Goal: Task Accomplishment & Management: Use online tool/utility

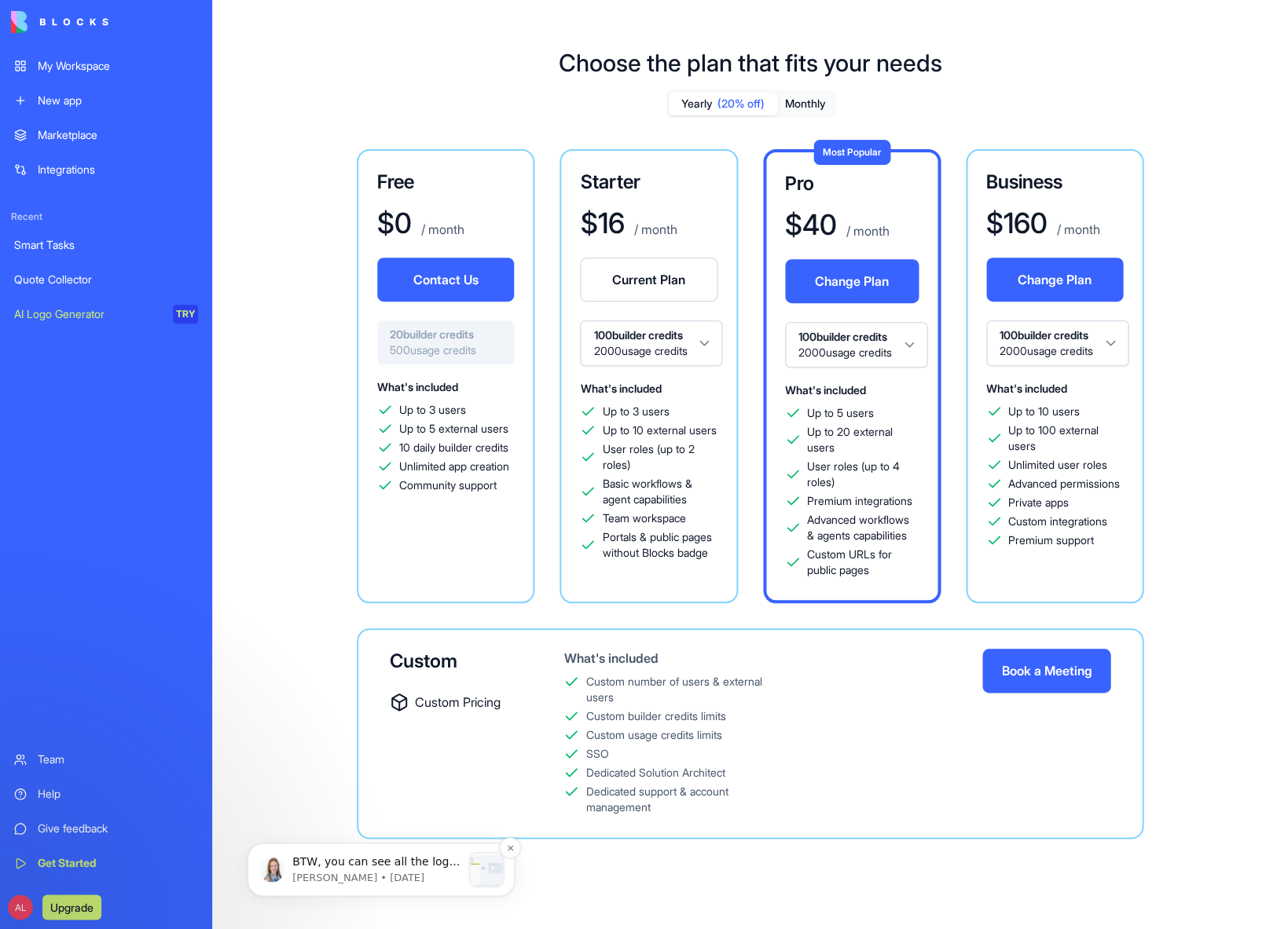
click at [332, 860] on span "BTW, you can see all the logic and instructions in this tab. If you’d like to m…" at bounding box center [376, 901] width 167 height 90
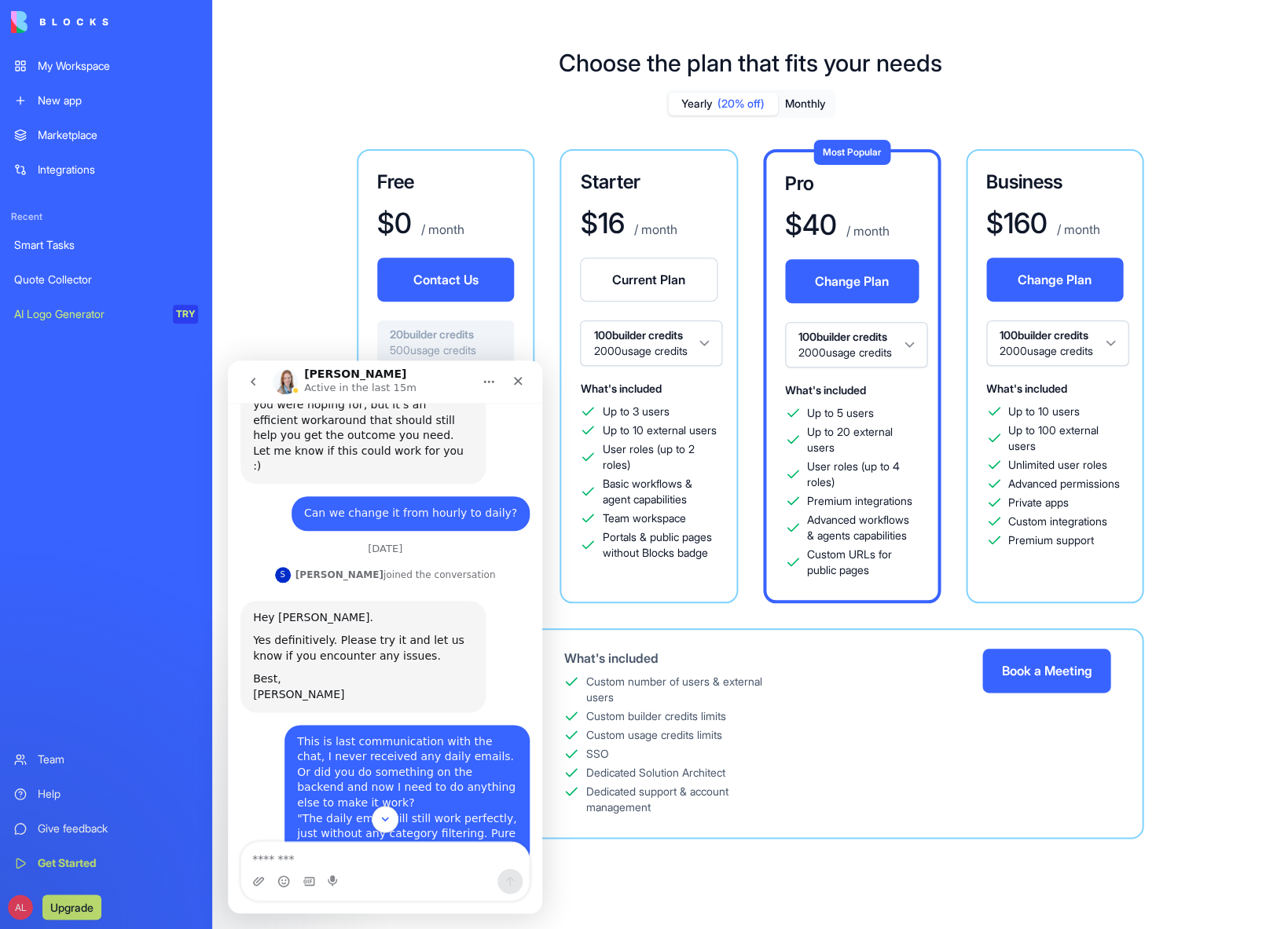
scroll to position [858, 0]
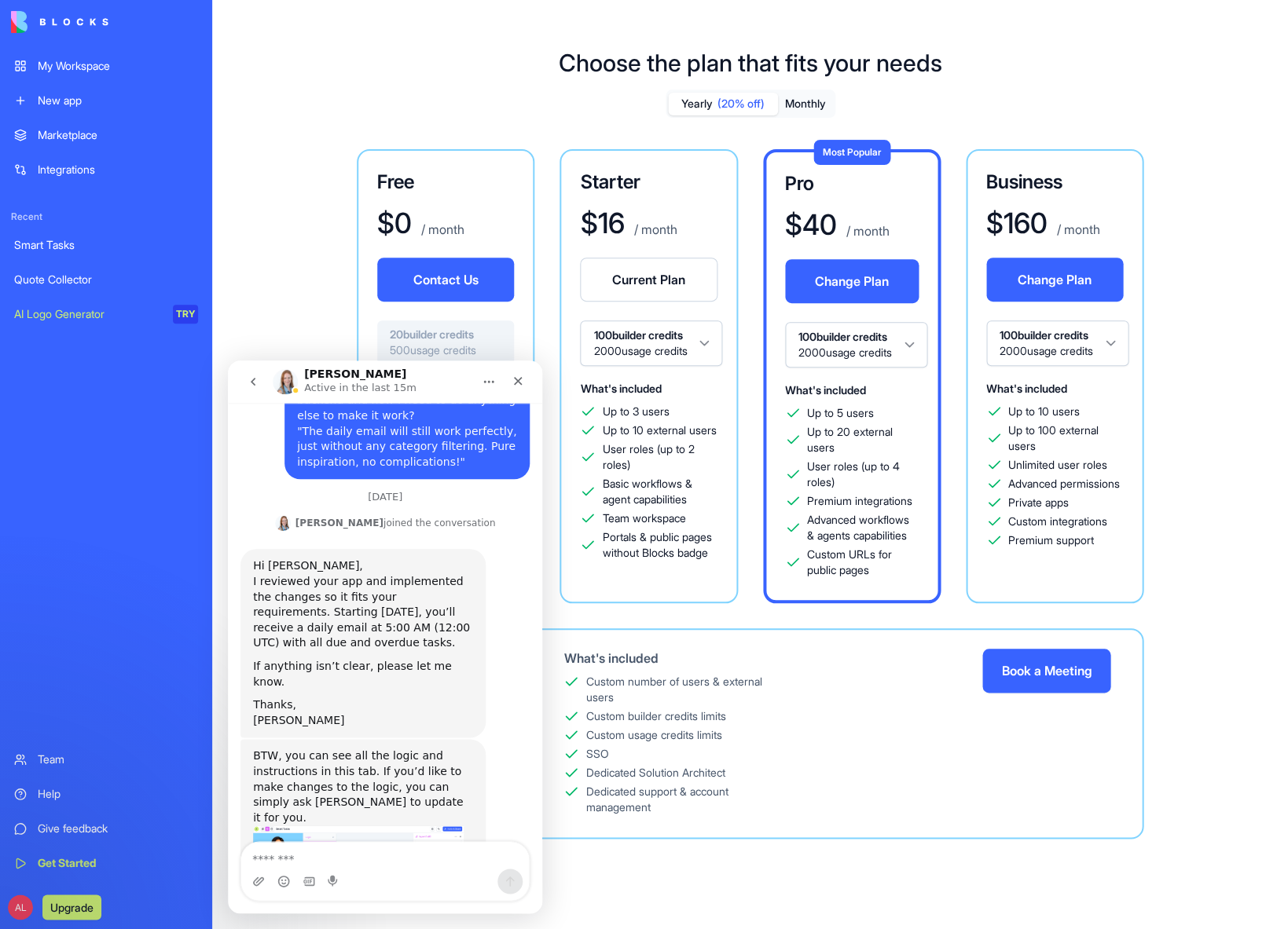
click at [343, 826] on img "Michal says…" at bounding box center [358, 882] width 211 height 113
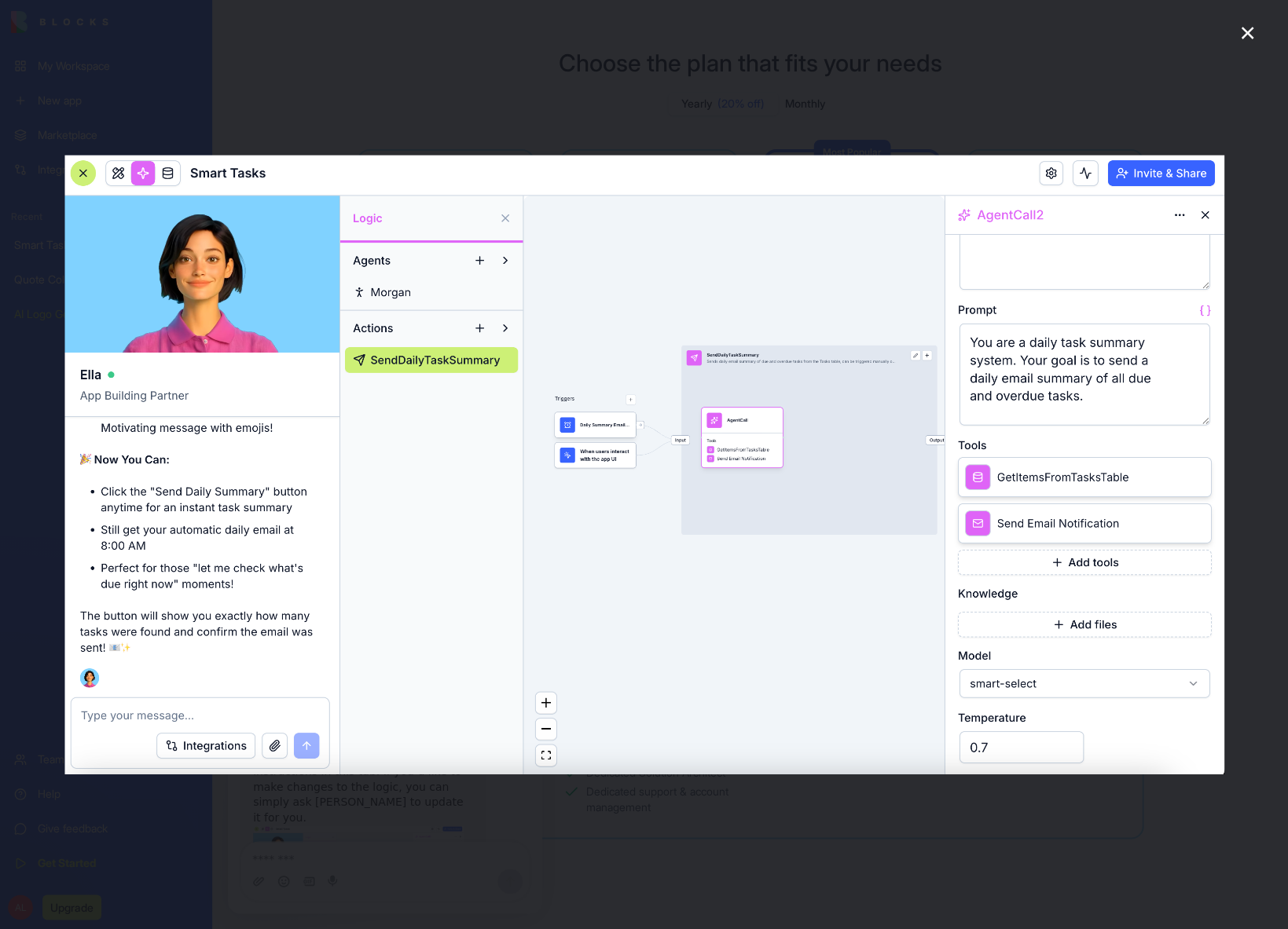
click at [1249, 32] on icon "Close" at bounding box center [1247, 33] width 19 height 19
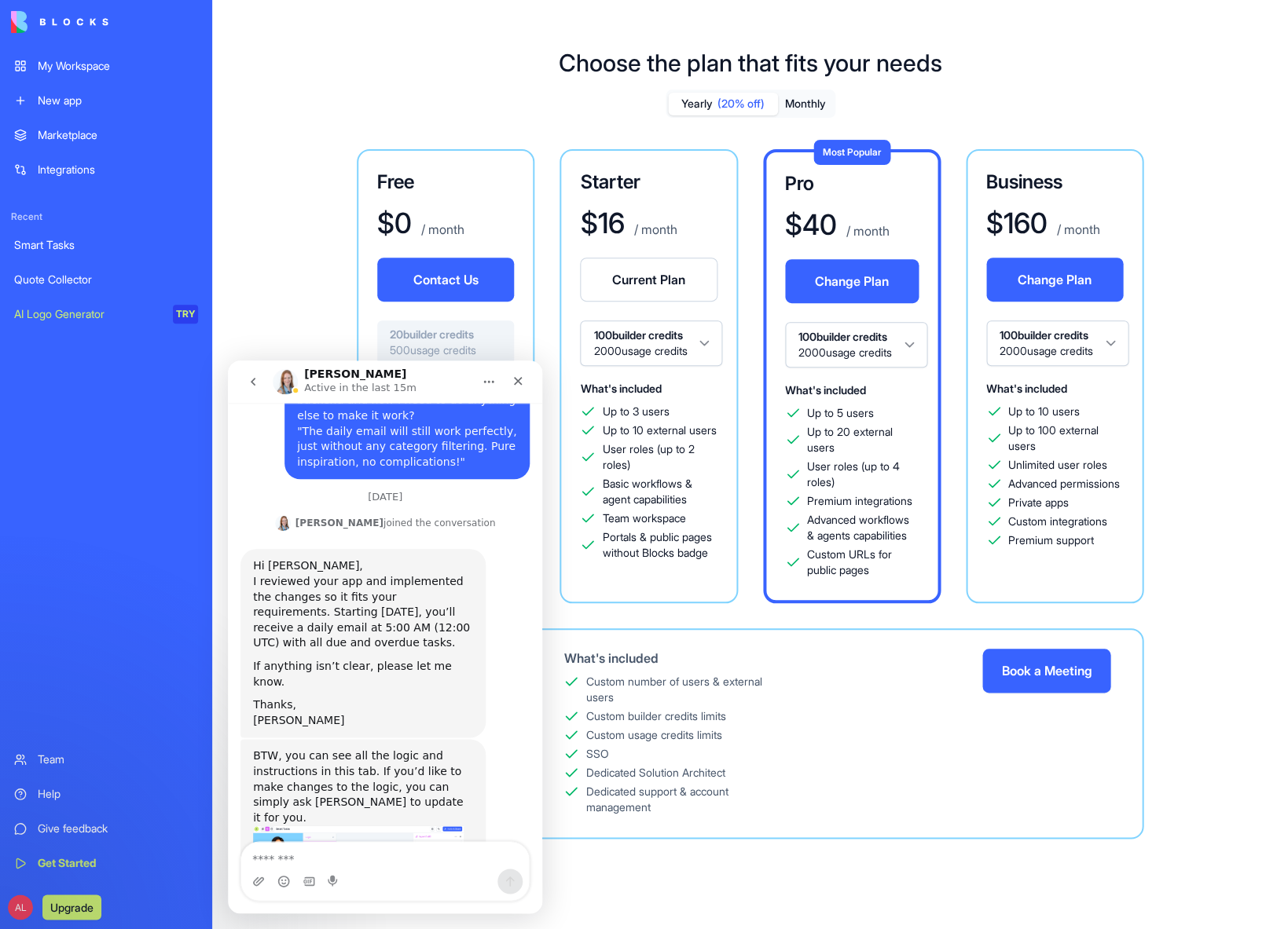
click at [378, 826] on img "Michal says…" at bounding box center [358, 882] width 211 height 113
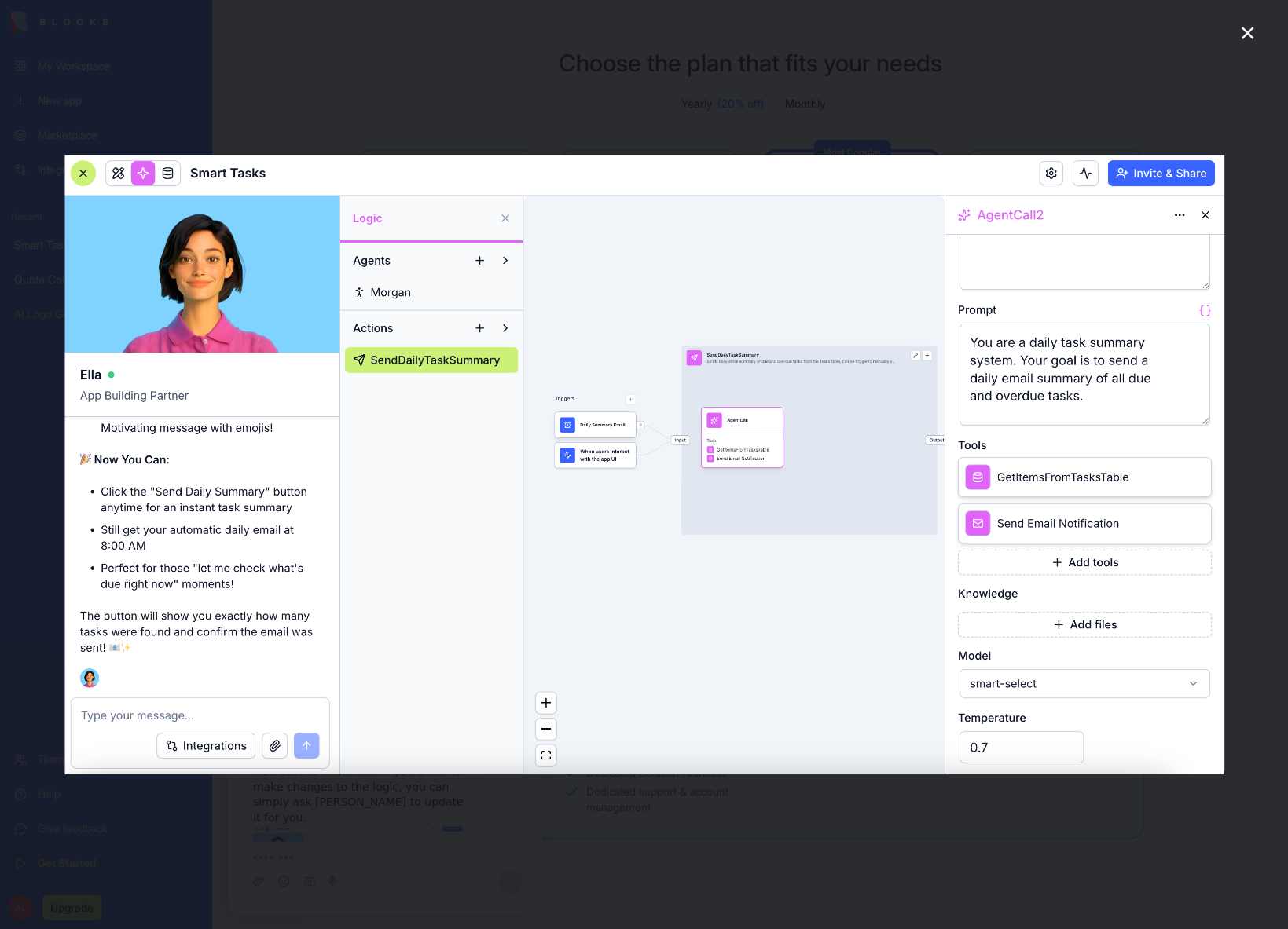
click at [1251, 38] on icon "Close" at bounding box center [1247, 33] width 19 height 19
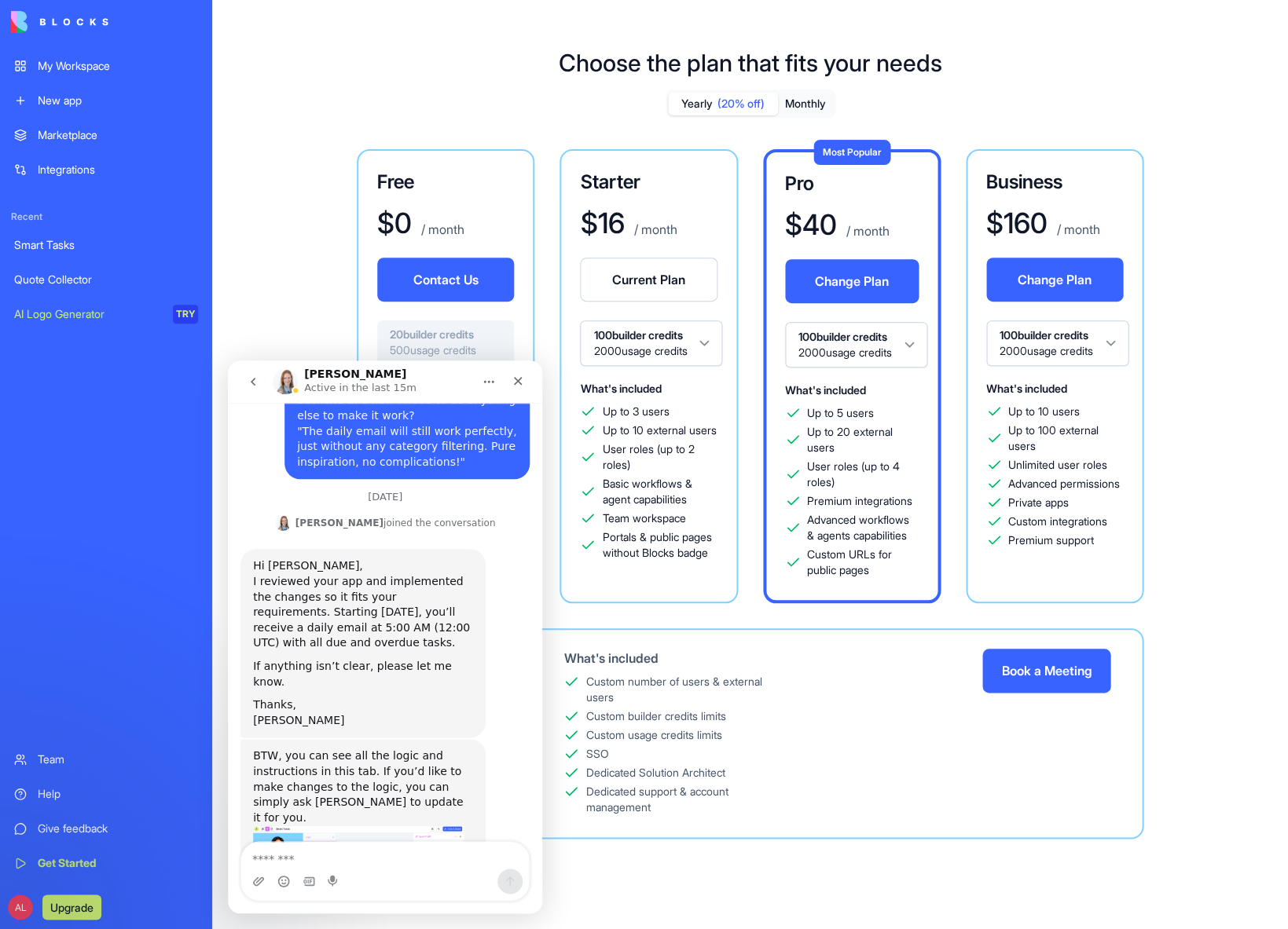
click at [32, 68] on link "My Workspace" at bounding box center [107, 66] width 203 height 32
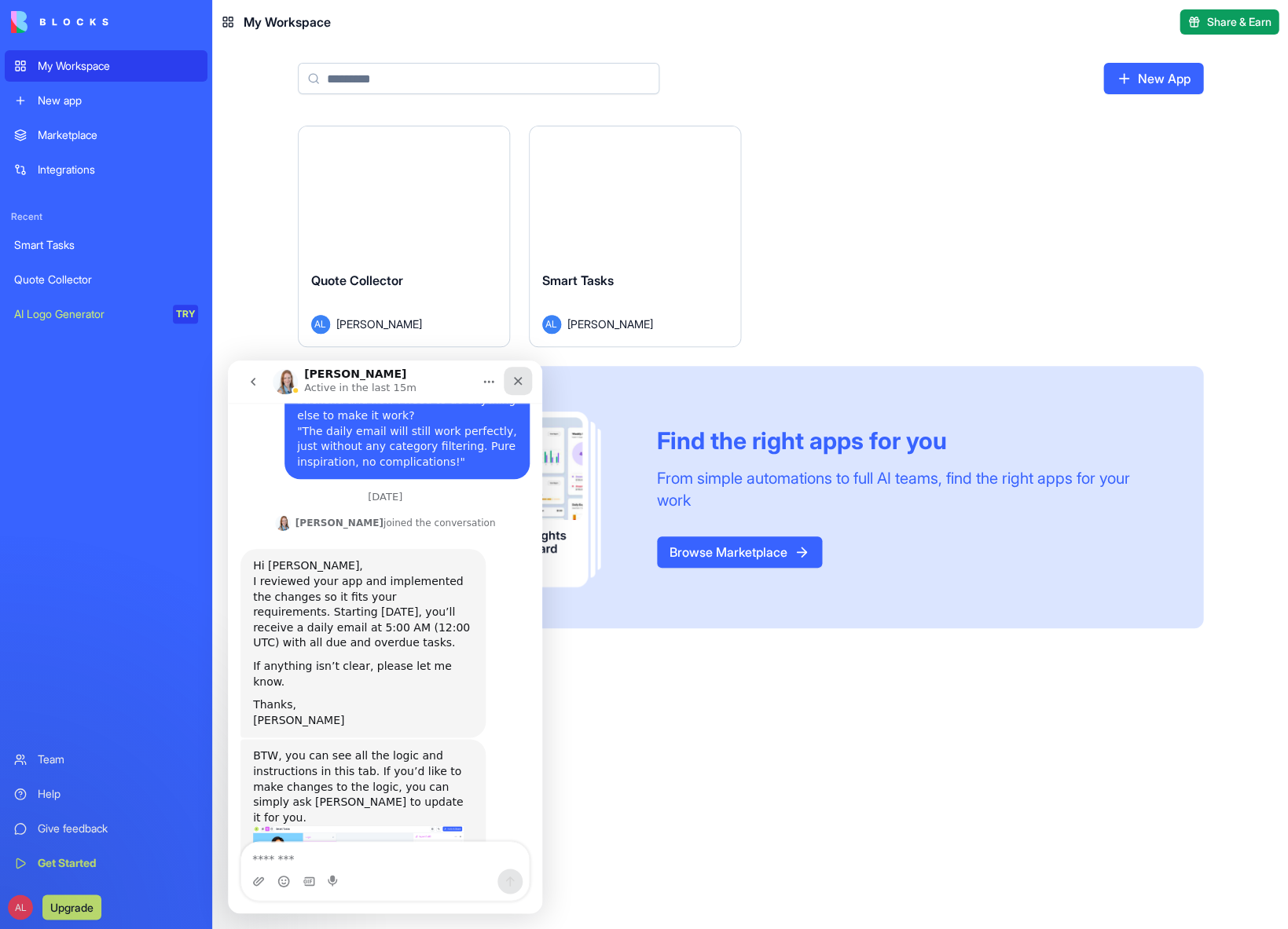
click at [518, 386] on icon "Close" at bounding box center [517, 381] width 13 height 13
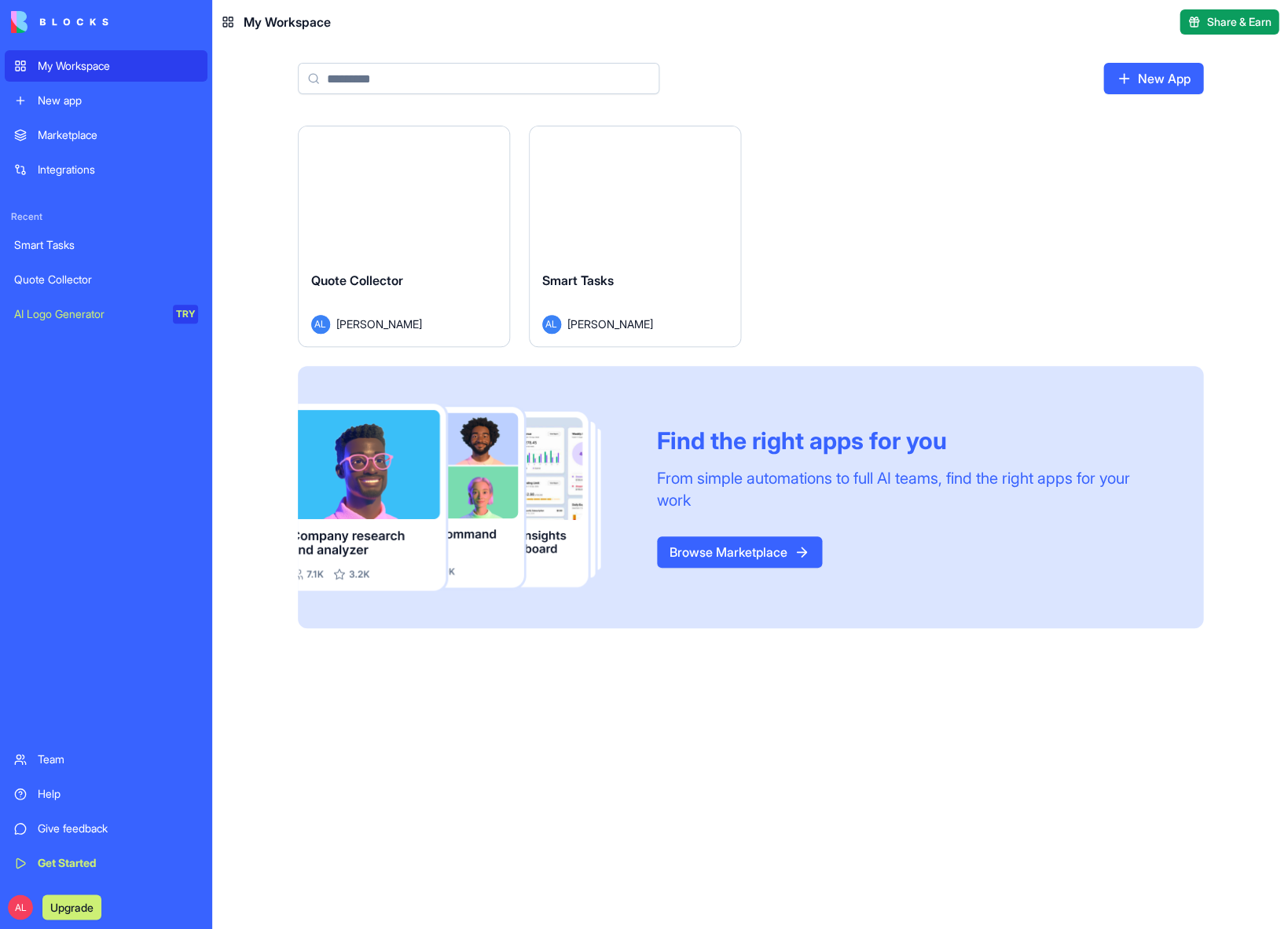
click at [623, 251] on div "Launch" at bounding box center [634, 192] width 211 height 132
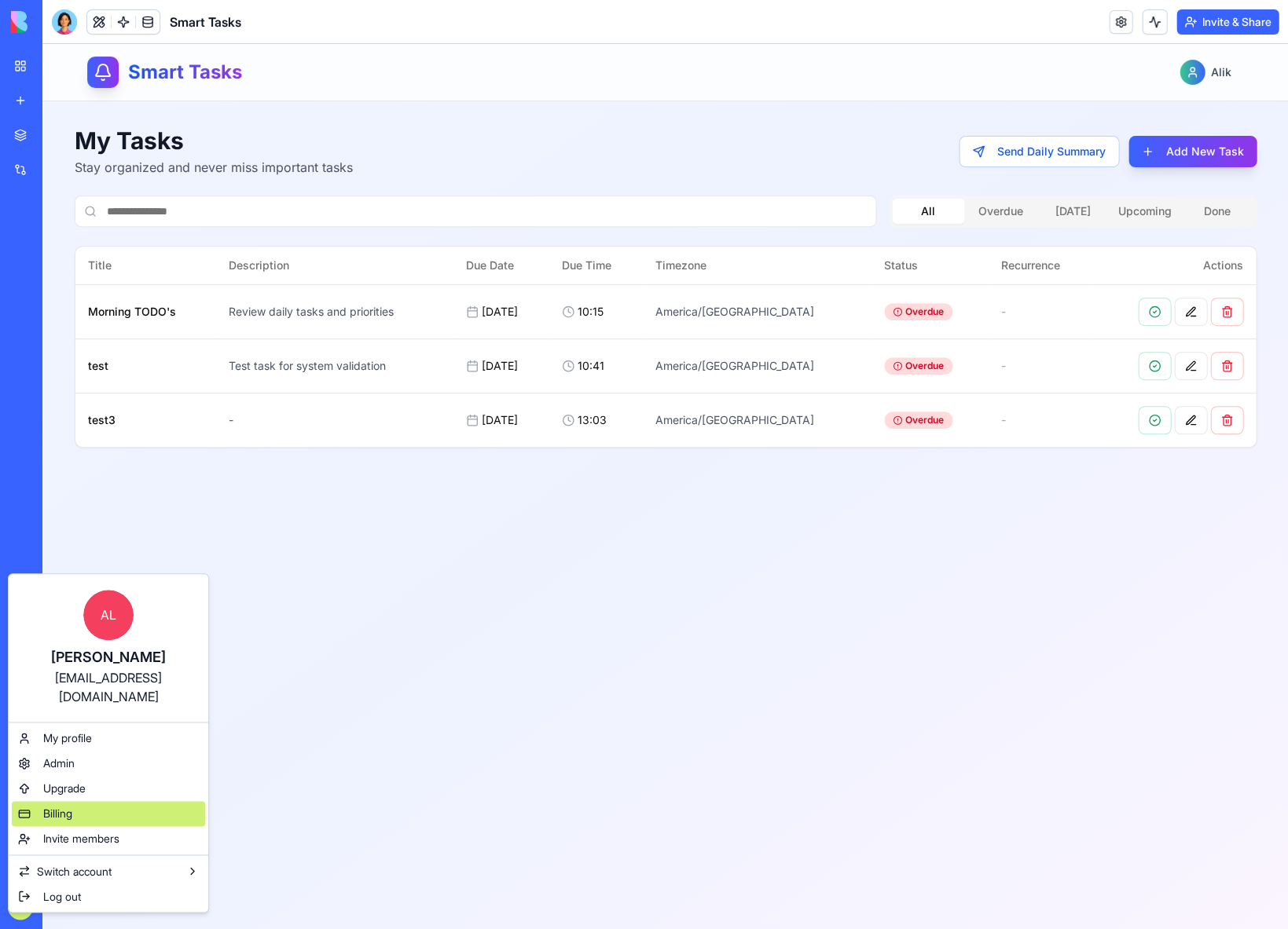
click at [53, 806] on span "Billing" at bounding box center [58, 814] width 29 height 15
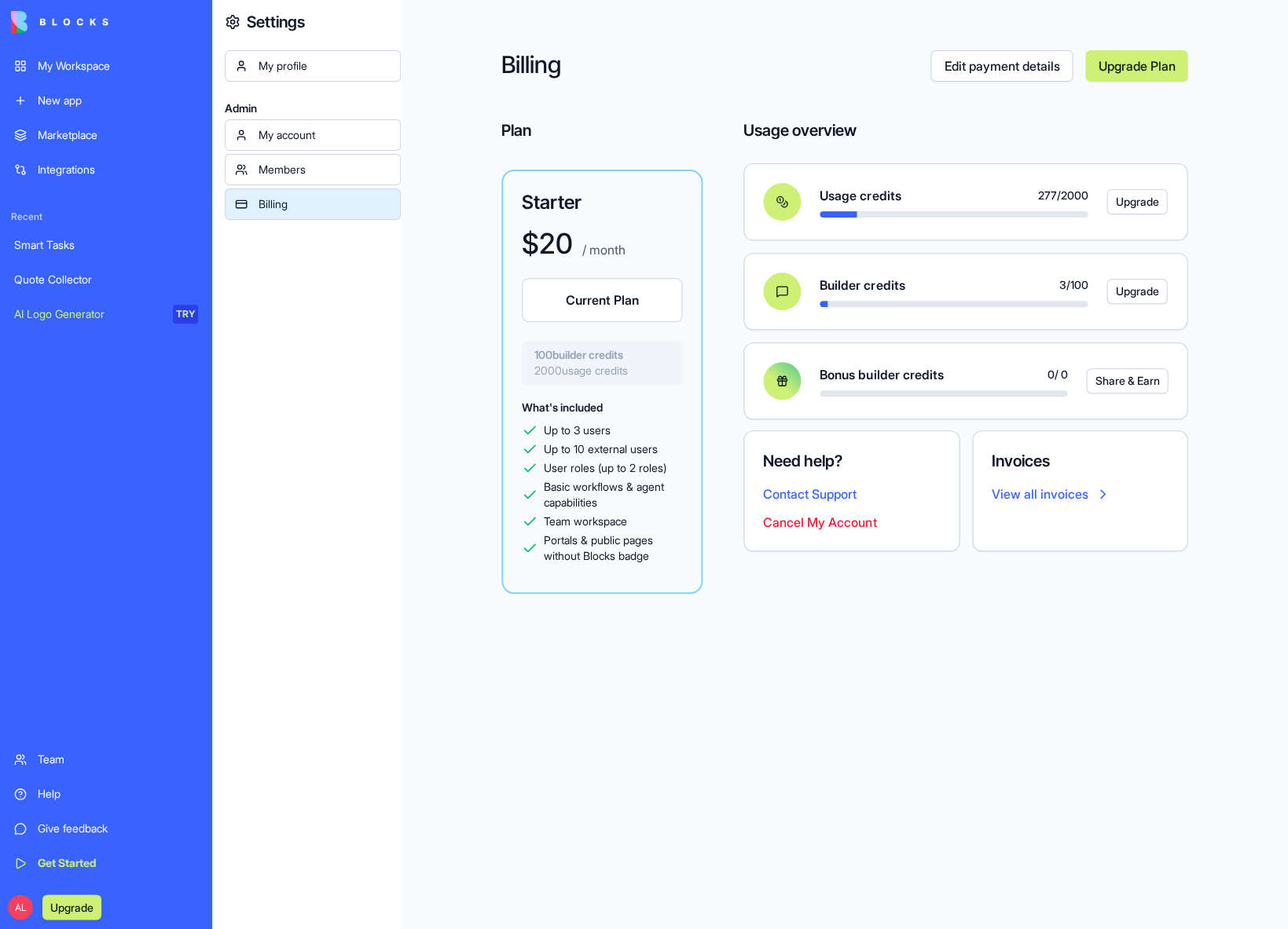
click at [68, 72] on div "My Workspace" at bounding box center [118, 66] width 160 height 15
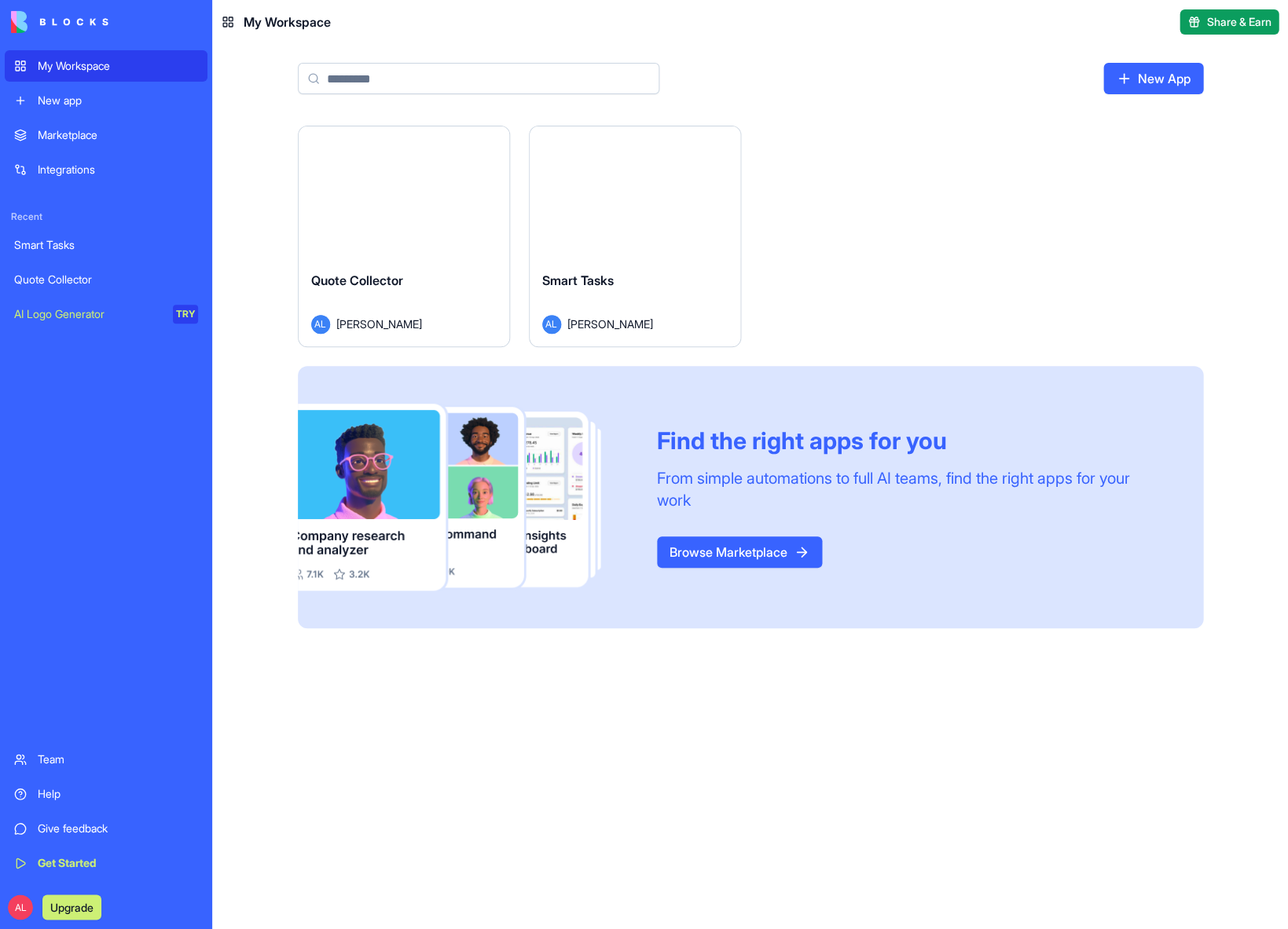
click at [578, 236] on div "Launch" at bounding box center [634, 192] width 211 height 132
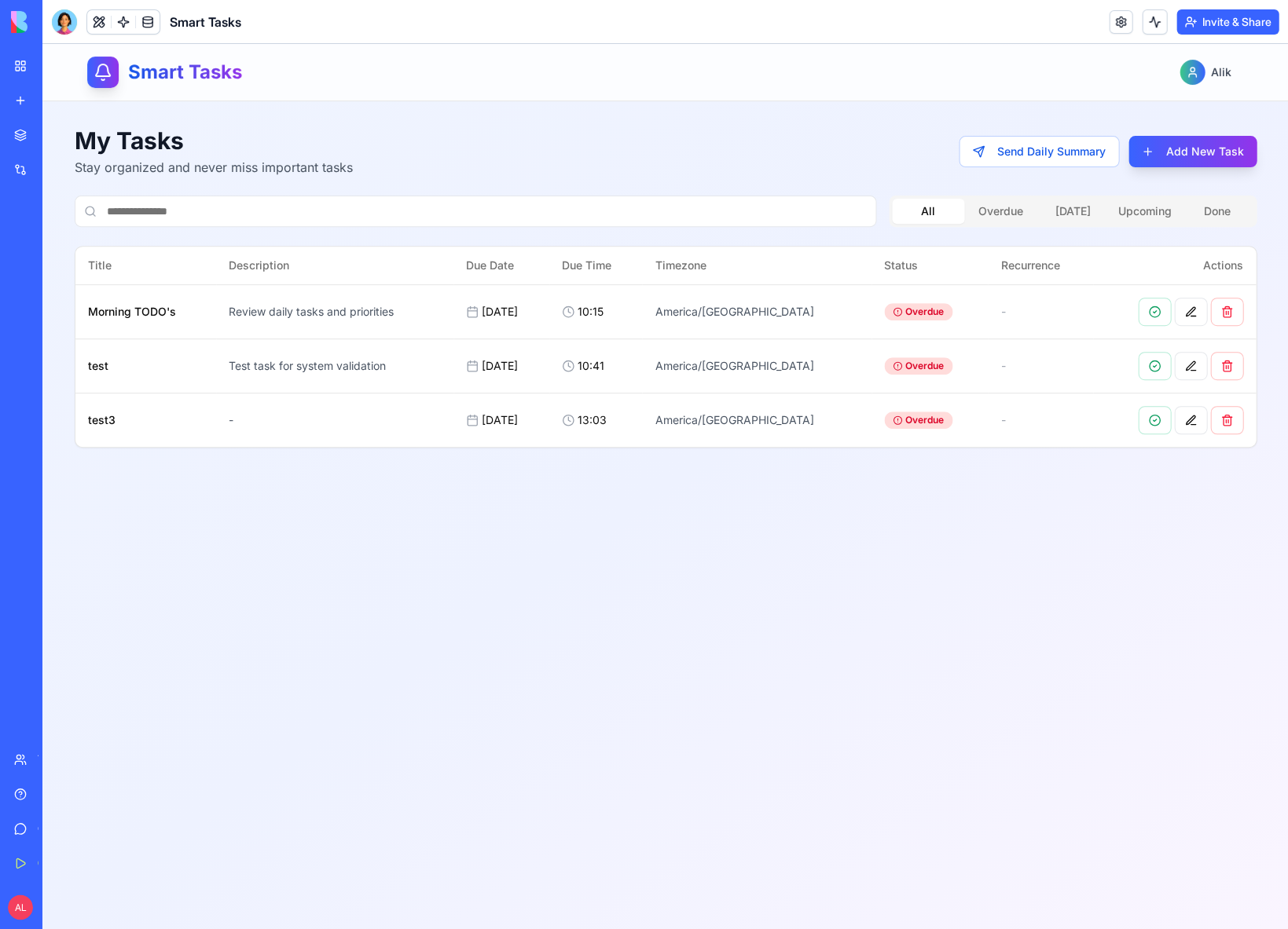
scroll to position [108, 0]
click at [55, 15] on img at bounding box center [60, 22] width 97 height 22
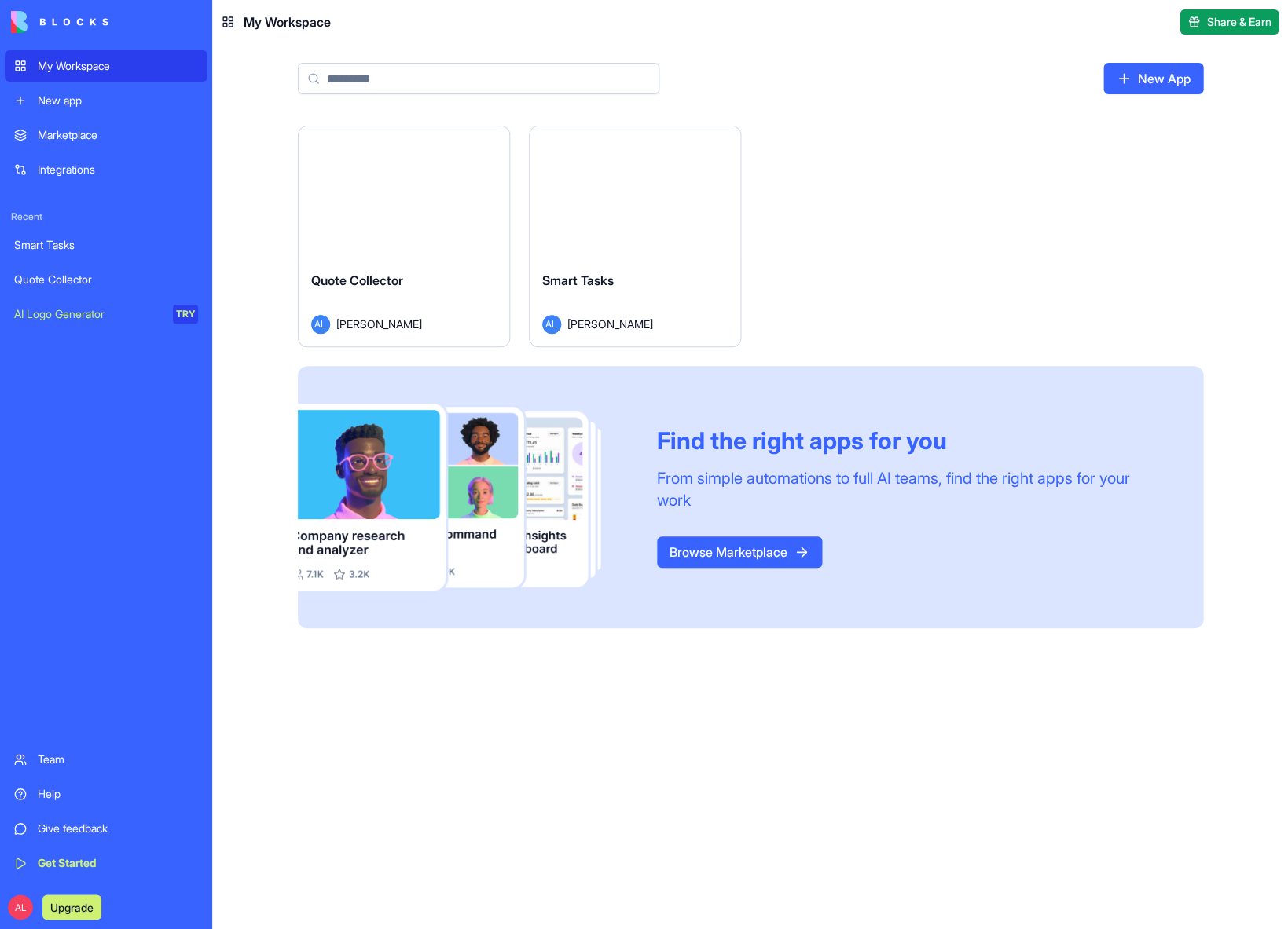
click at [258, 82] on div "New App" at bounding box center [750, 85] width 1006 height 82
click at [655, 236] on div "Launch" at bounding box center [634, 192] width 211 height 132
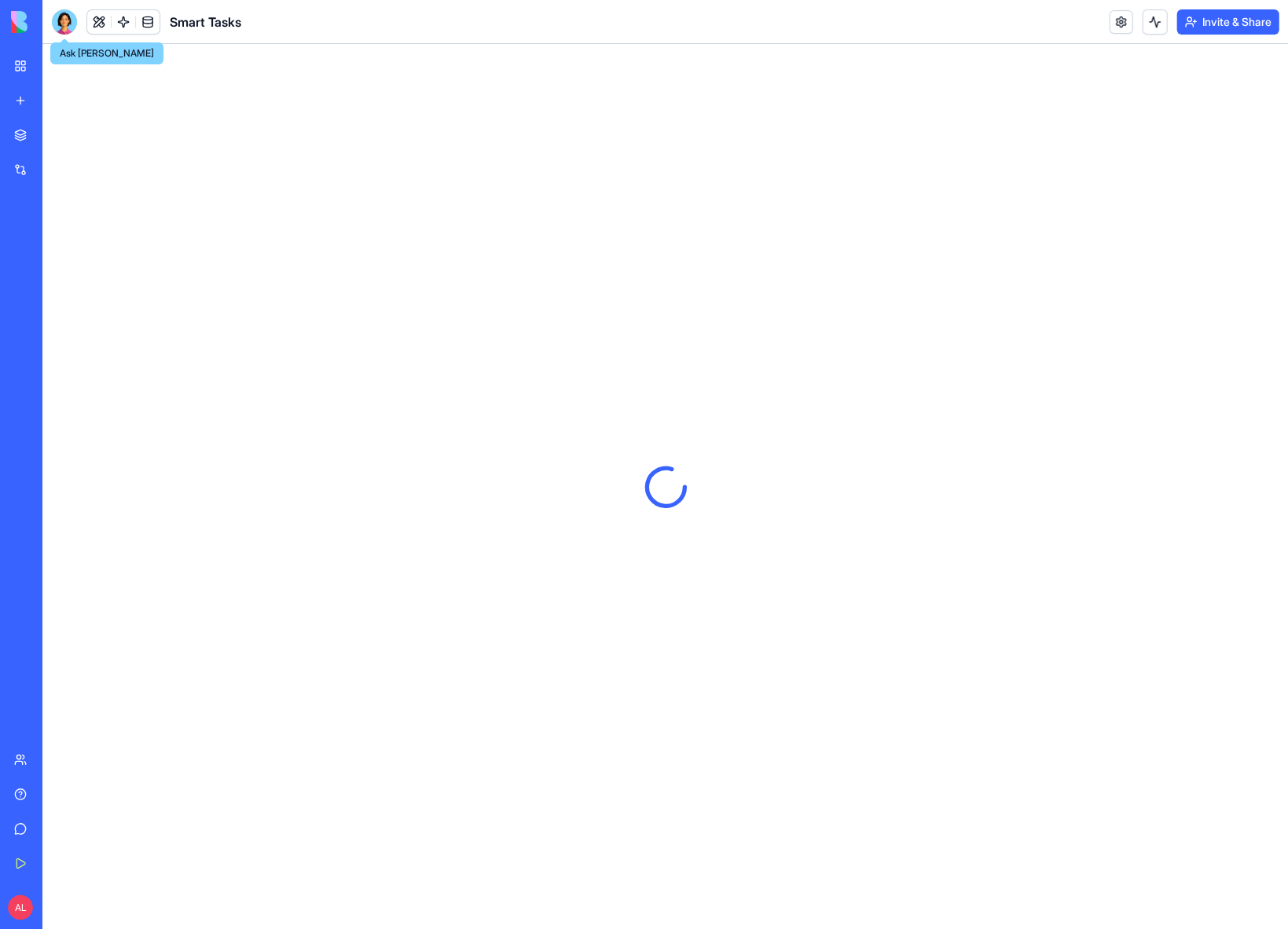
click at [65, 20] on div at bounding box center [64, 21] width 25 height 25
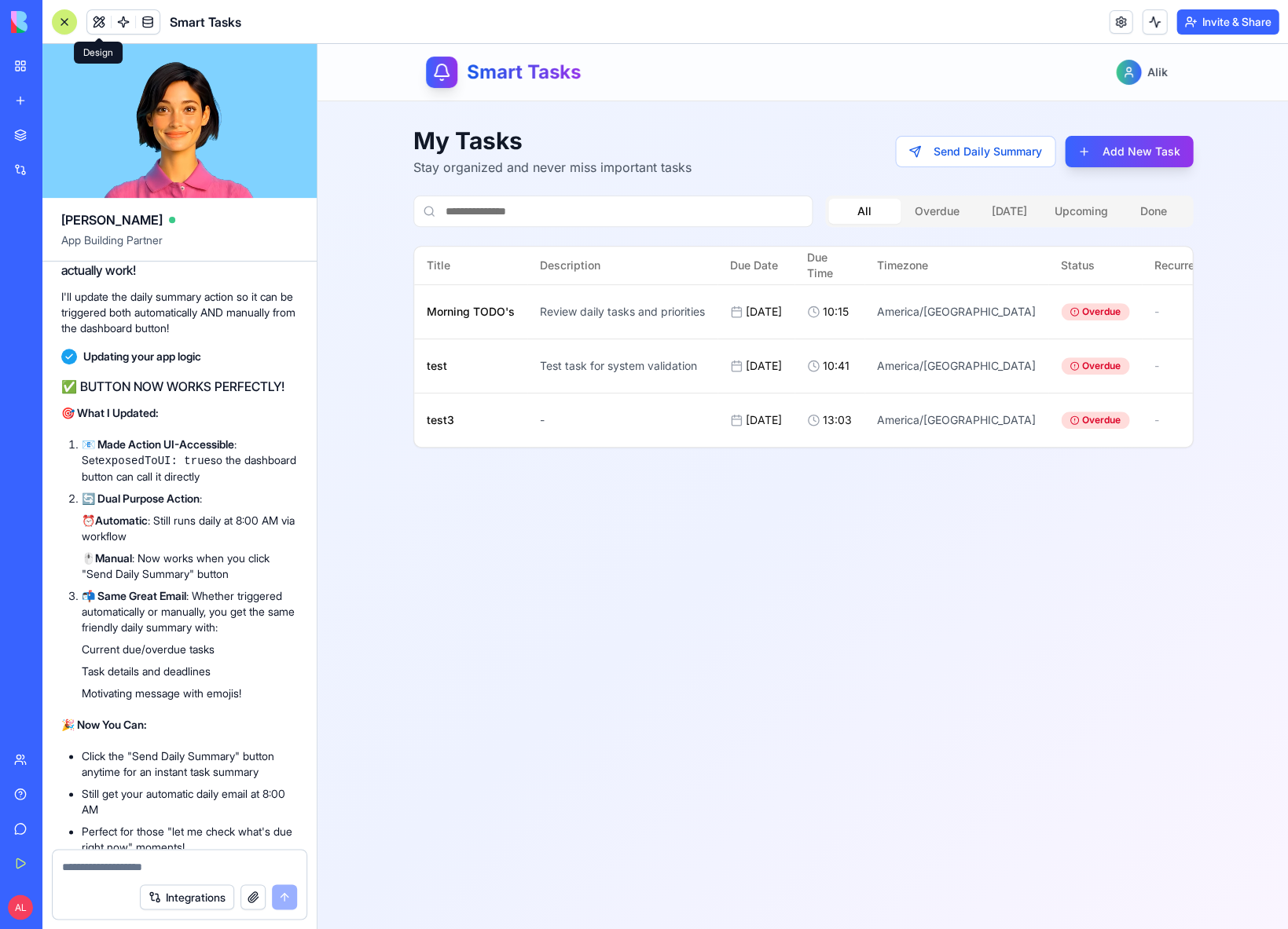
click at [99, 25] on button at bounding box center [99, 22] width 24 height 24
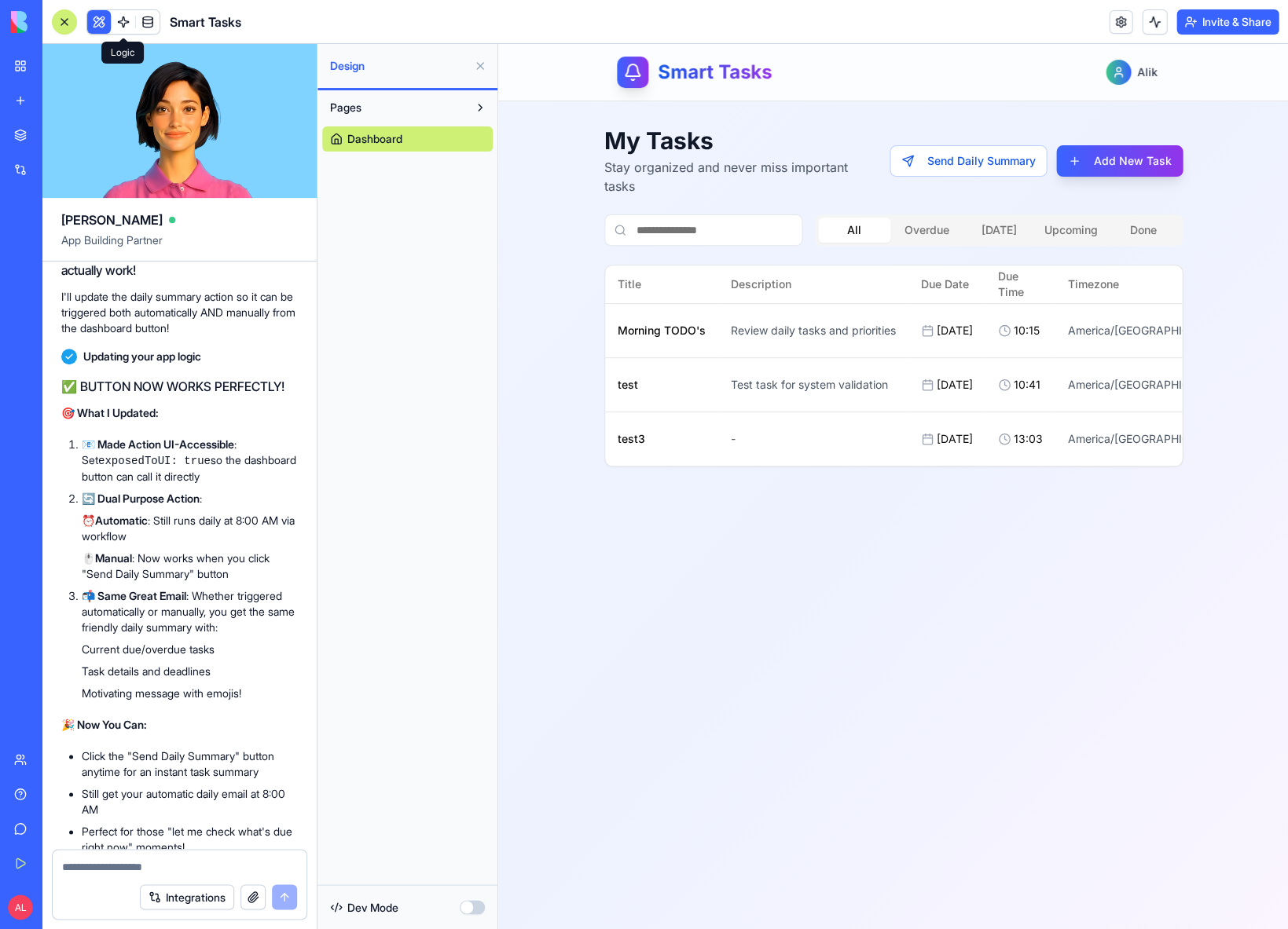
click at [120, 24] on link at bounding box center [124, 22] width 24 height 24
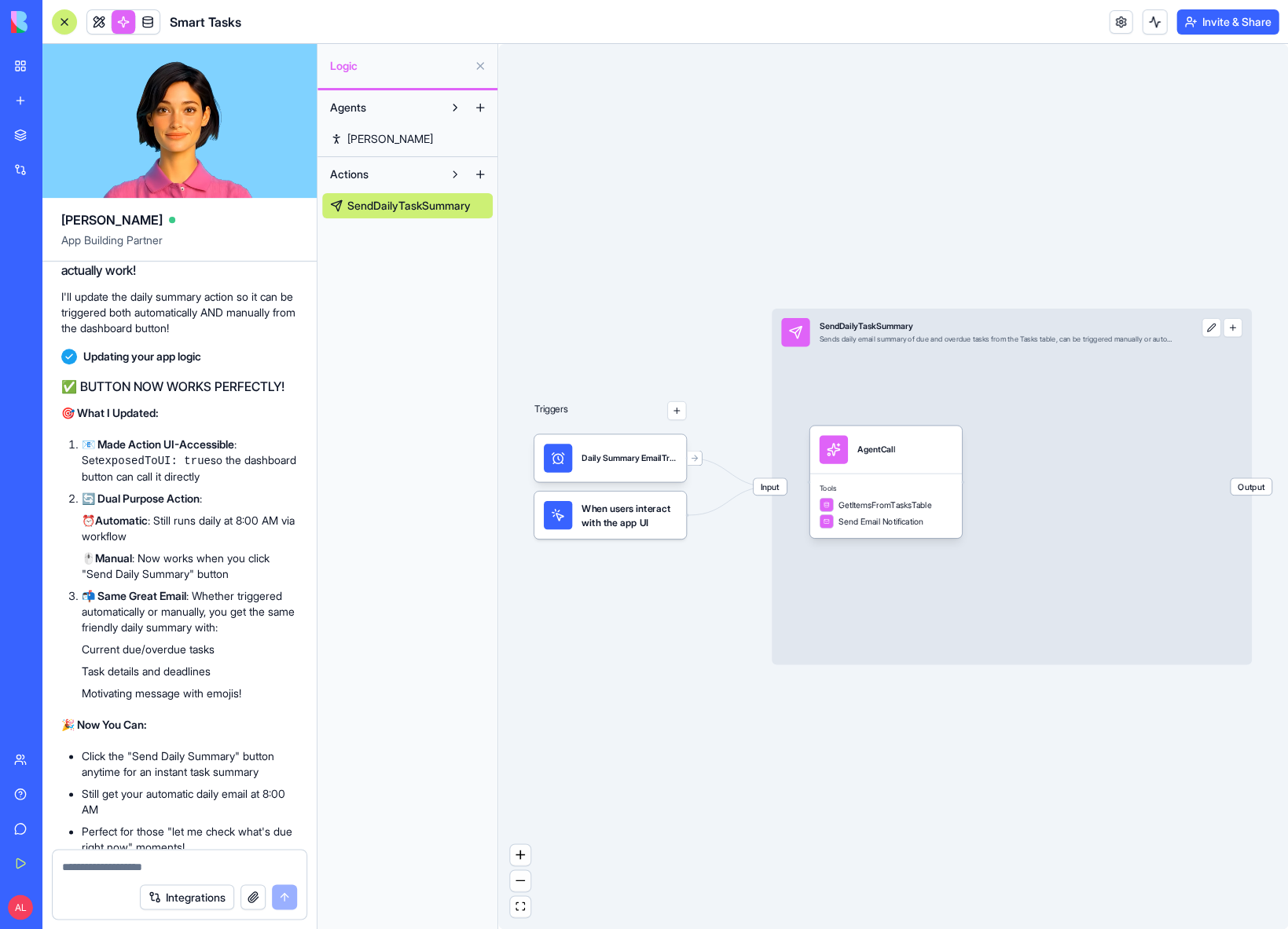
click at [384, 139] on span "[PERSON_NAME]" at bounding box center [390, 139] width 85 height 15
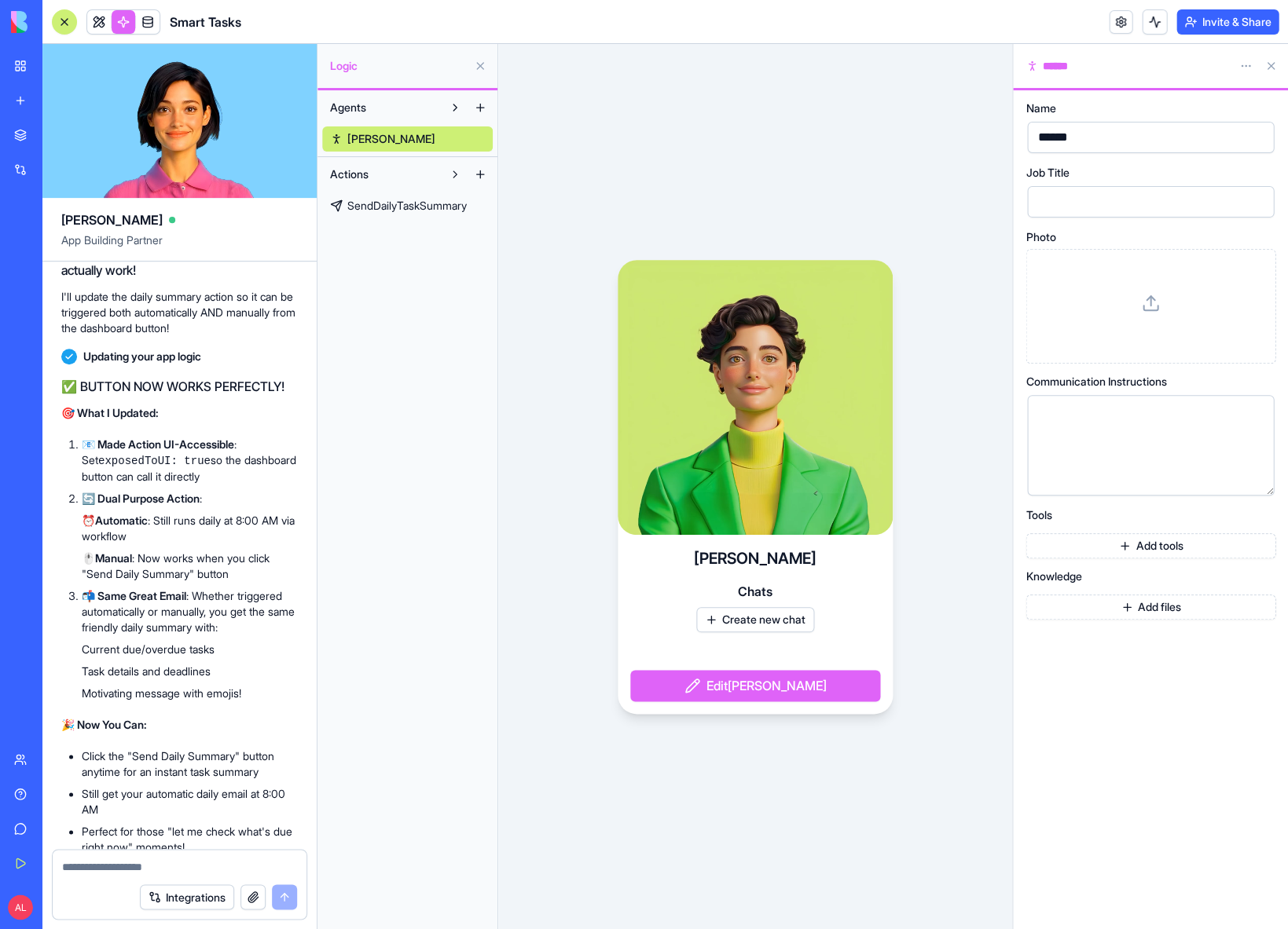
click at [370, 73] on div "Logic" at bounding box center [407, 66] width 180 height 44
click at [349, 67] on span "Logic" at bounding box center [398, 66] width 137 height 15
click at [361, 106] on span "Agents" at bounding box center [348, 107] width 36 height 15
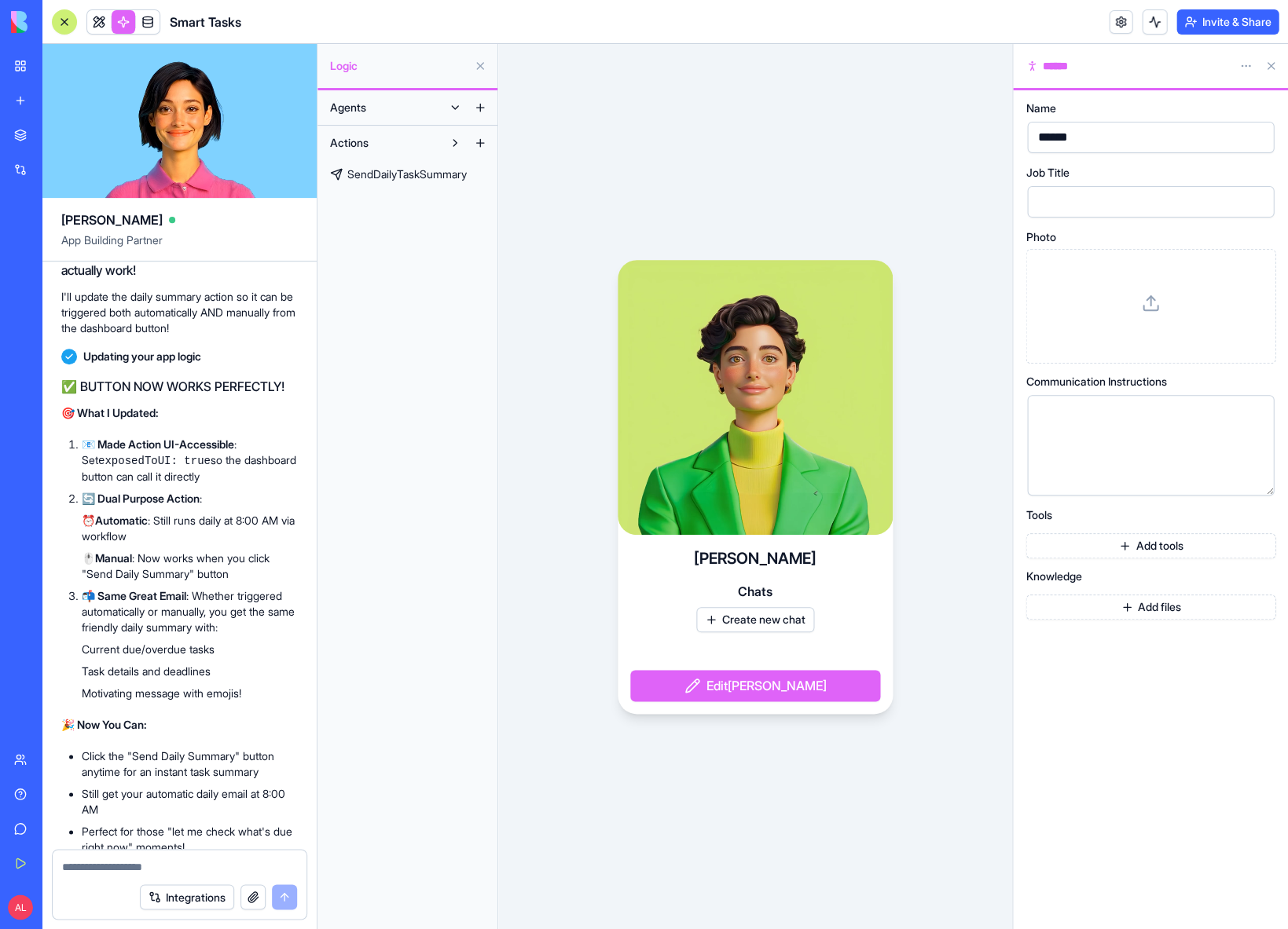
click at [361, 106] on span "Agents" at bounding box center [348, 107] width 36 height 15
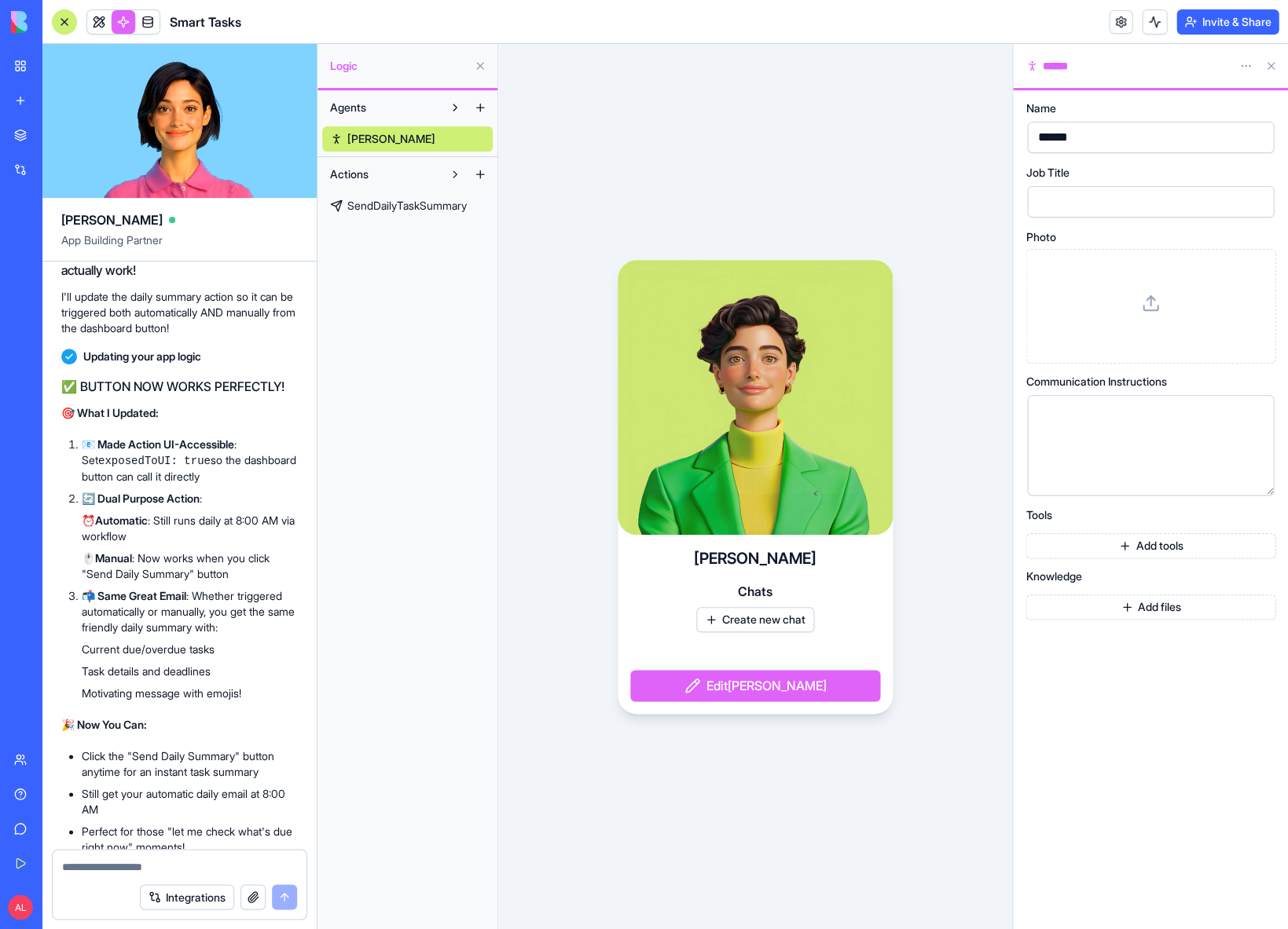
click at [365, 169] on span "Actions" at bounding box center [349, 174] width 38 height 15
click at [441, 173] on button "Actions" at bounding box center [382, 174] width 120 height 25
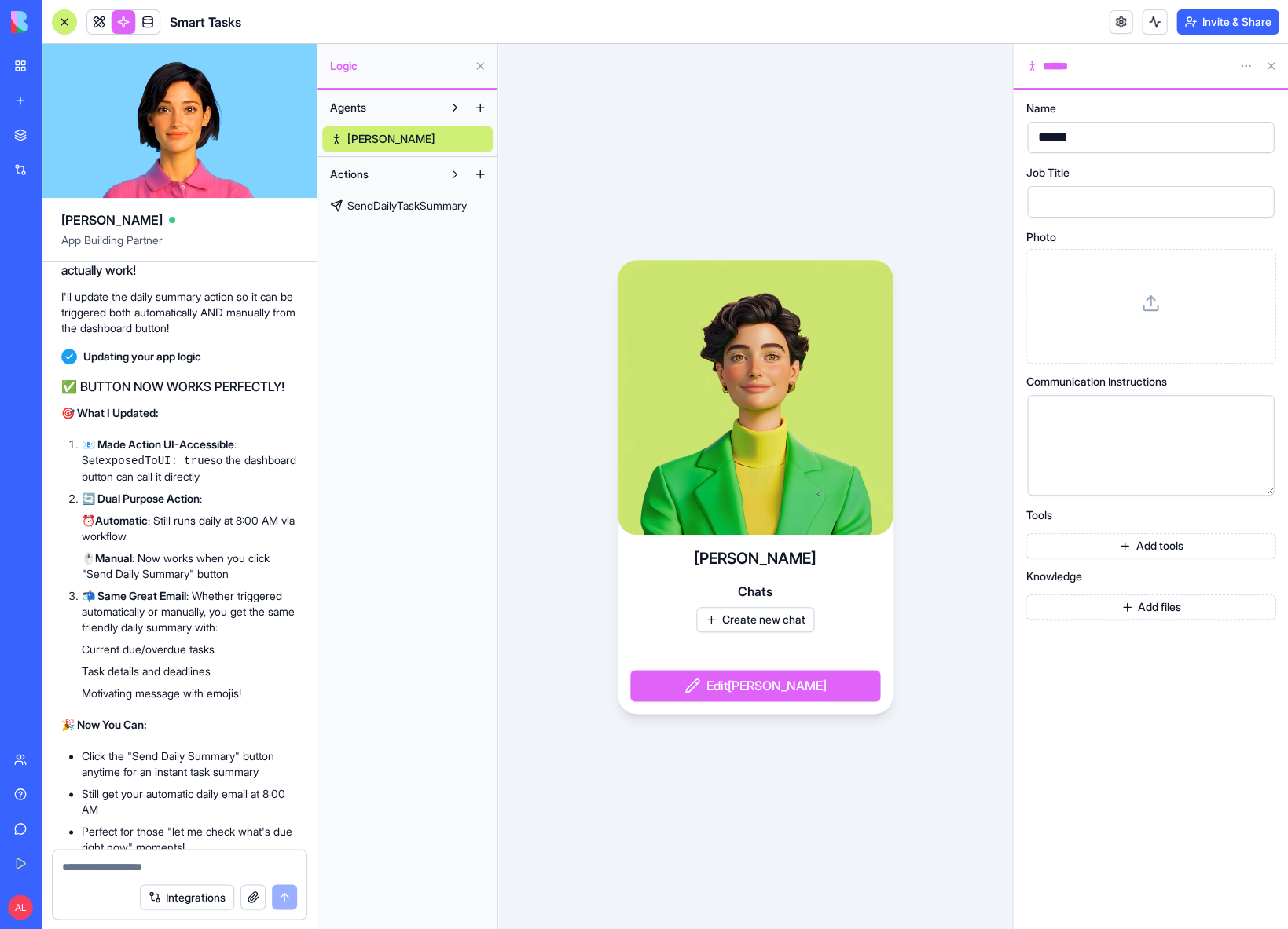
click at [382, 214] on link "SendDailyTaskSummary" at bounding box center [407, 205] width 170 height 25
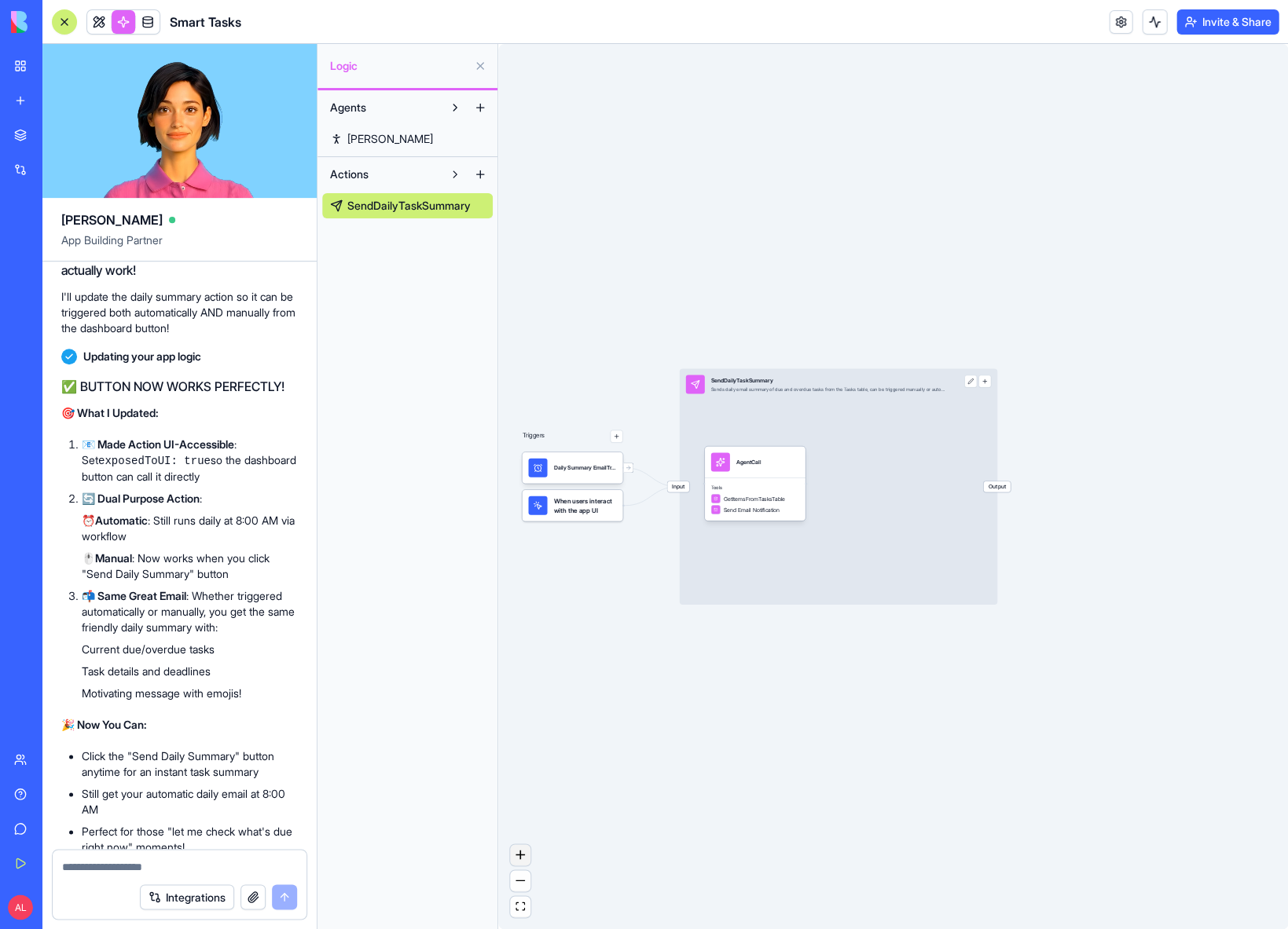
click at [521, 858] on icon "zoom in" at bounding box center [520, 854] width 9 height 9
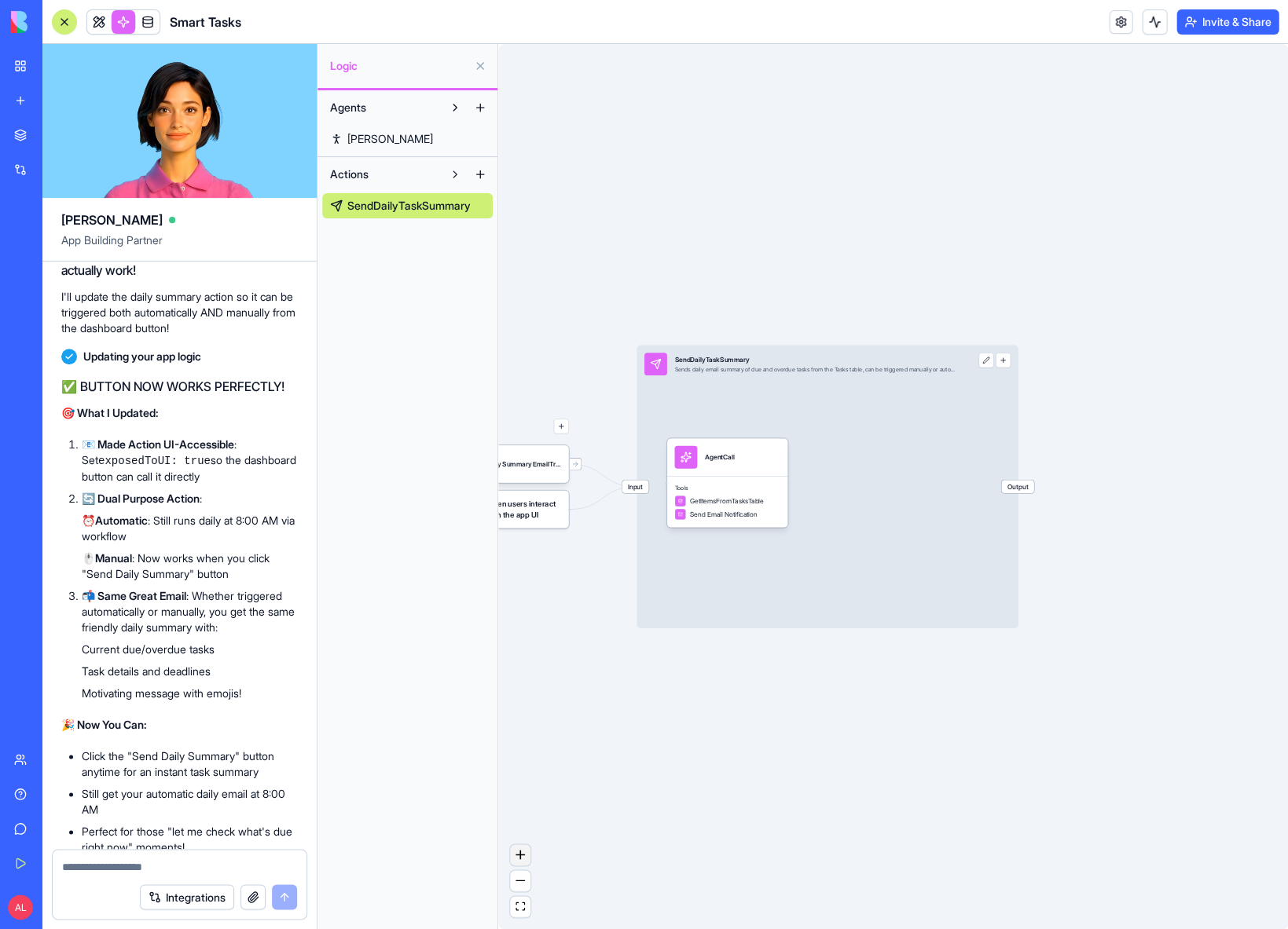
click at [521, 858] on icon "zoom in" at bounding box center [520, 854] width 9 height 9
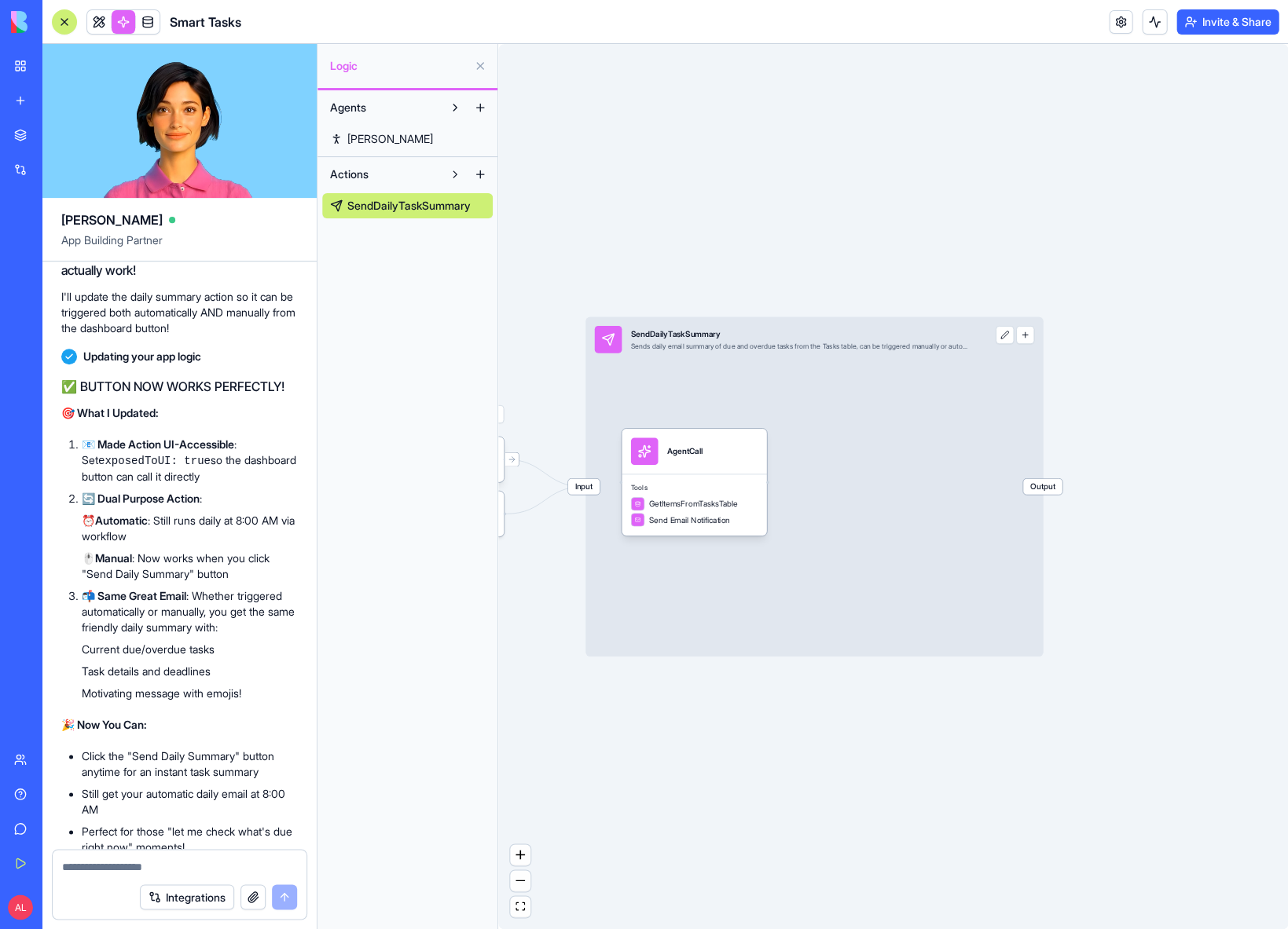
drag, startPoint x: 602, startPoint y: 779, endPoint x: 748, endPoint y: 763, distance: 146.9
click at [748, 763] on div "Triggers Daily Summary EmailTrigger When users interact with the app UI Input S…" at bounding box center [892, 487] width 789 height 886
drag, startPoint x: 684, startPoint y: 742, endPoint x: 752, endPoint y: 734, distance: 68.5
click at [752, 734] on div "Triggers Daily Summary EmailTrigger When users interact with the app UI Input S…" at bounding box center [892, 487] width 789 height 886
click at [523, 909] on icon "fit view" at bounding box center [520, 906] width 9 height 9
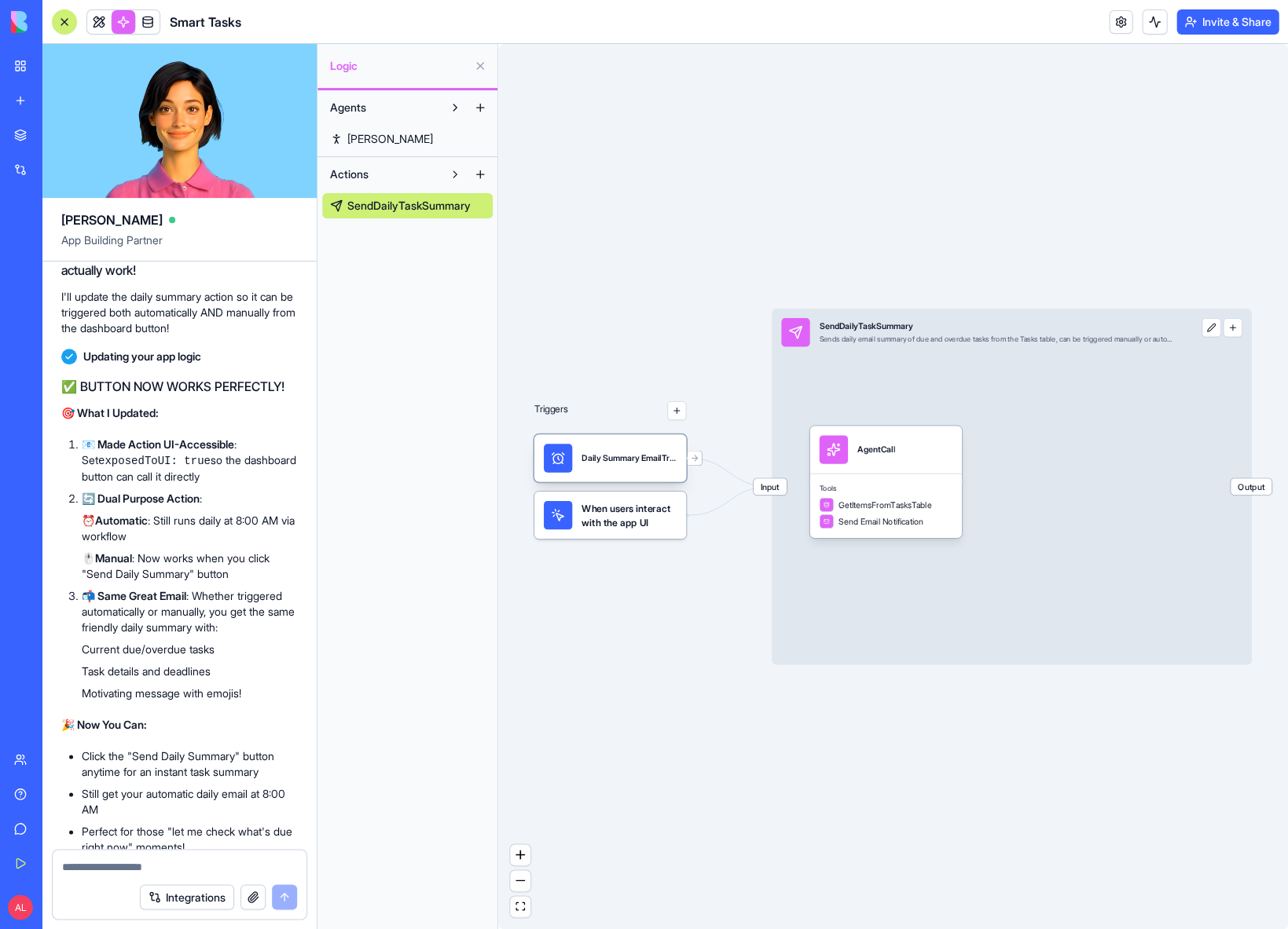
click at [623, 464] on div "Daily Summary EmailTrigger" at bounding box center [629, 458] width 95 height 28
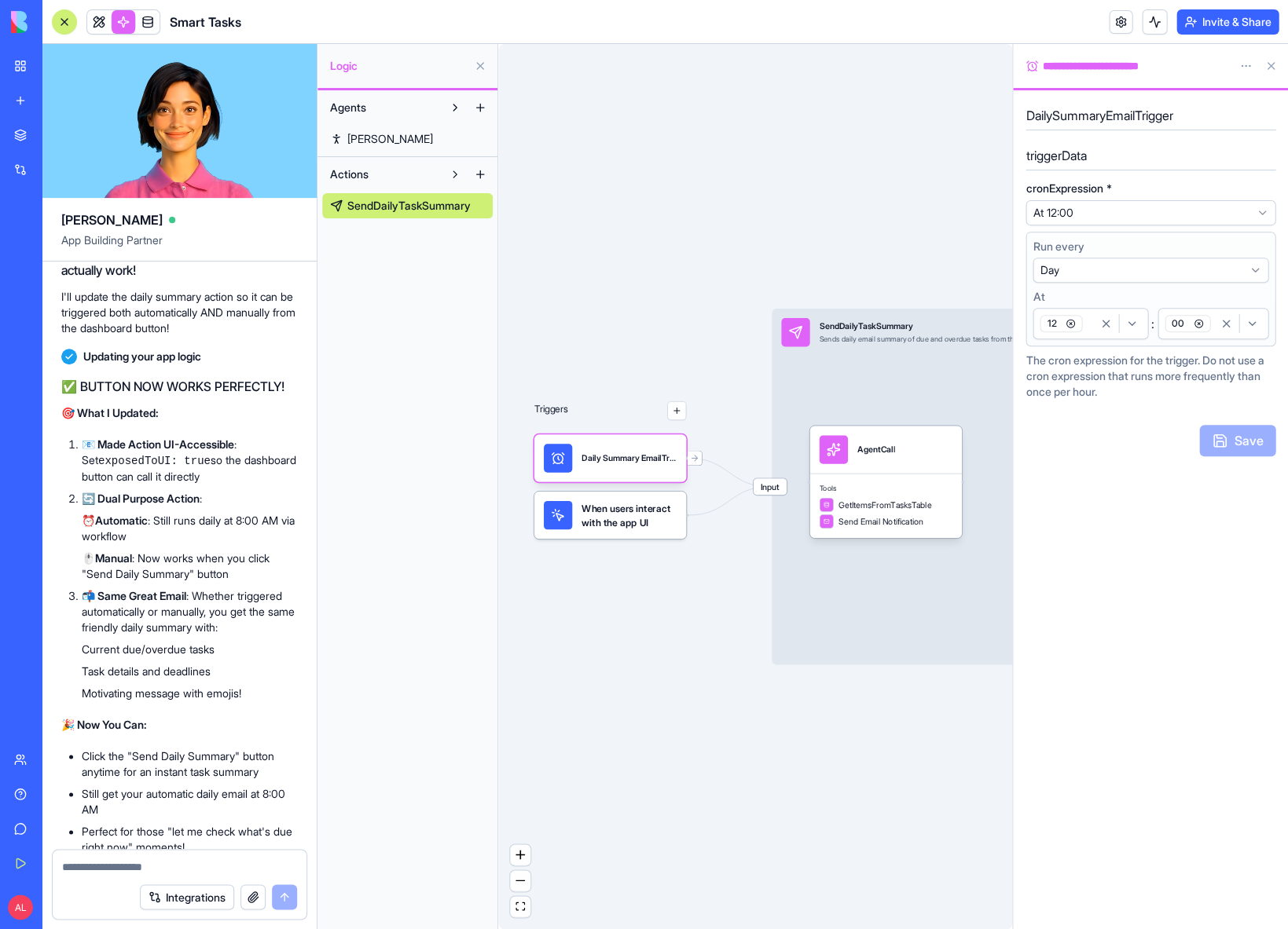
click at [765, 489] on span "Input" at bounding box center [769, 486] width 33 height 16
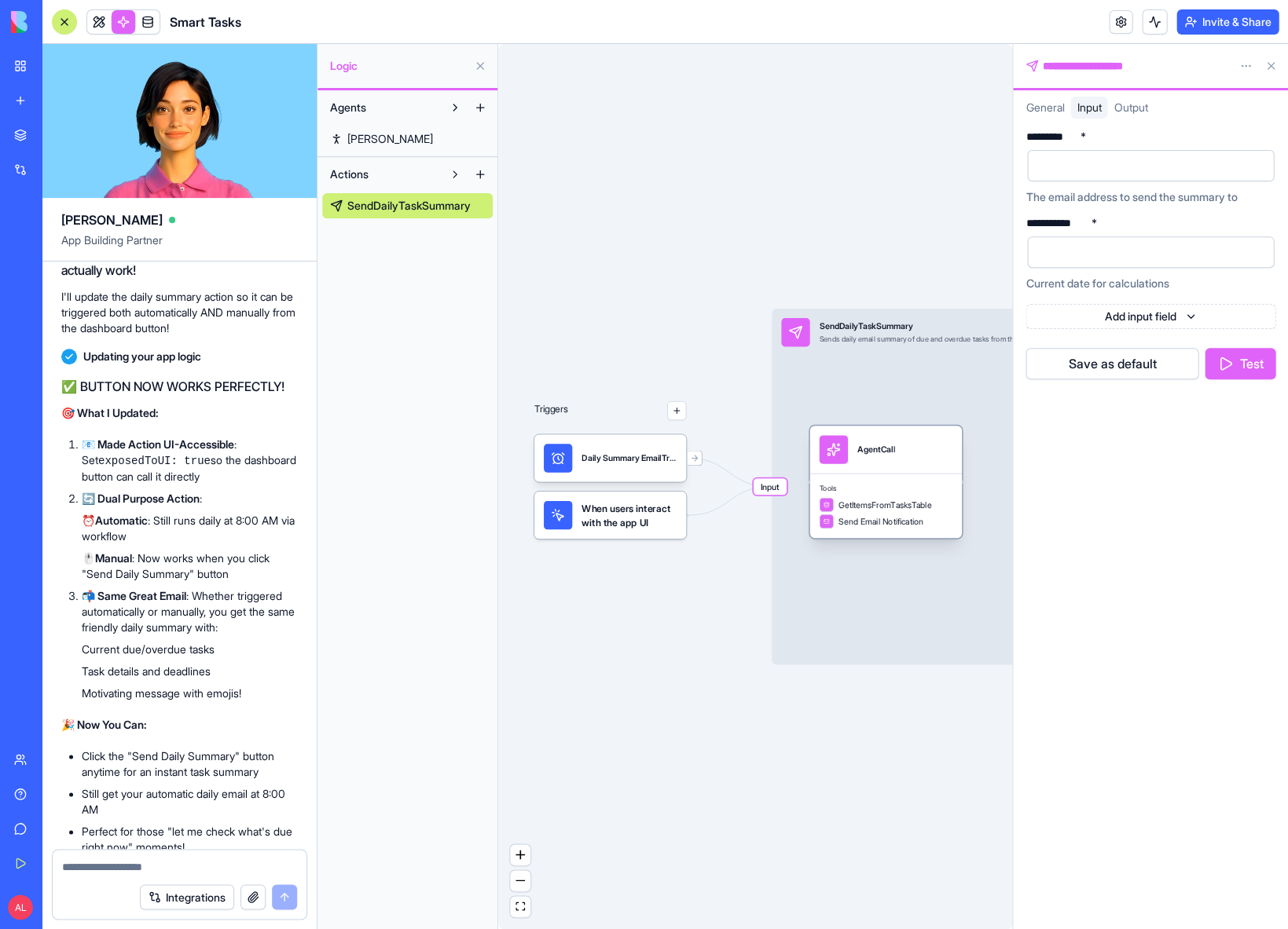
click at [857, 492] on span "Tools" at bounding box center [885, 488] width 133 height 9
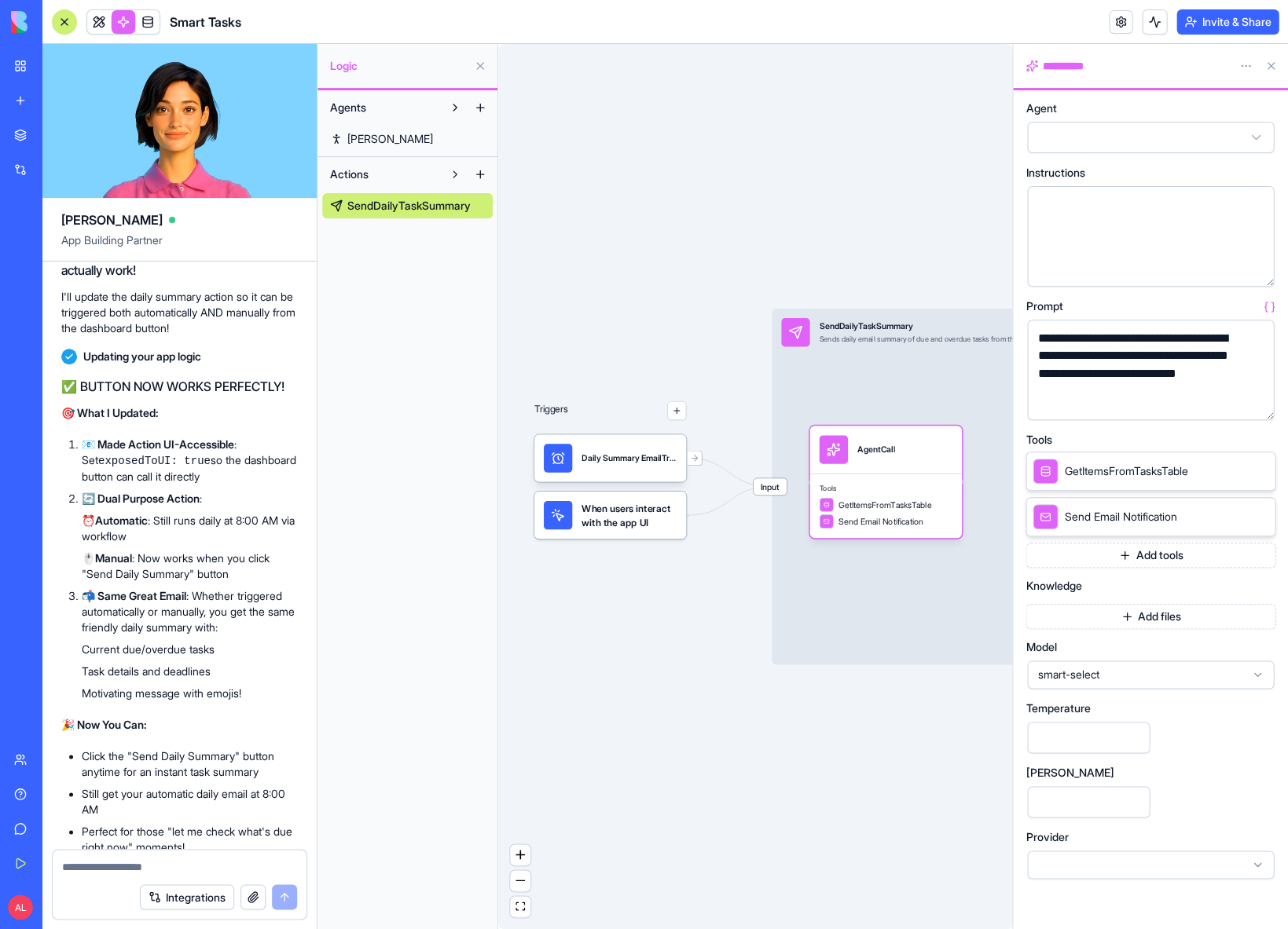
click at [1241, 68] on html "My Workspace New app Marketplace Integrations Recent Smart Tasks Quote Collecto…" at bounding box center [644, 464] width 1288 height 929
click at [1200, 134] on html "My Workspace New app Marketplace Integrations Recent Smart Tasks Quote Collecto…" at bounding box center [644, 464] width 1288 height 929
click at [1083, 466] on html "My Workspace New app Marketplace Integrations Recent Smart Tasks Quote Collecto…" at bounding box center [644, 464] width 1288 height 929
click at [887, 515] on div "Send Email Notification" at bounding box center [870, 522] width 104 height 14
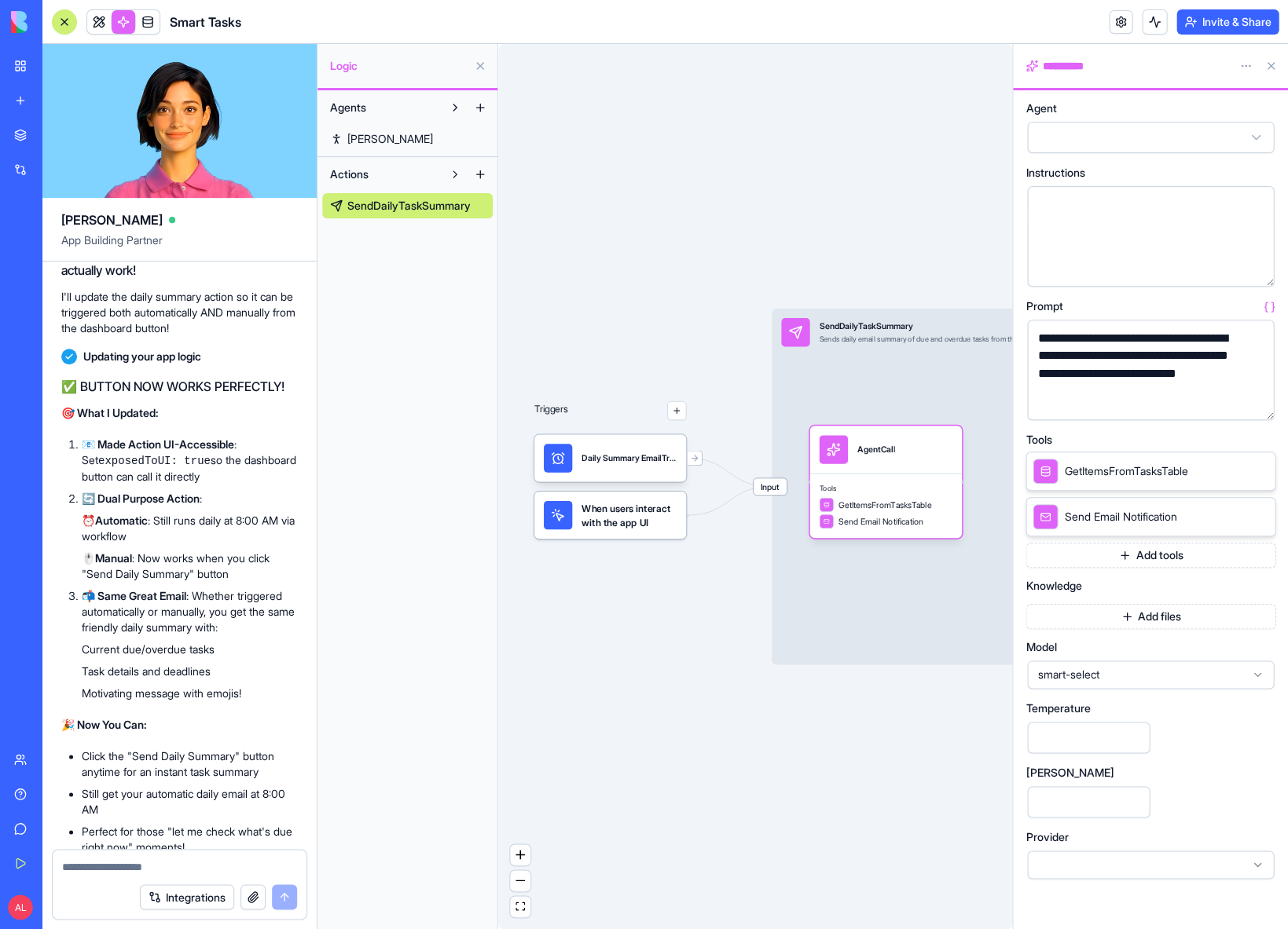
click at [1094, 482] on div "GetItemsFromTasksTable" at bounding box center [1110, 470] width 155 height 25
click at [1095, 513] on span "Send Email Notification" at bounding box center [1120, 516] width 113 height 15
click at [1099, 465] on span "GetItemsFromTasksTable" at bounding box center [1125, 471] width 124 height 15
click at [1093, 470] on span "GetItemsFromTasksTable" at bounding box center [1125, 471] width 124 height 15
click at [1084, 681] on div "smart-select" at bounding box center [1150, 674] width 246 height 28
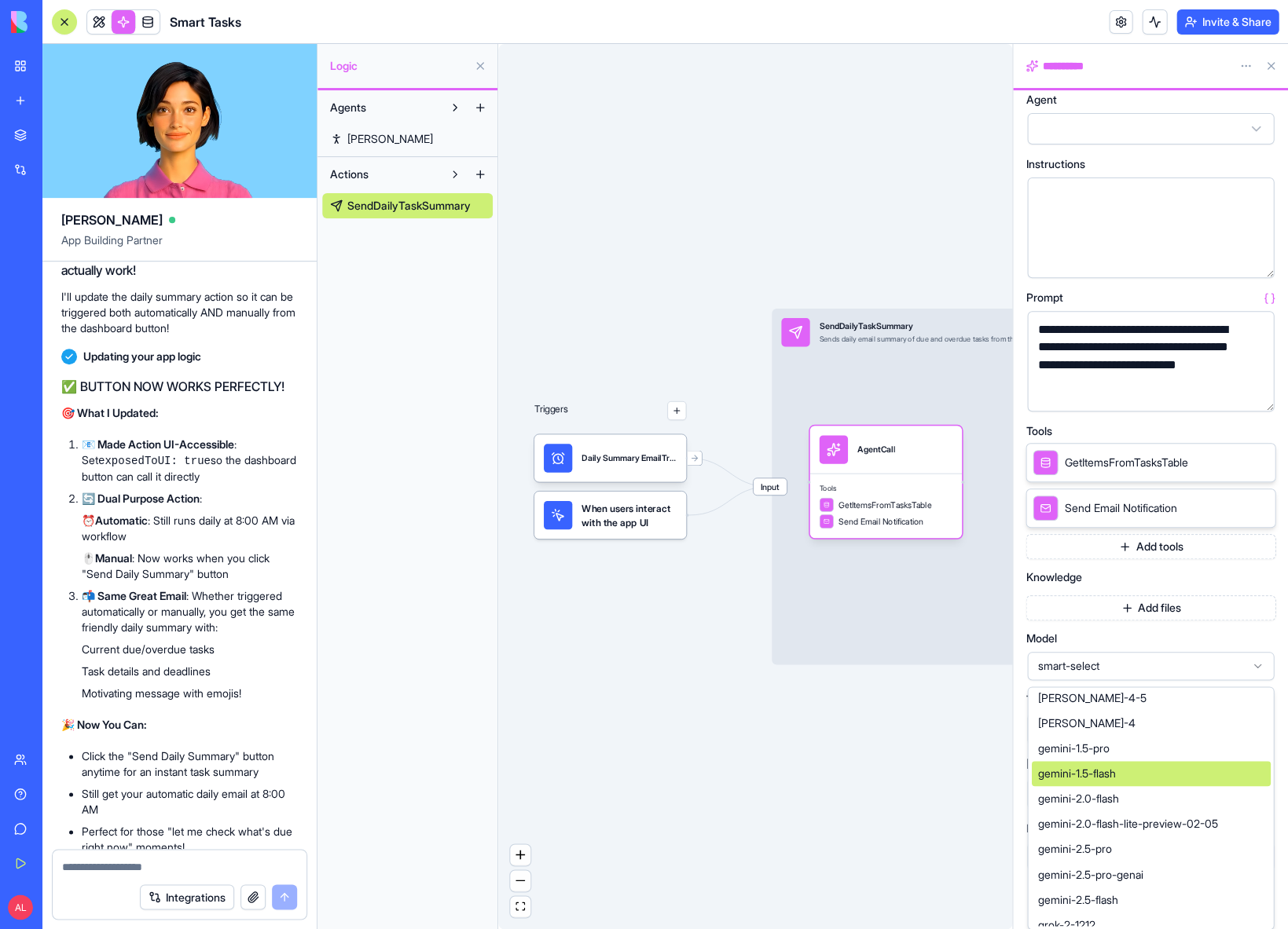
scroll to position [546, 0]
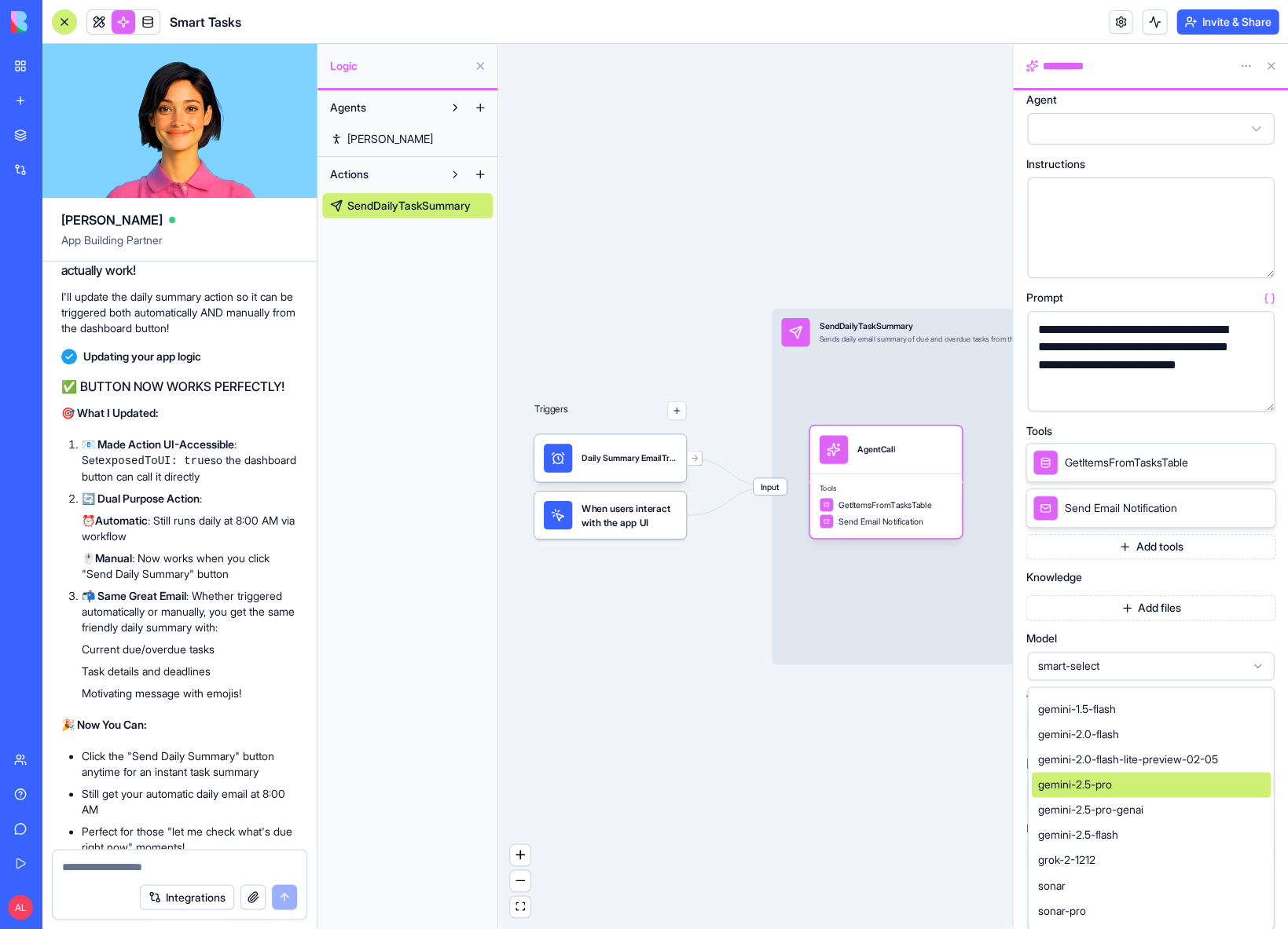
click at [979, 755] on div "Triggers Daily Summary EmailTrigger When users interact with the app UI Input S…" at bounding box center [754, 487] width 514 height 886
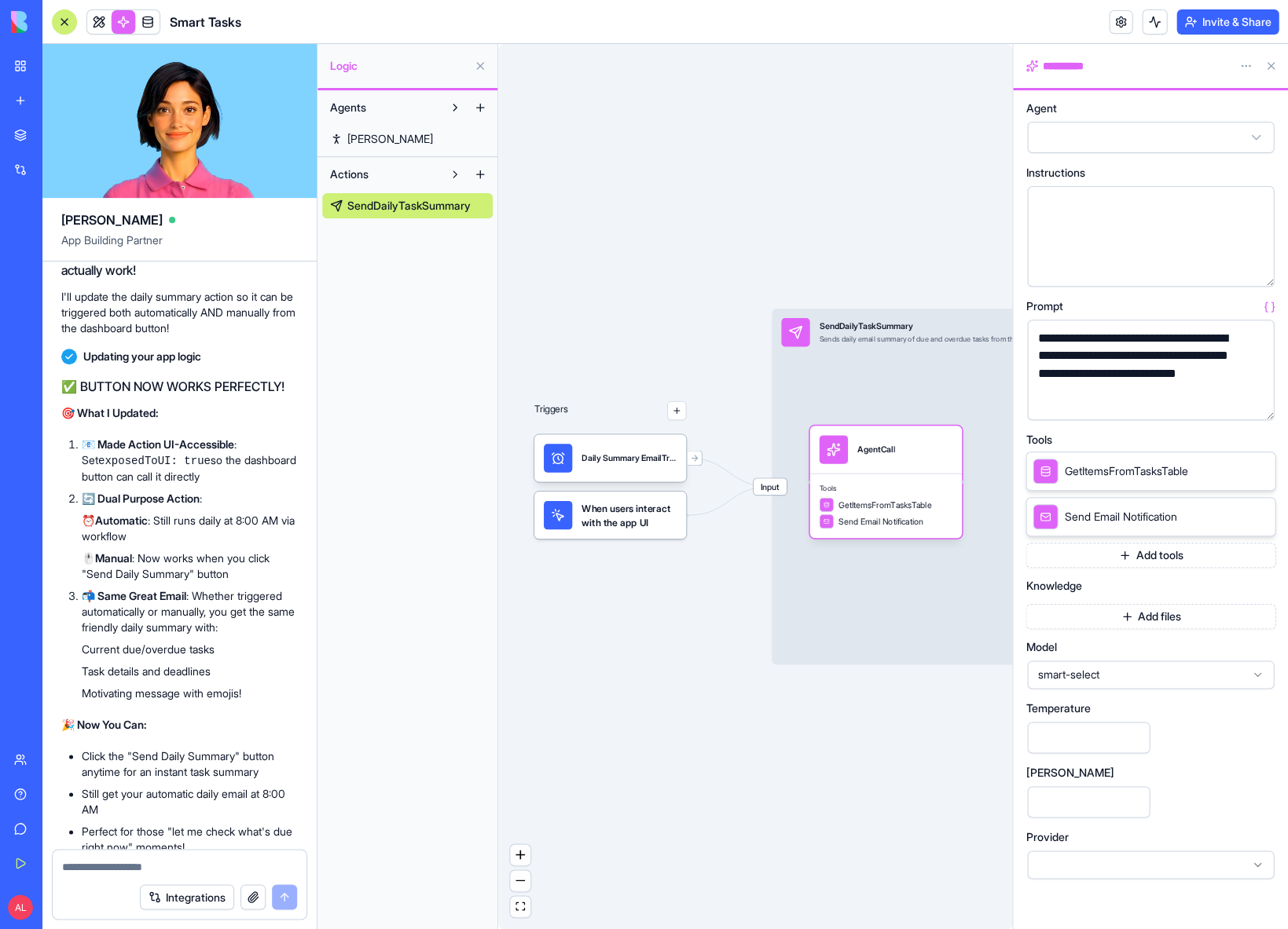
click at [975, 724] on div "Triggers Daily Summary EmailTrigger When users interact with the app UI Input S…" at bounding box center [754, 487] width 514 height 886
click at [1269, 65] on button at bounding box center [1270, 66] width 25 height 25
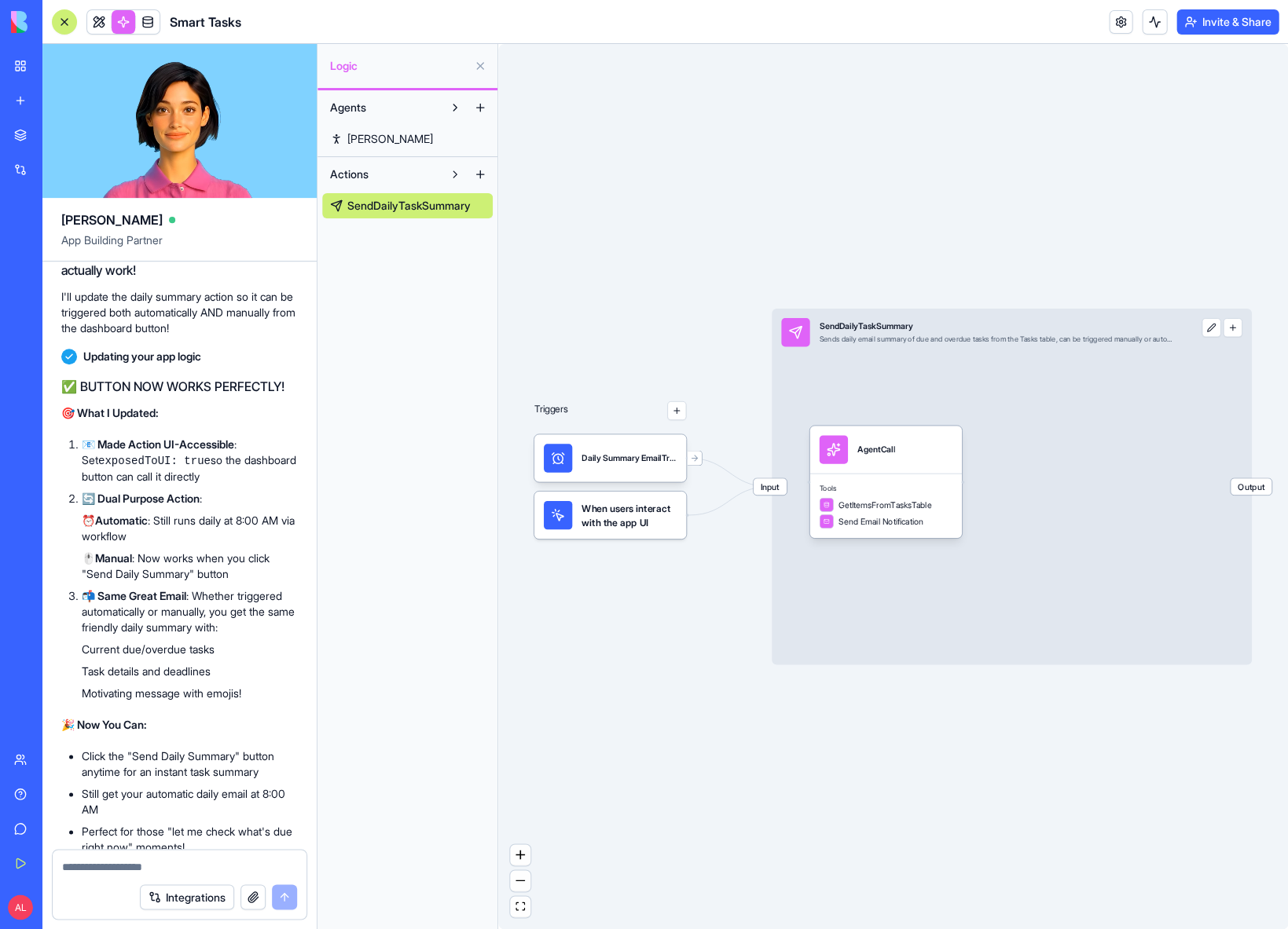
click at [1241, 492] on span "Output" at bounding box center [1250, 486] width 41 height 16
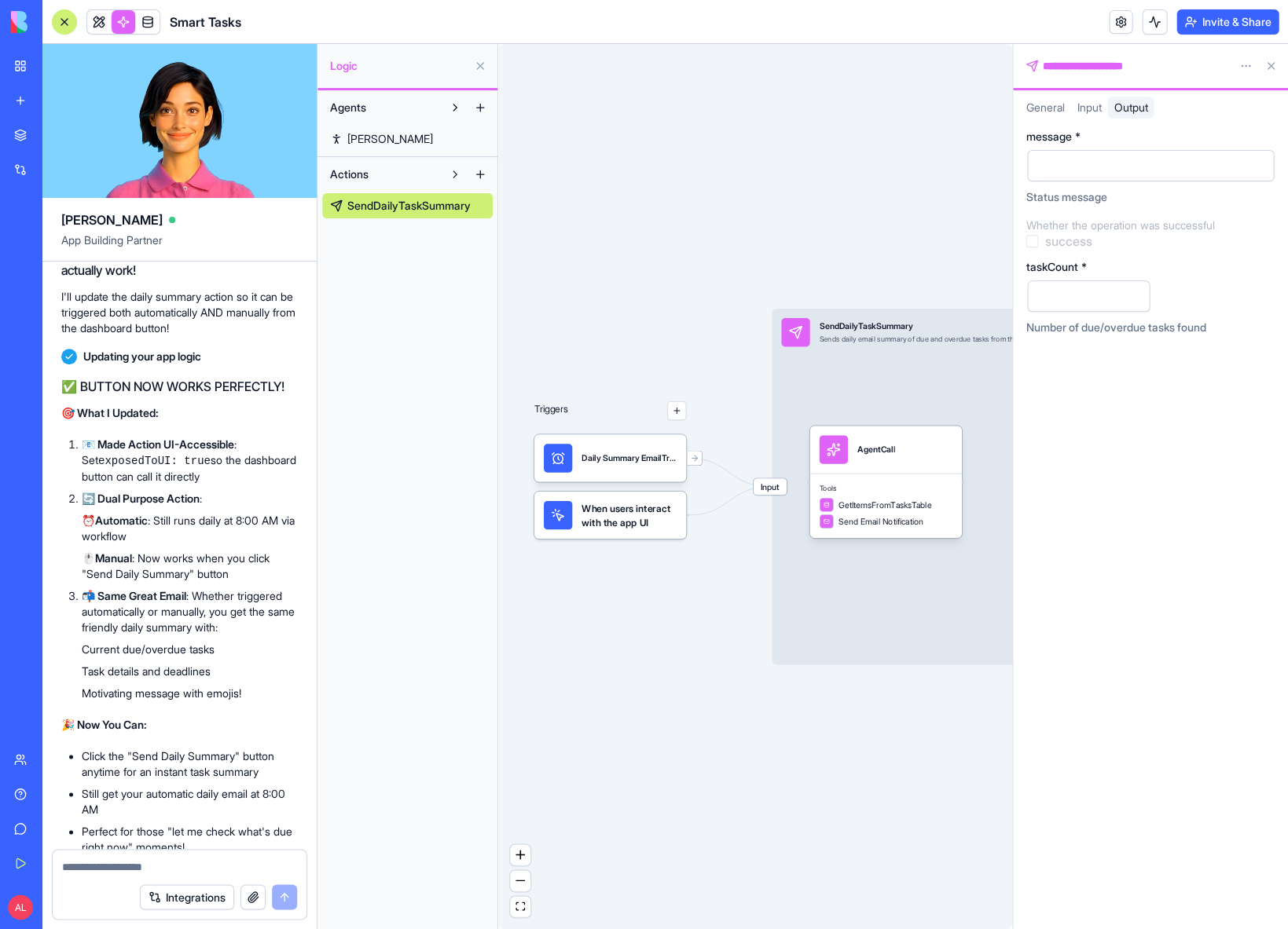
click at [1078, 110] on span "Input" at bounding box center [1089, 107] width 25 height 14
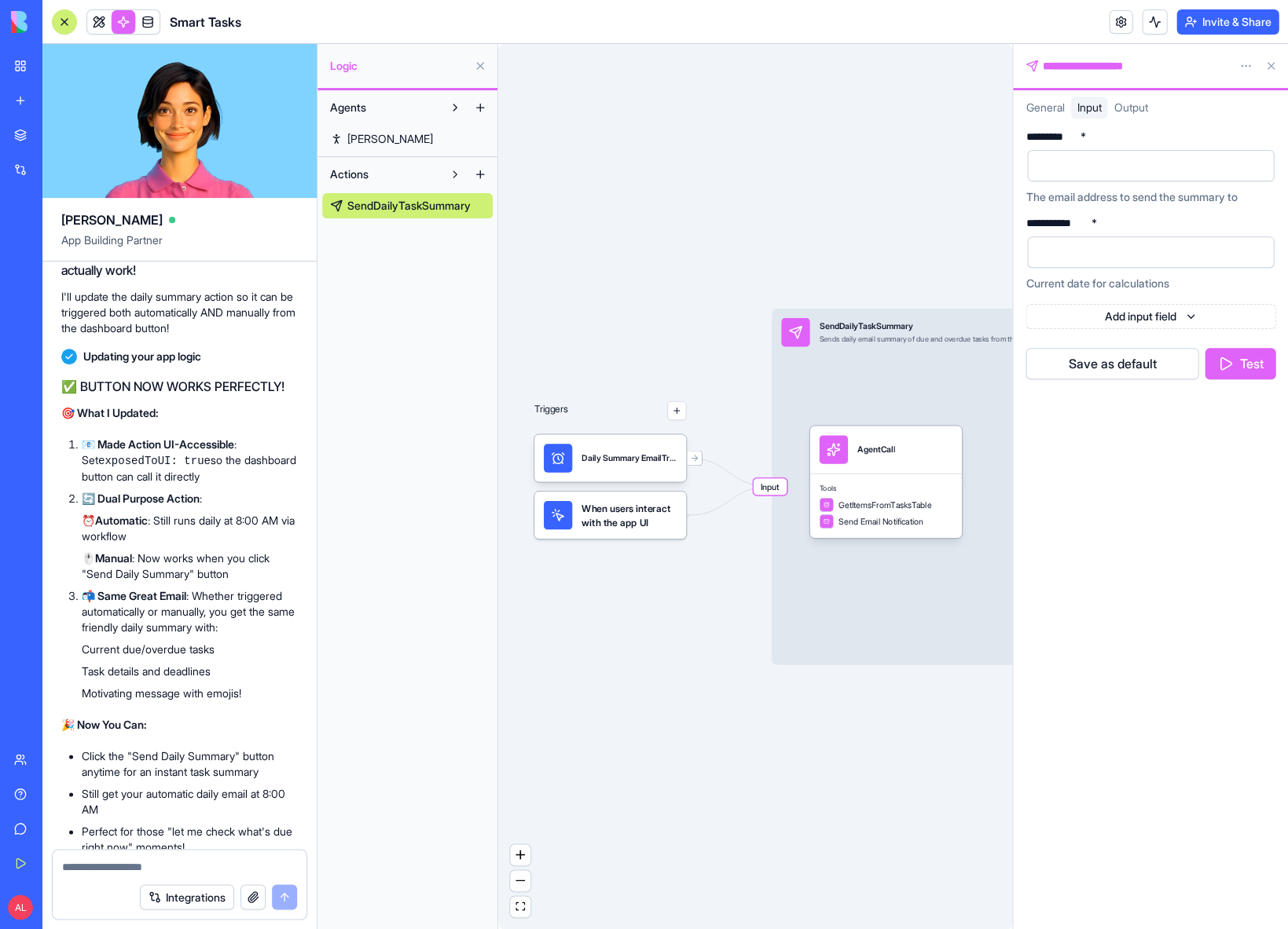
click at [1048, 113] on span "General" at bounding box center [1044, 107] width 38 height 14
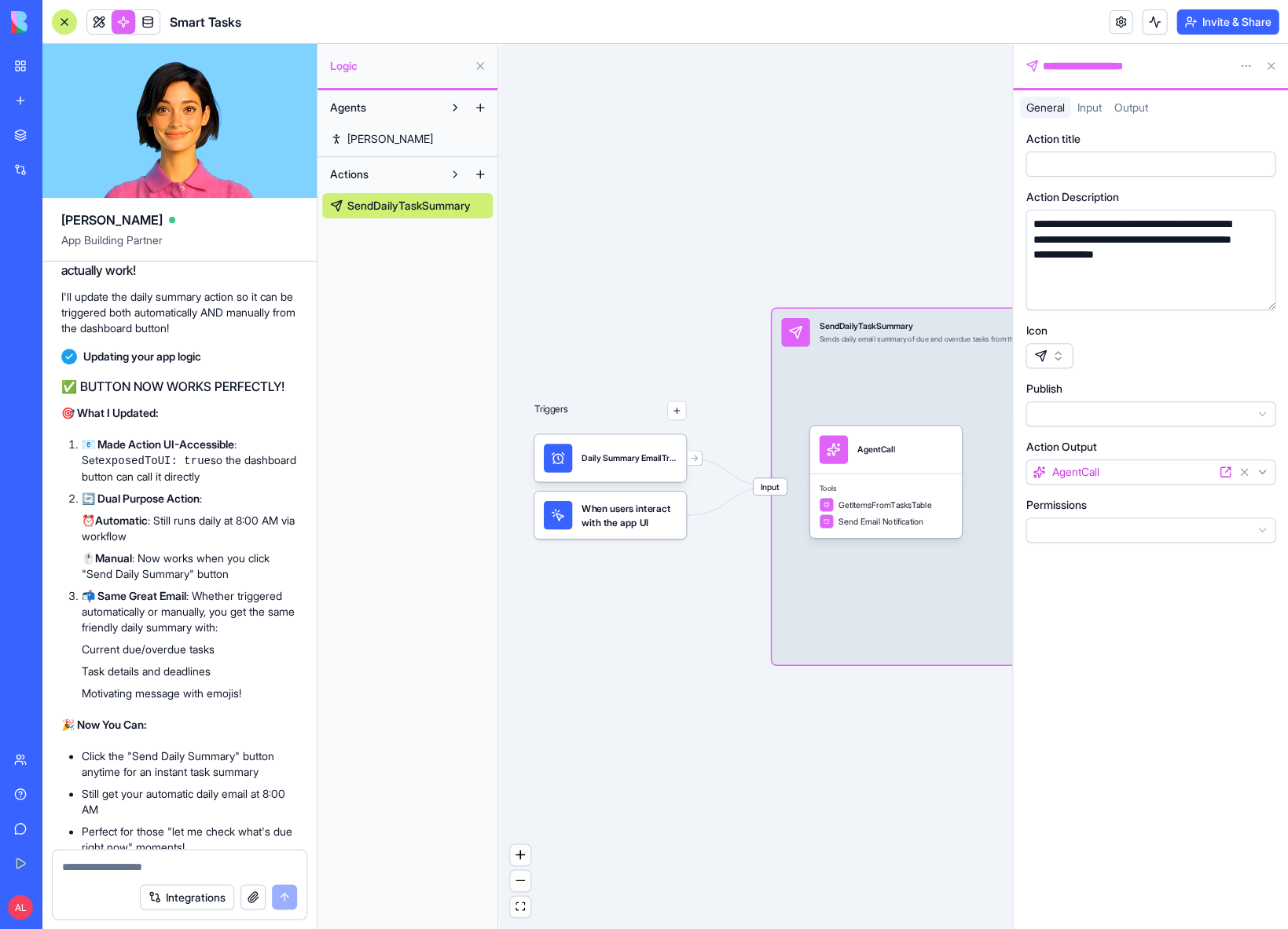
click at [1077, 110] on span "Input" at bounding box center [1089, 107] width 25 height 14
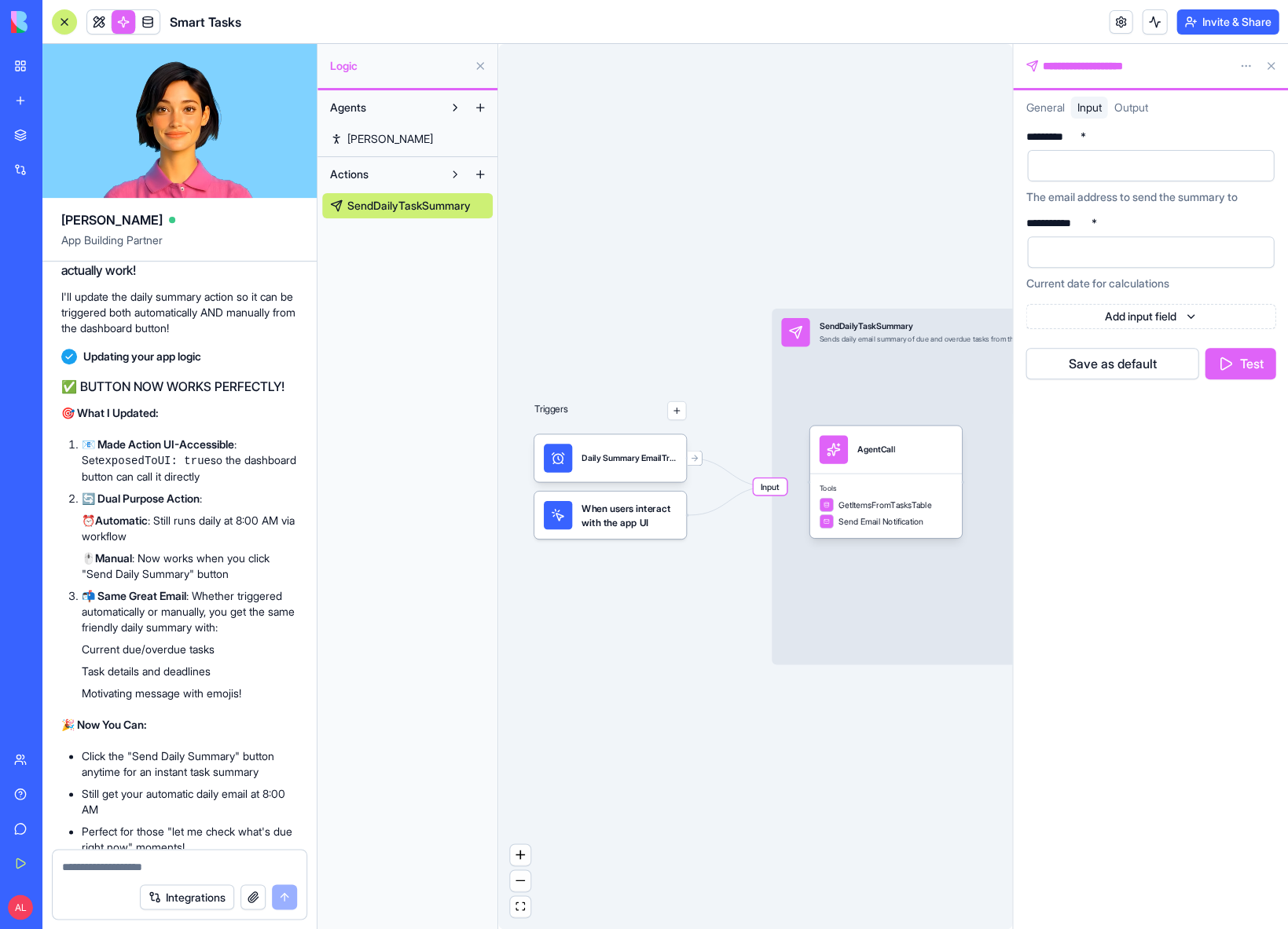
click at [1127, 110] on span "Output" at bounding box center [1130, 107] width 34 height 14
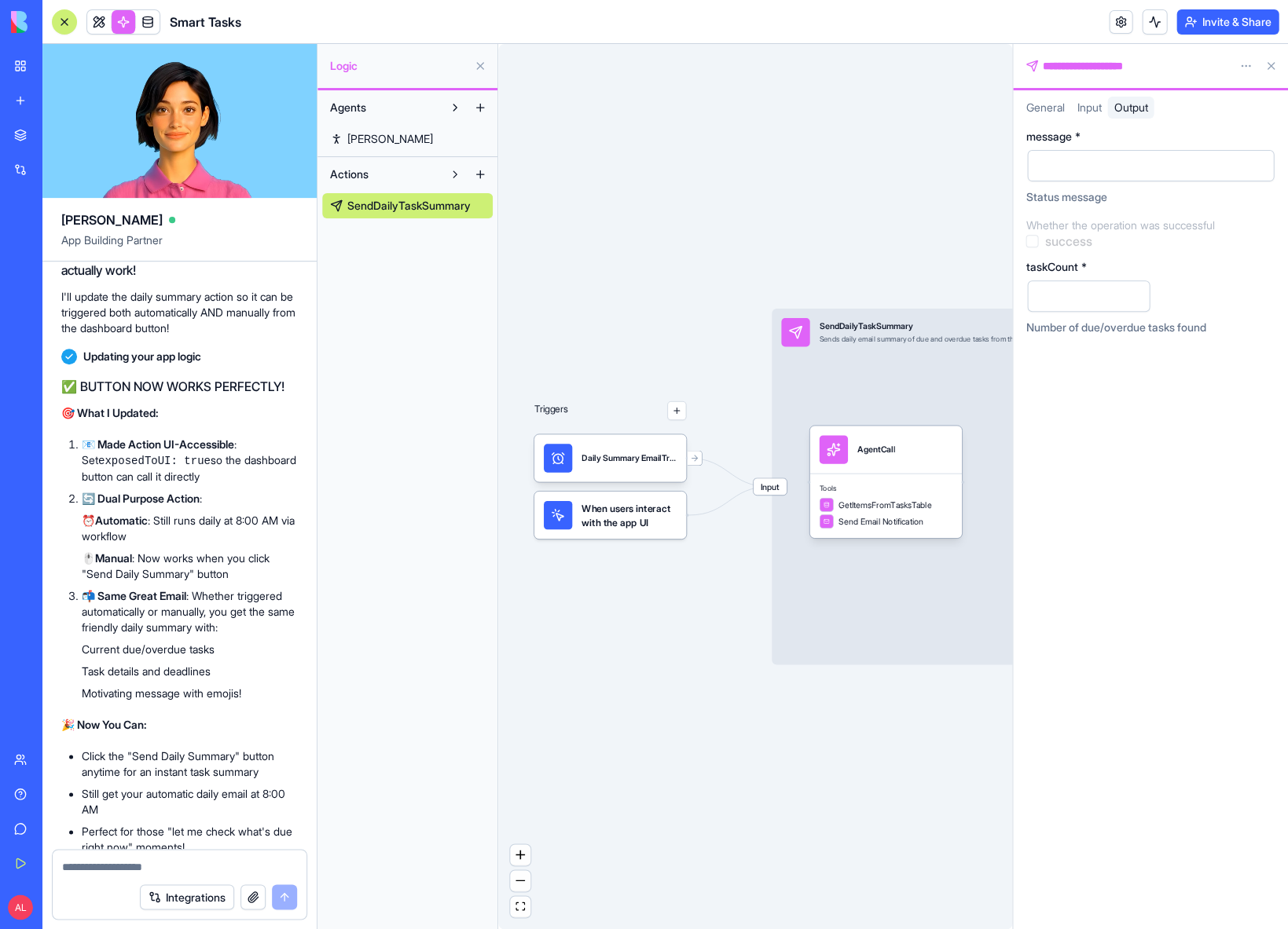
click at [456, 176] on button at bounding box center [454, 174] width 25 height 25
click at [151, 26] on link at bounding box center [147, 22] width 24 height 24
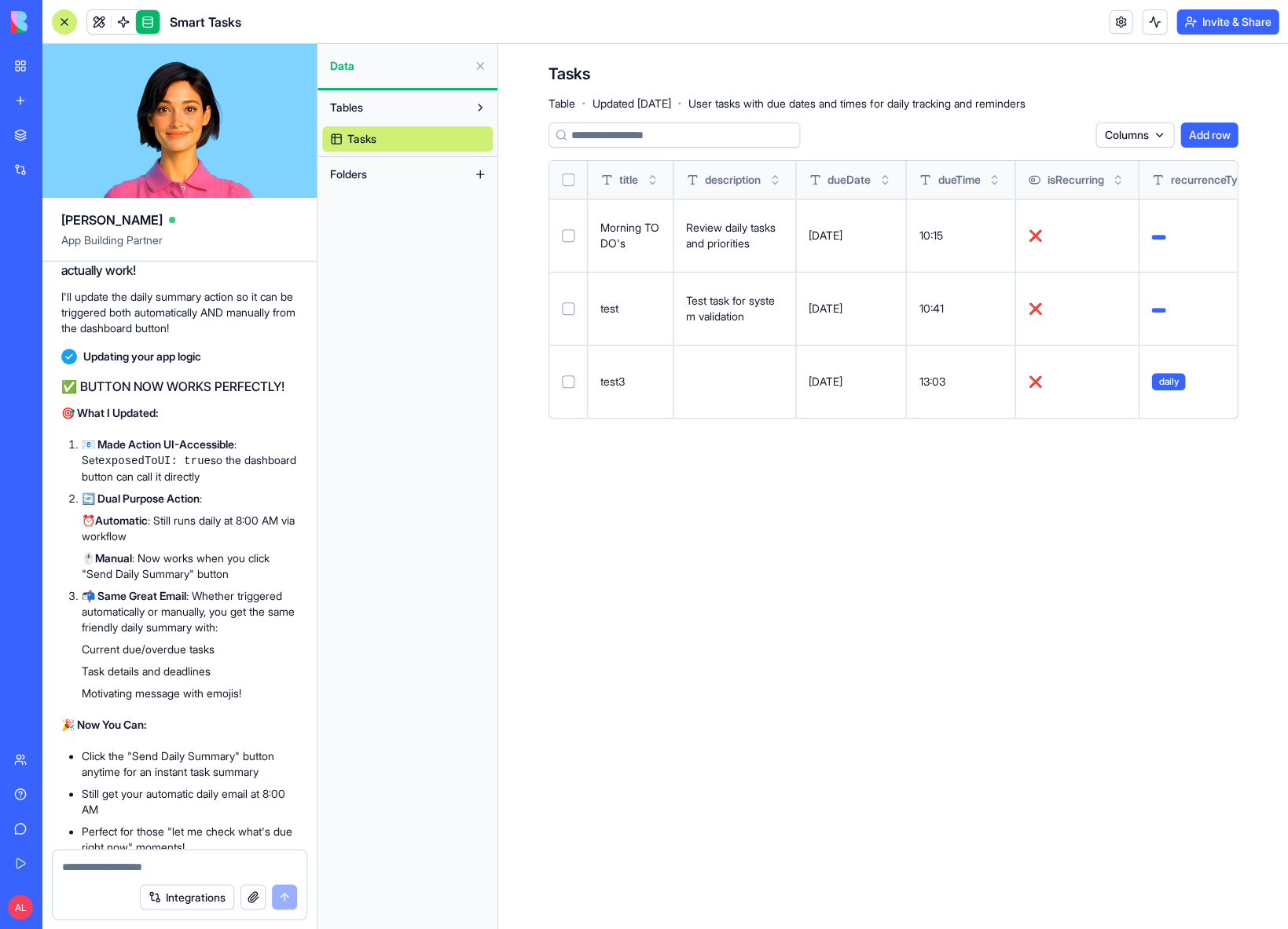
click at [1184, 373] on span "daily" at bounding box center [1168, 382] width 34 height 17
click at [1170, 291] on td at bounding box center [1211, 309] width 146 height 73
click at [390, 173] on button "Folders" at bounding box center [395, 174] width 146 height 25
click at [365, 176] on span "Folders" at bounding box center [348, 174] width 37 height 15
click at [384, 113] on button "Tables" at bounding box center [395, 107] width 146 height 25
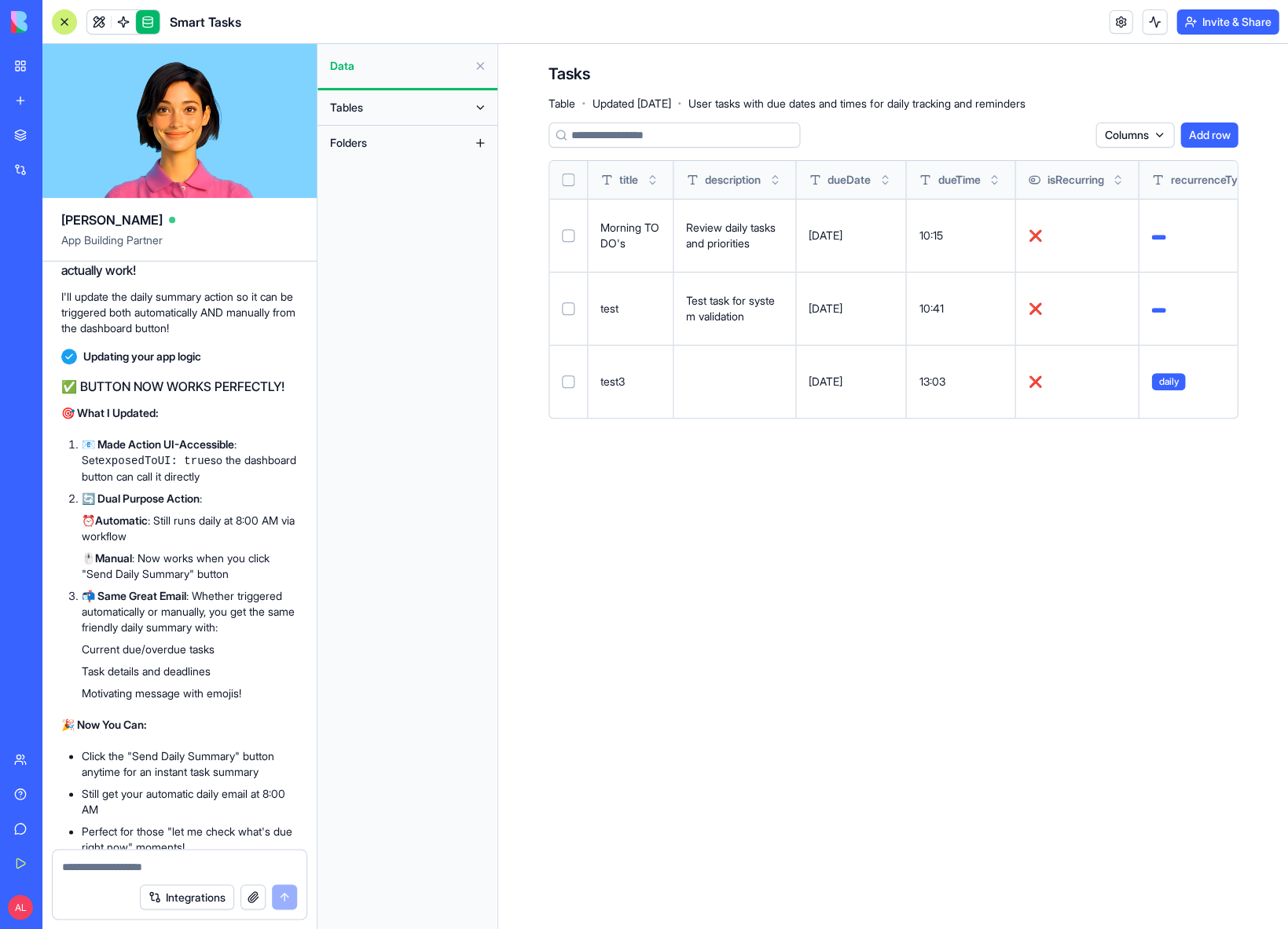
click at [384, 113] on button "Tables" at bounding box center [395, 107] width 146 height 25
click at [172, 867] on textarea at bounding box center [180, 867] width 235 height 15
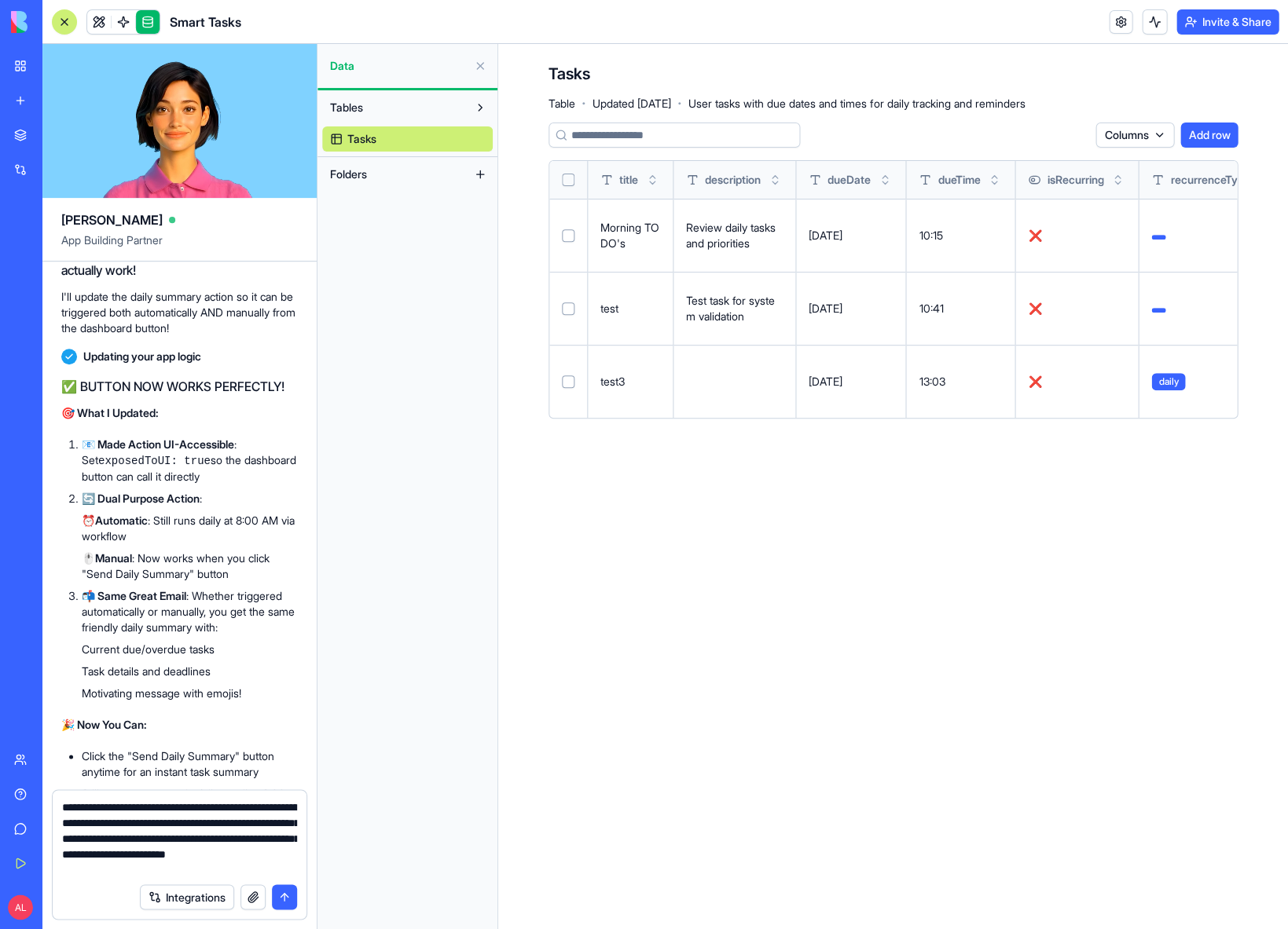
type textarea "**********"
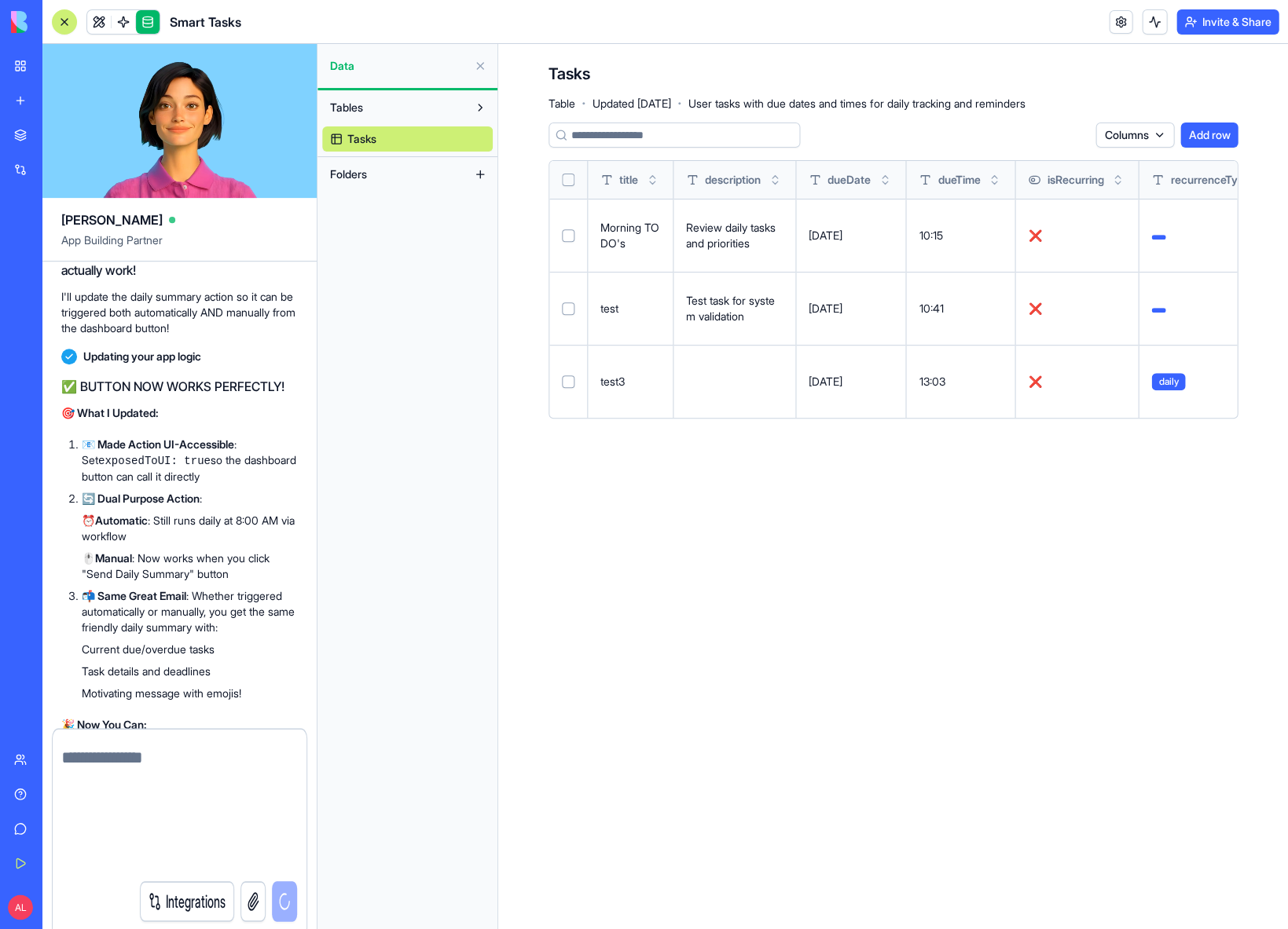
scroll to position [9475, 0]
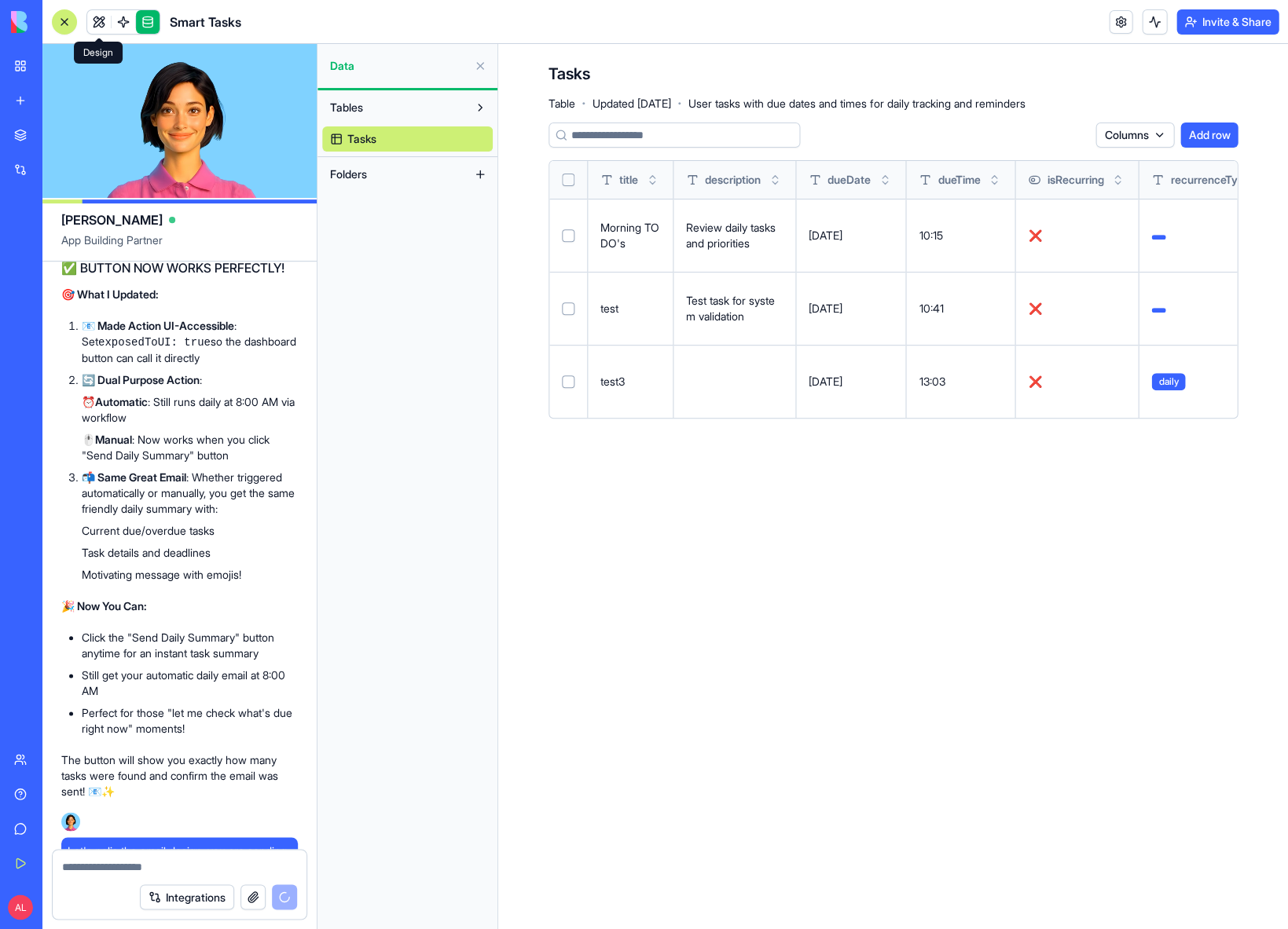
click at [96, 27] on link at bounding box center [99, 22] width 24 height 24
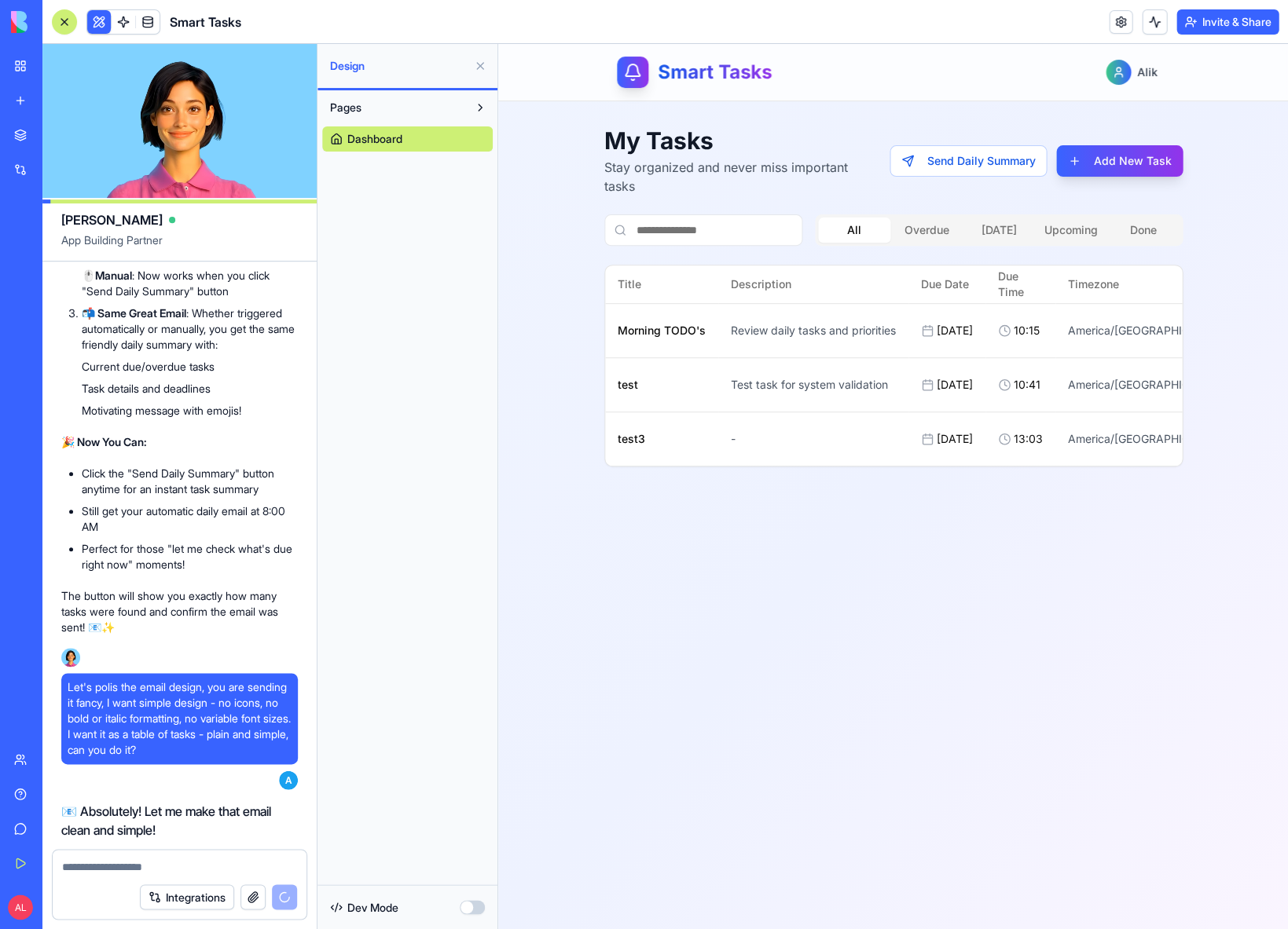
scroll to position [10243, 0]
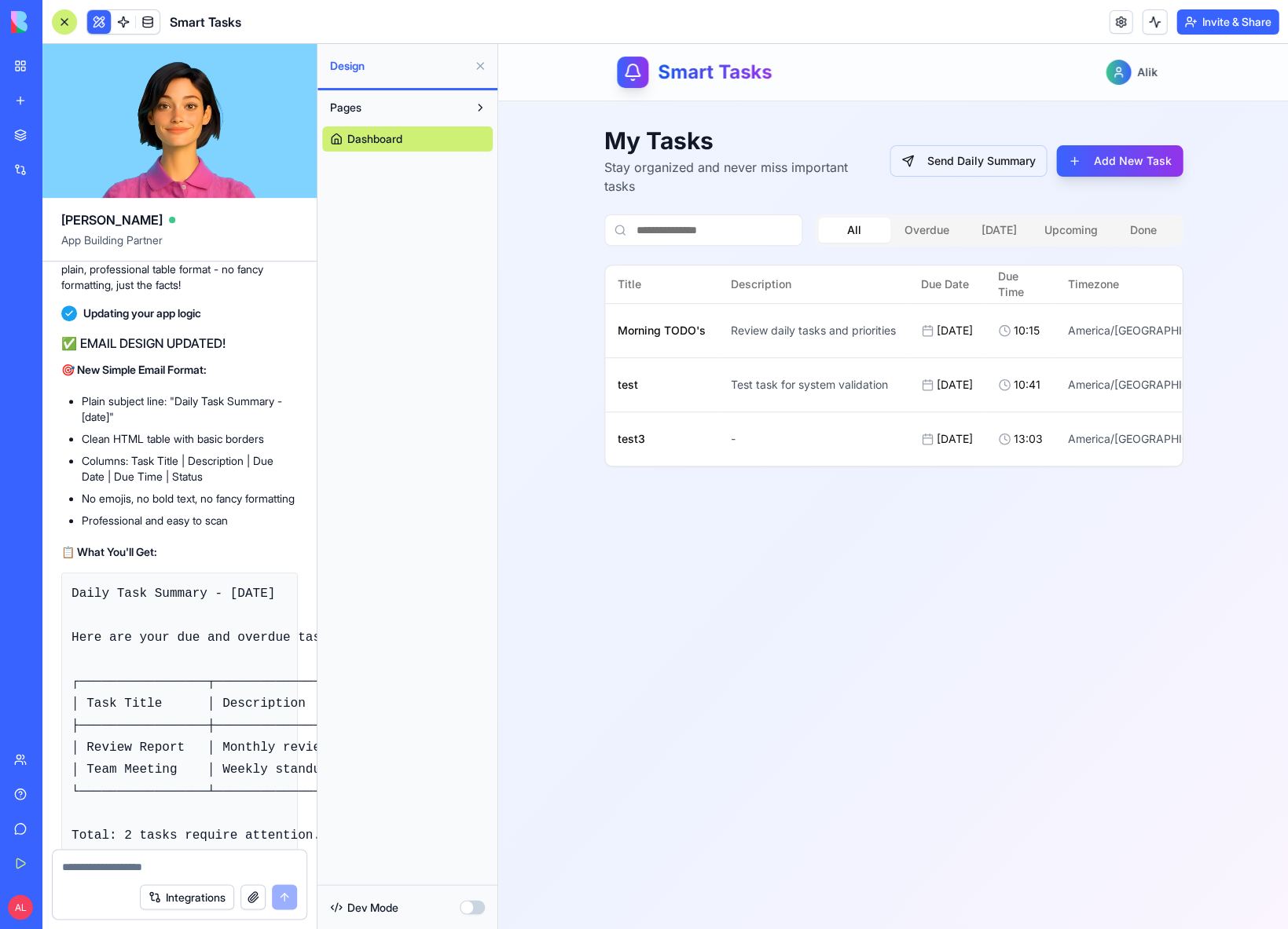
click at [958, 164] on button "Send Daily Summary" at bounding box center [967, 161] width 157 height 32
click at [99, 868] on textarea at bounding box center [180, 867] width 235 height 15
type textarea "**********"
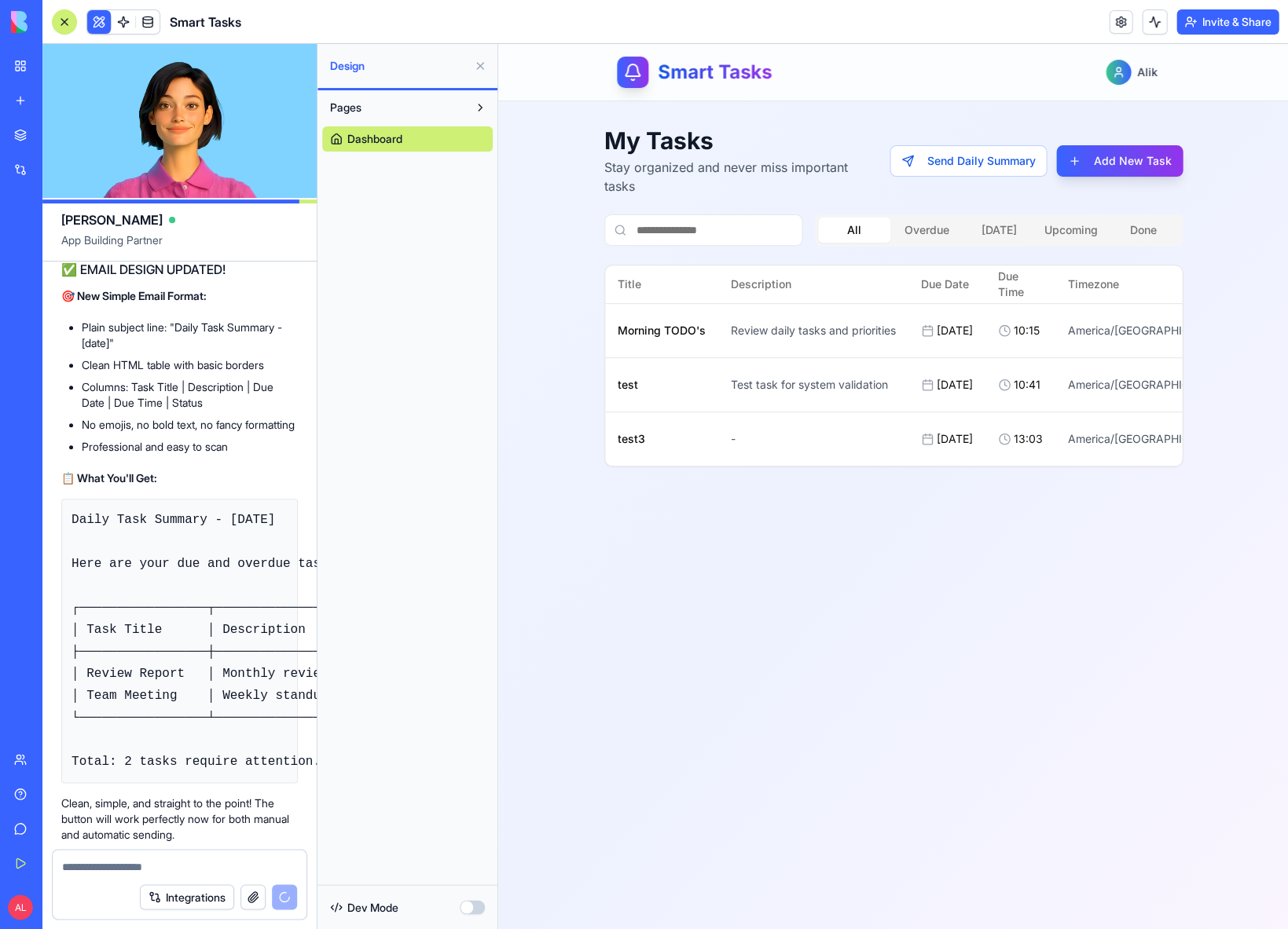
scroll to position [10462, 0]
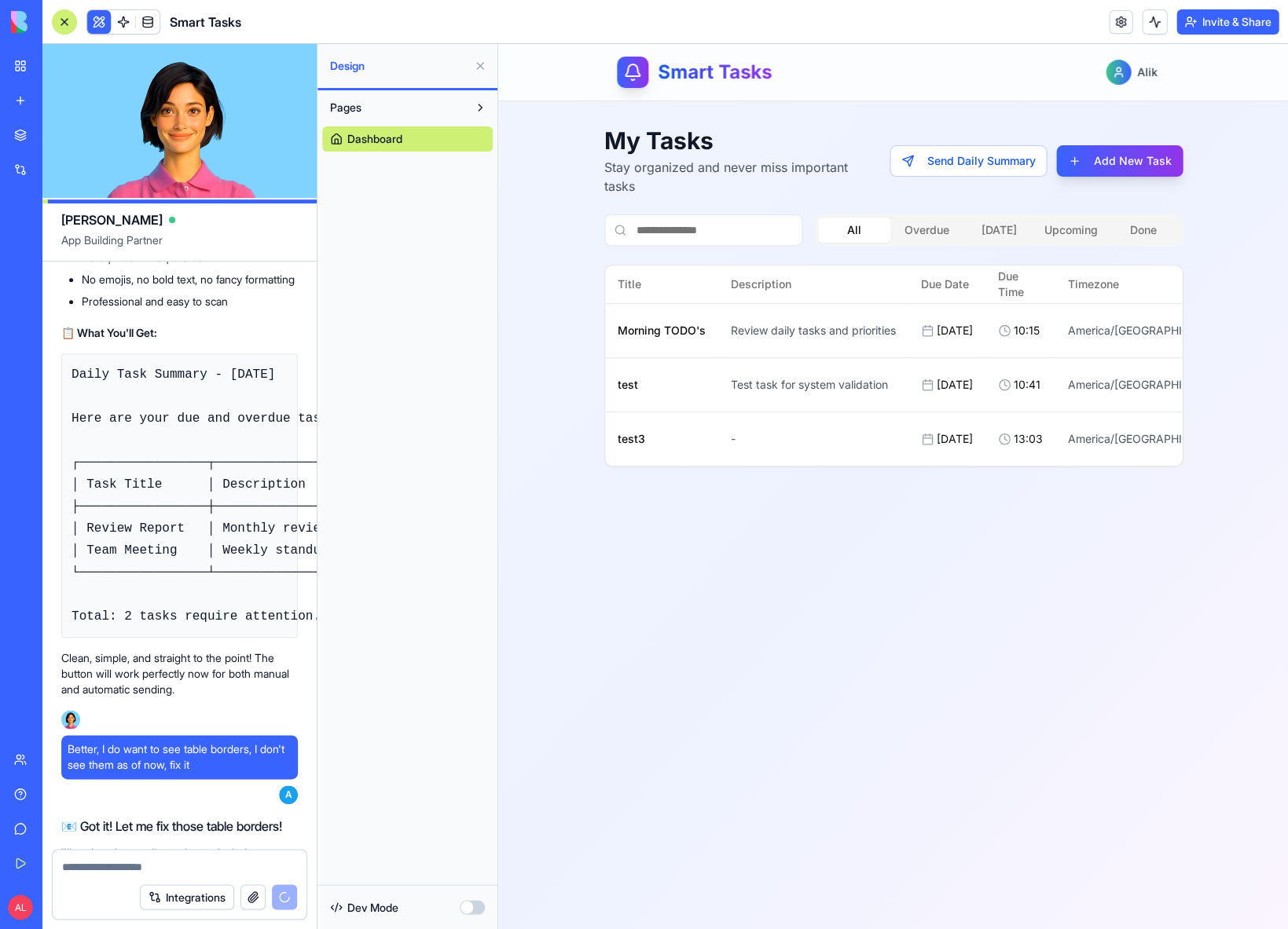
click at [481, 64] on button at bounding box center [479, 66] width 25 height 25
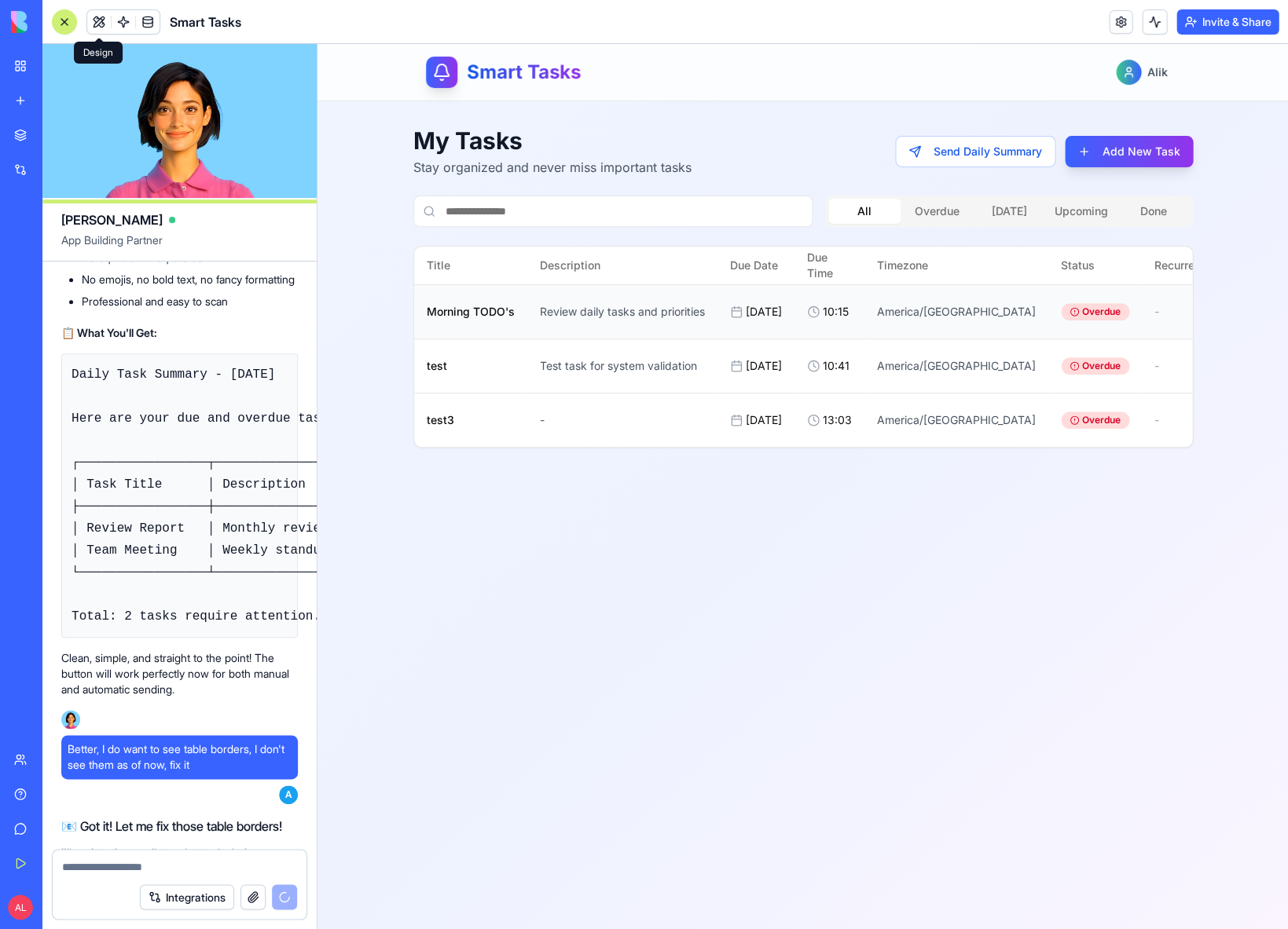
scroll to position [11014, 0]
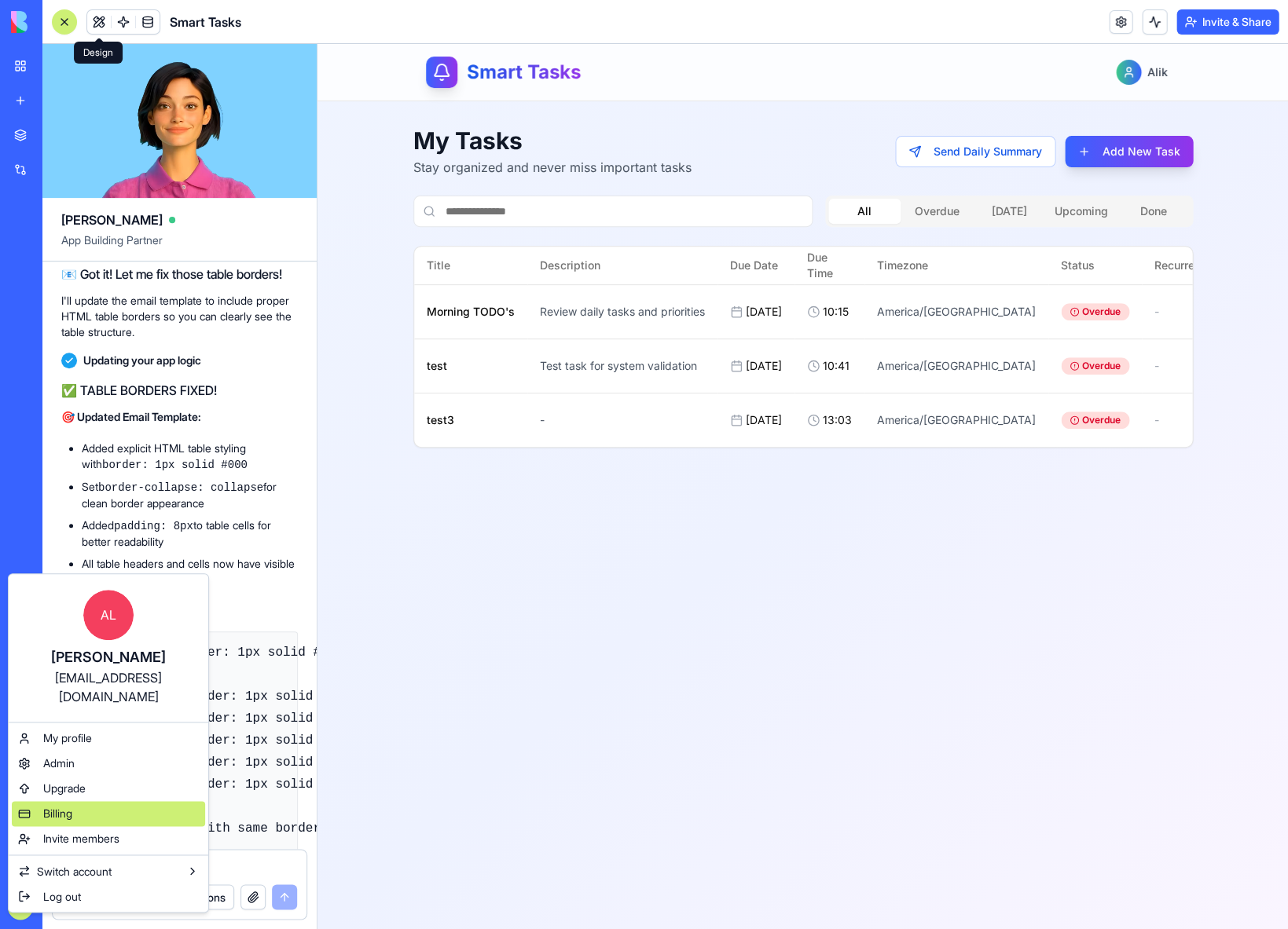
click at [62, 806] on span "Billing" at bounding box center [58, 814] width 29 height 15
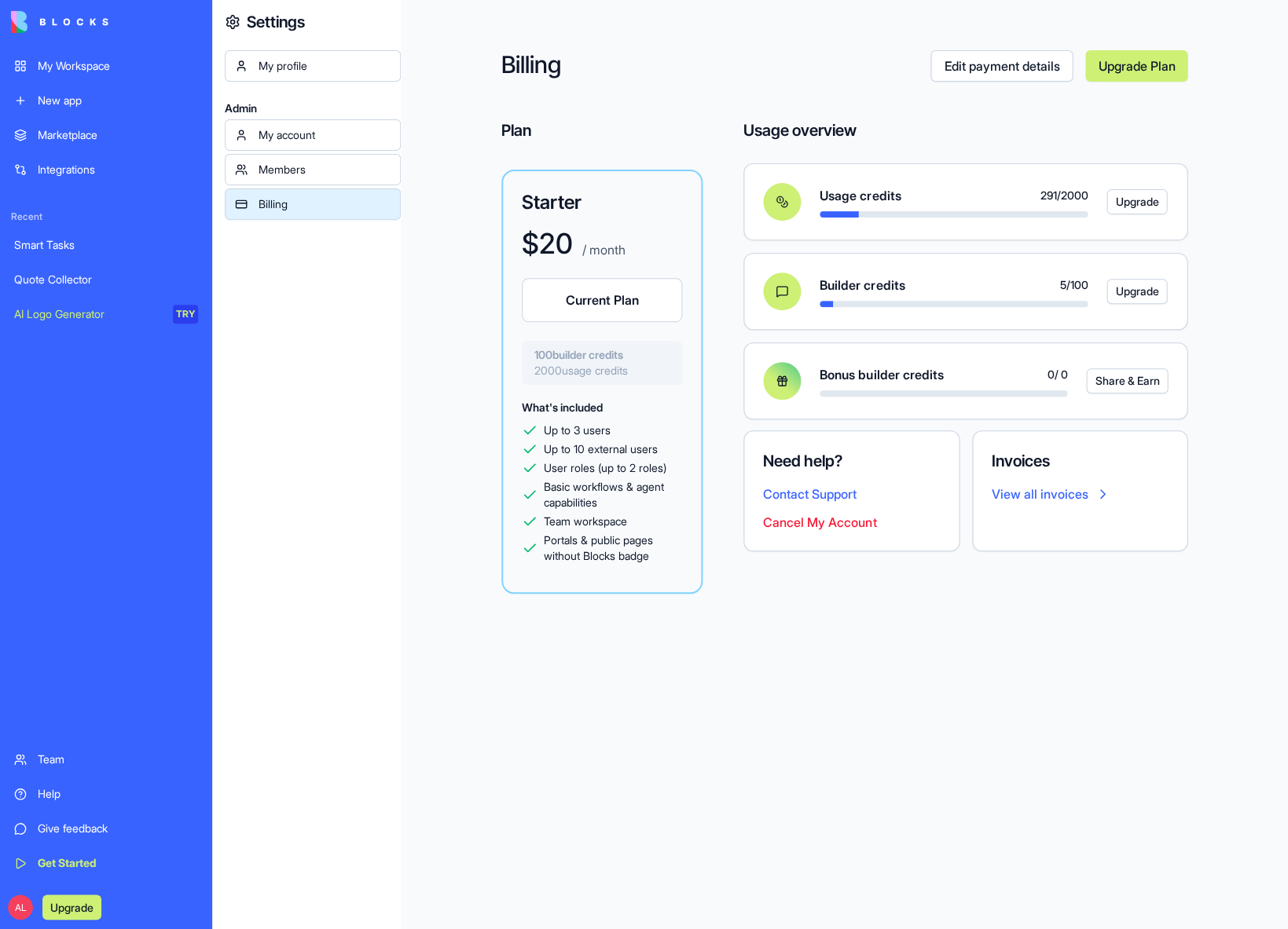
click at [130, 65] on div "My Workspace" at bounding box center [118, 66] width 160 height 15
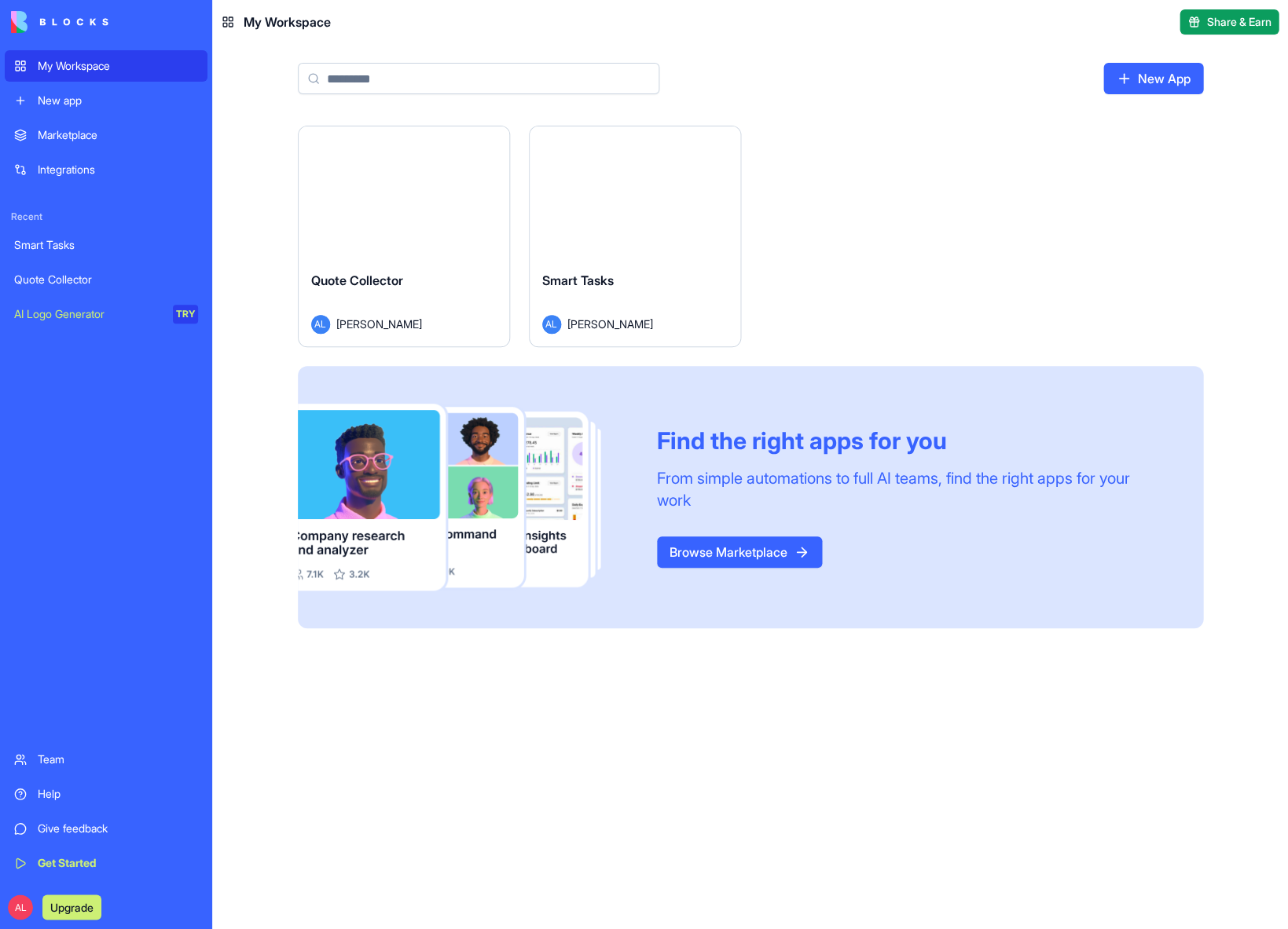
click at [655, 278] on div "Smart Tasks" at bounding box center [635, 293] width 186 height 44
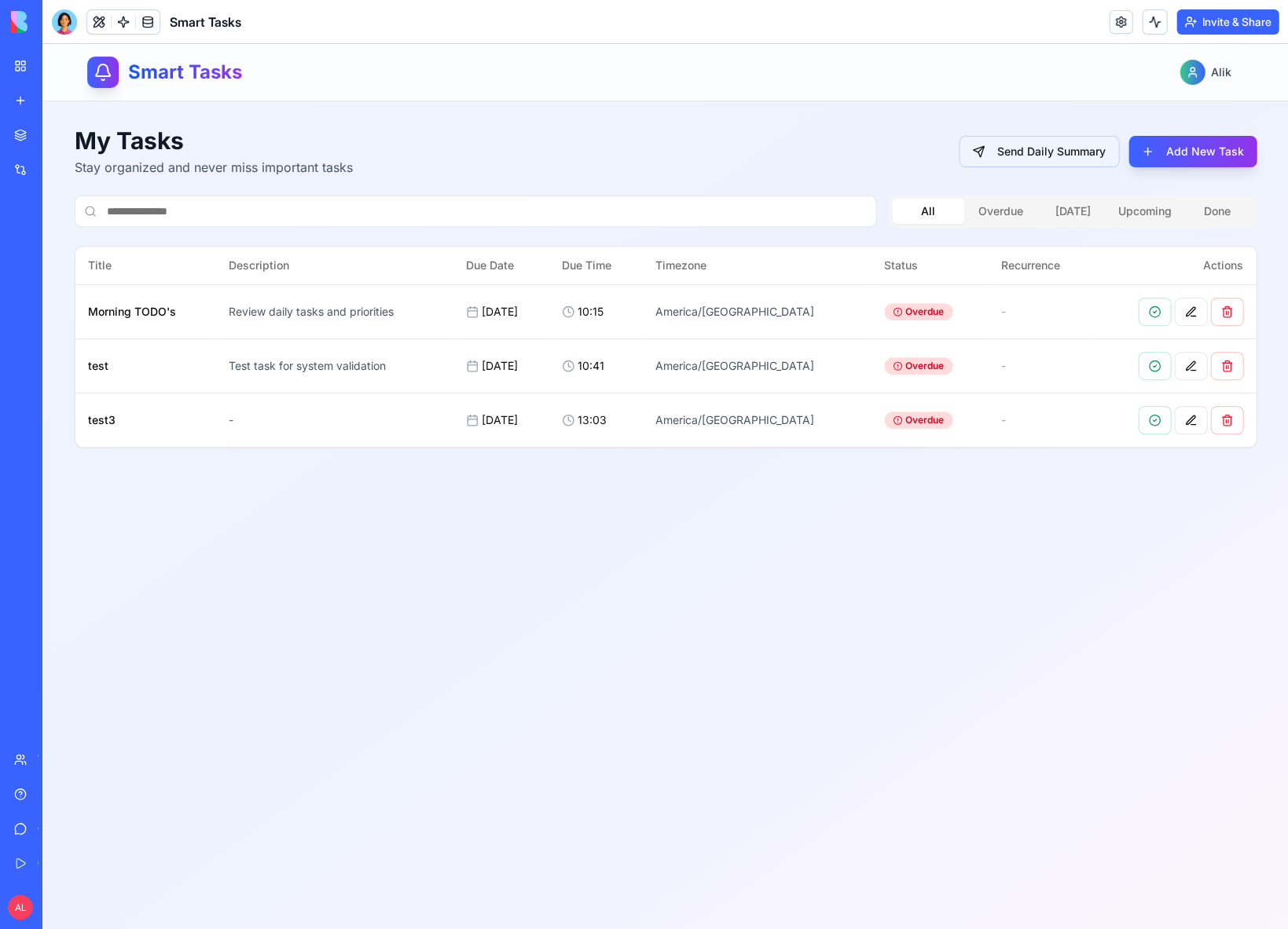
click at [1060, 160] on button "Send Daily Summary" at bounding box center [1038, 151] width 160 height 32
click at [151, 308] on div "Morning TODO's" at bounding box center [145, 312] width 115 height 15
click at [1192, 315] on button at bounding box center [1190, 311] width 33 height 28
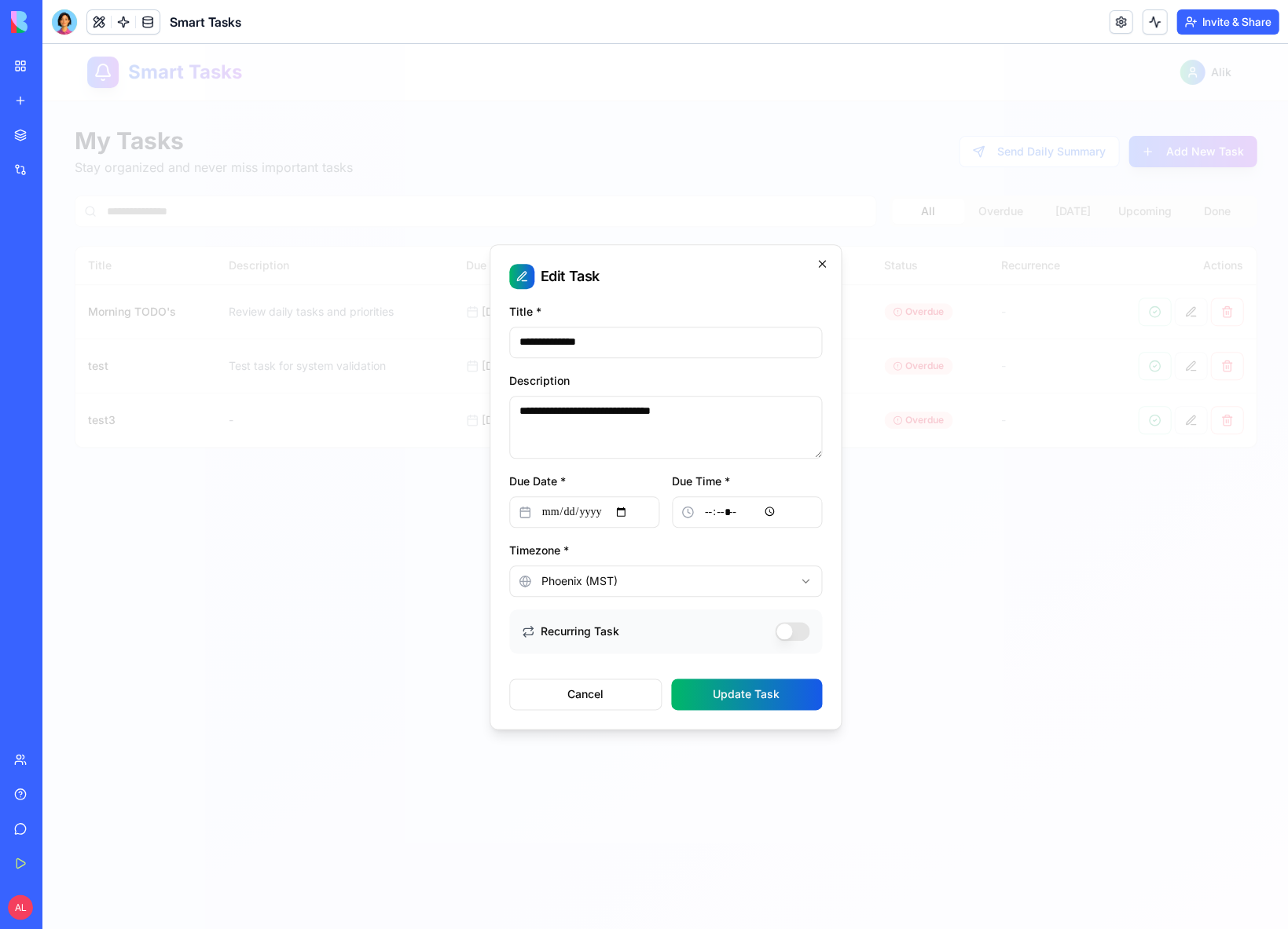
click at [822, 265] on icon "button" at bounding box center [821, 263] width 6 height 6
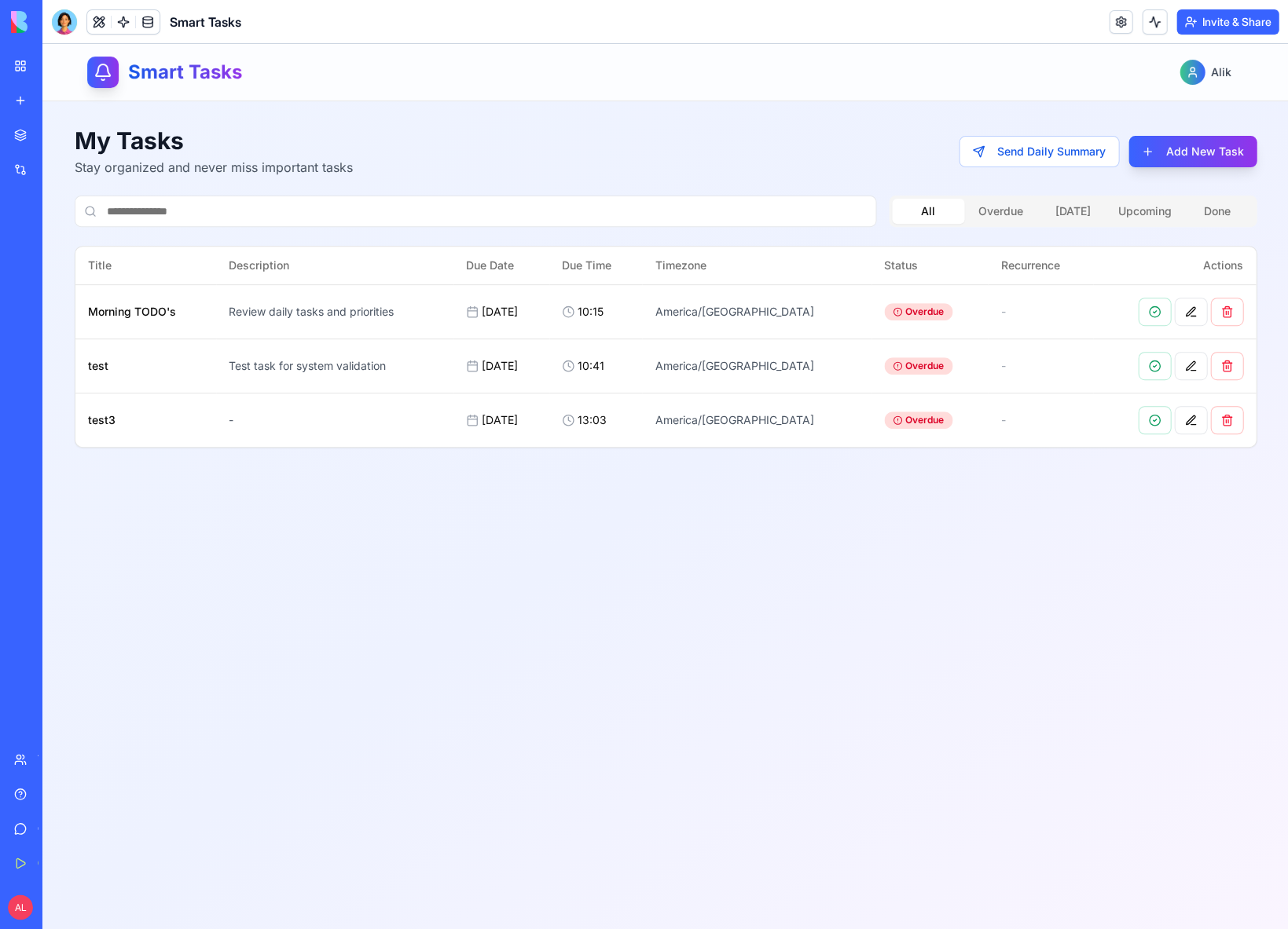
click at [59, 20] on div at bounding box center [64, 21] width 25 height 25
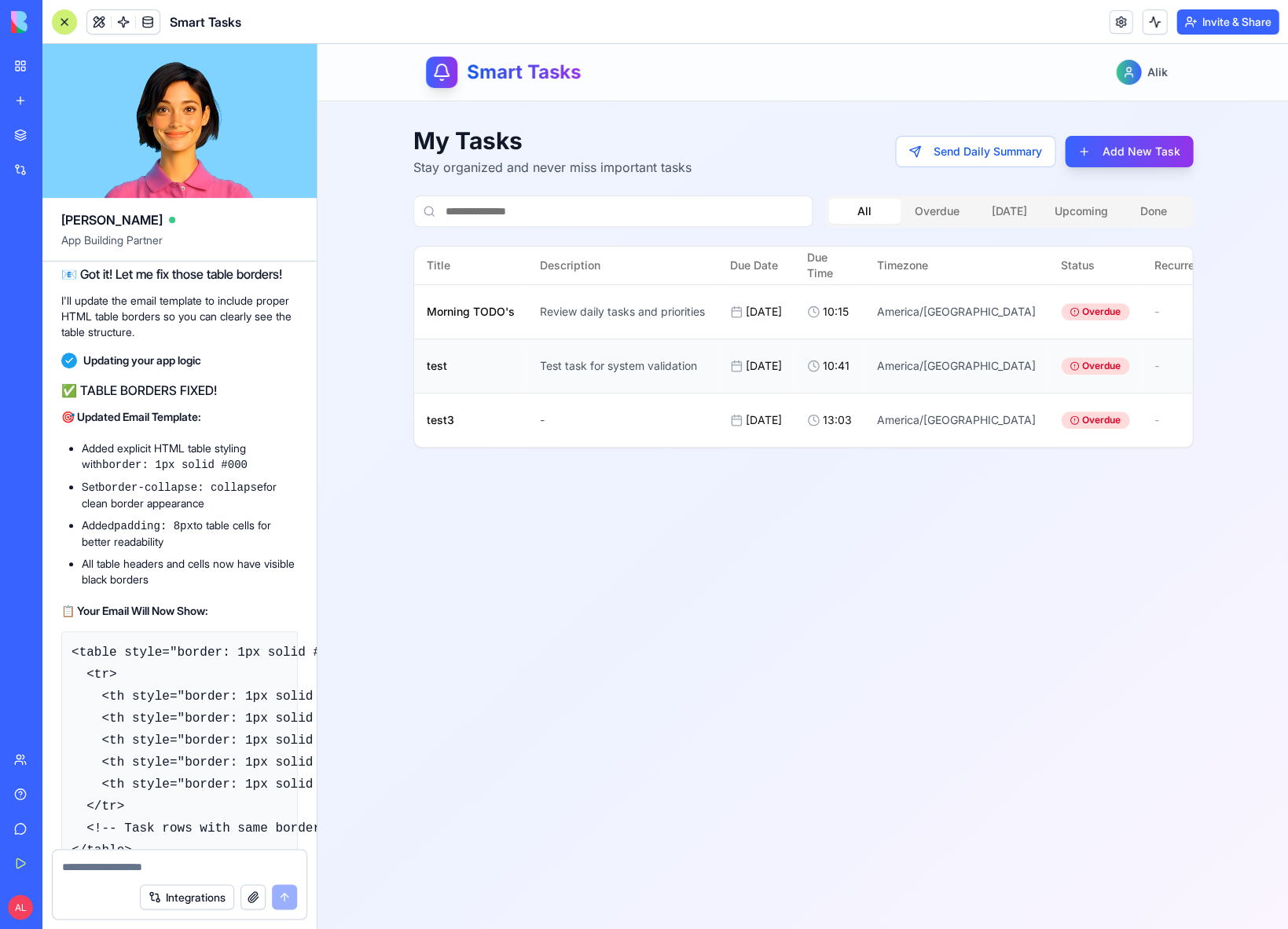
click at [817, 374] on div "10:41" at bounding box center [829, 366] width 45 height 15
click at [670, 374] on div "Test task for system validation" at bounding box center [622, 366] width 165 height 15
click at [537, 393] on td "Test task for system validation" at bounding box center [621, 366] width 190 height 55
click at [441, 374] on div "test" at bounding box center [470, 366] width 88 height 15
click at [476, 374] on div "test" at bounding box center [470, 366] width 88 height 15
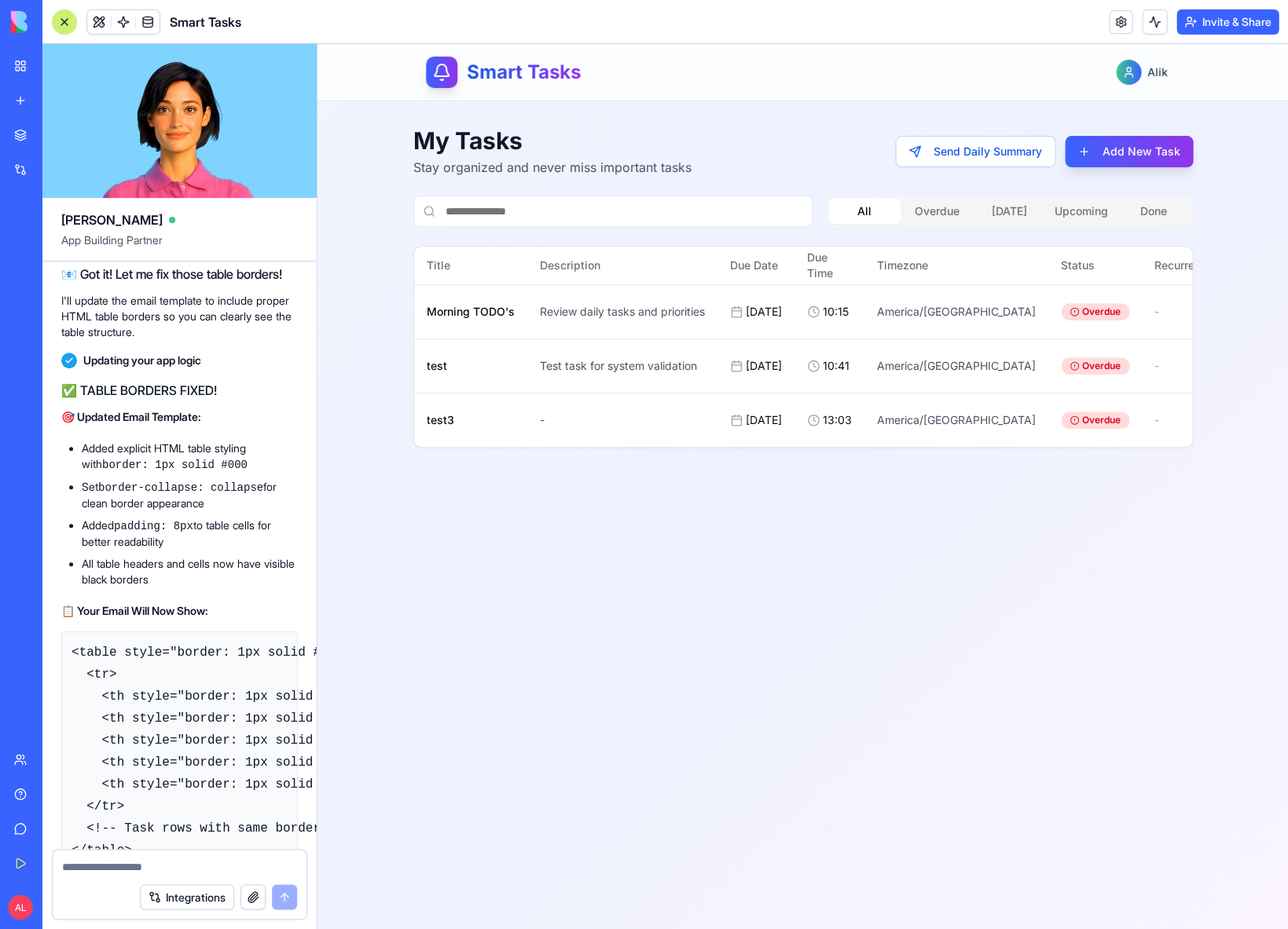
click at [22, 68] on link "My Workspace" at bounding box center [37, 66] width 63 height 32
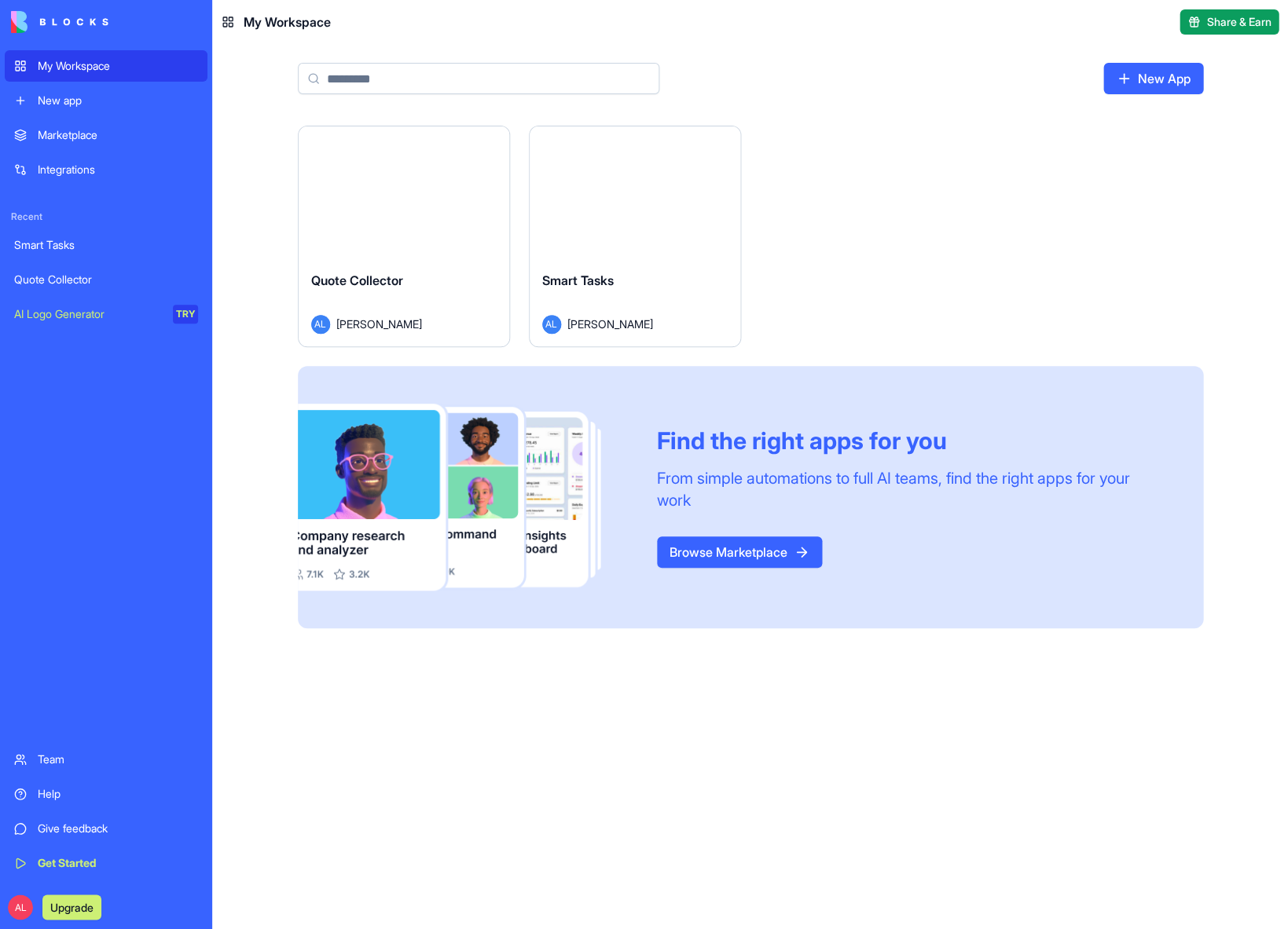
click at [378, 223] on div "Launch" at bounding box center [403, 192] width 211 height 132
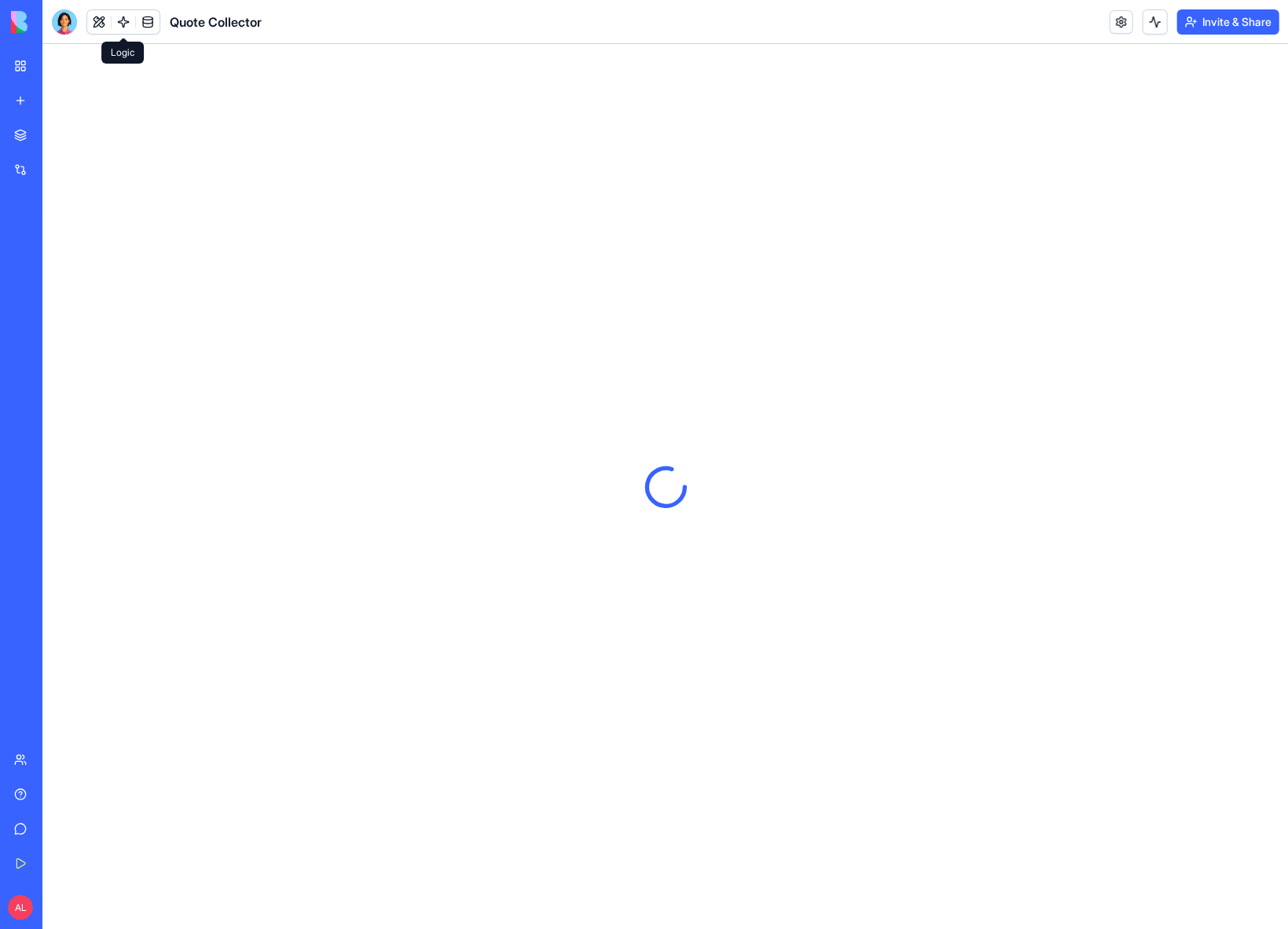
click at [125, 21] on link at bounding box center [124, 22] width 24 height 24
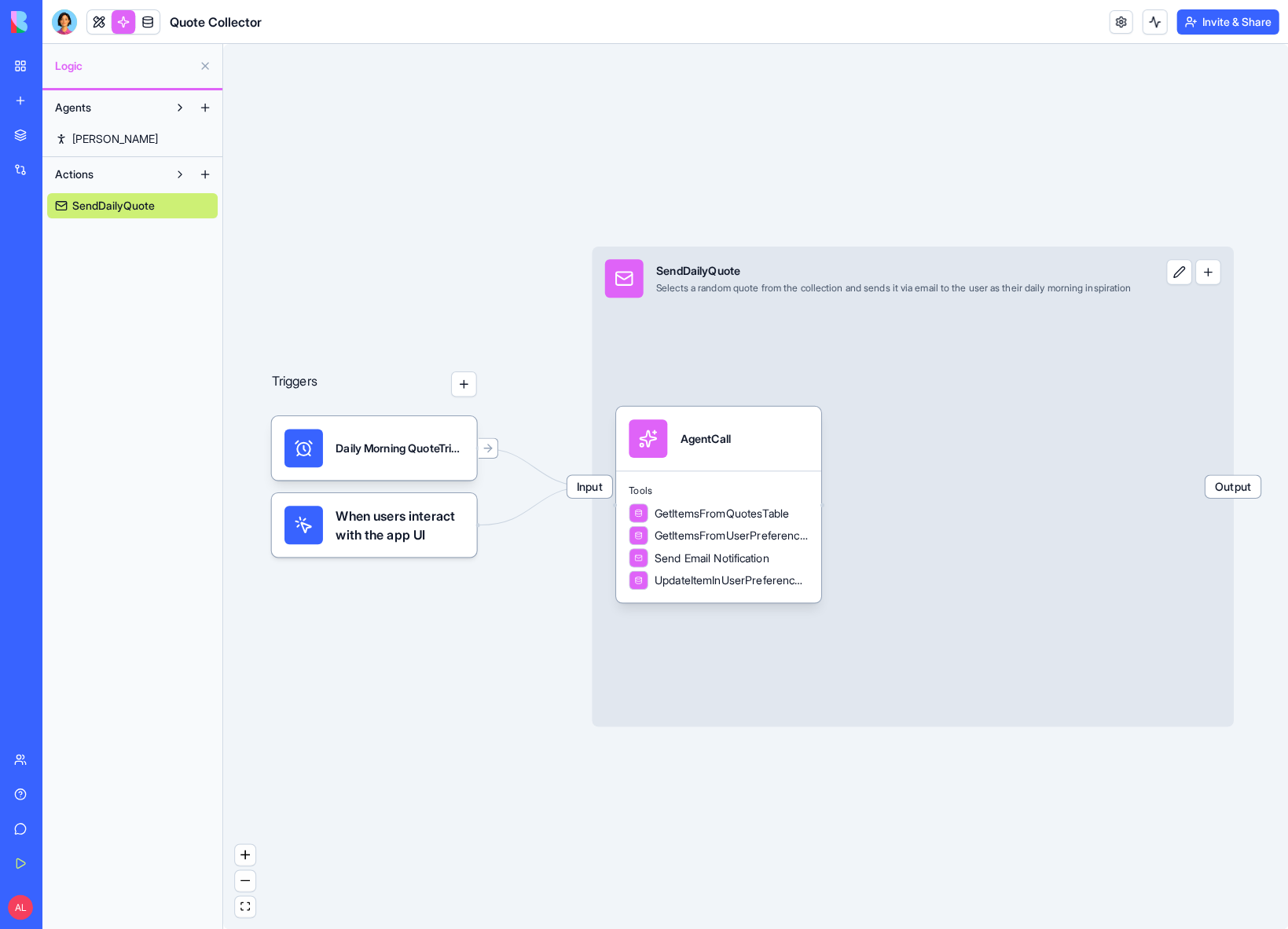
click at [106, 167] on button "Actions" at bounding box center [107, 174] width 120 height 25
click at [110, 99] on button "Agents" at bounding box center [107, 107] width 120 height 25
click at [114, 143] on button "Actions" at bounding box center [107, 142] width 120 height 25
click at [115, 134] on button "Actions" at bounding box center [107, 142] width 120 height 25
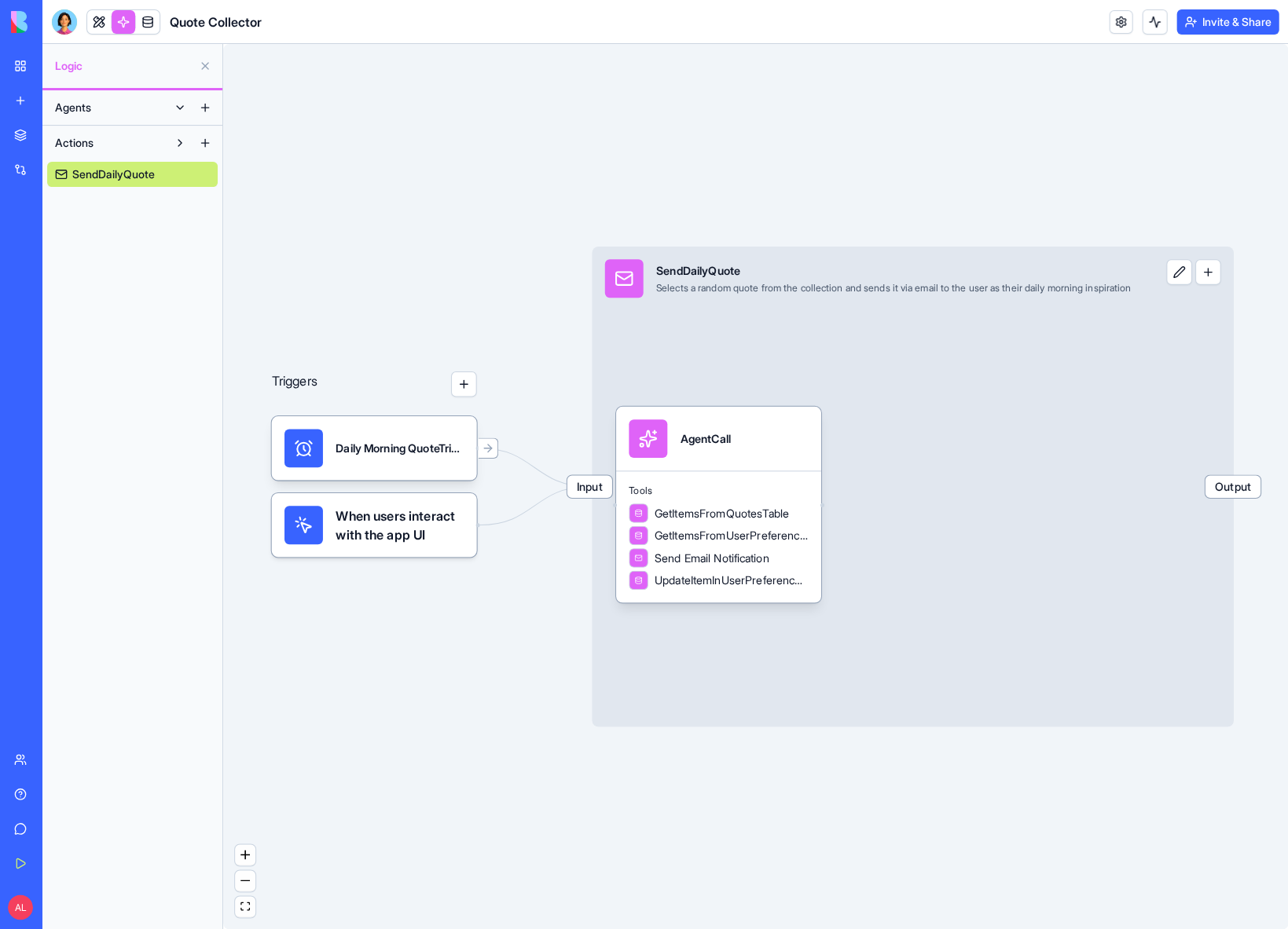
click at [120, 172] on span "SendDailyQuote" at bounding box center [113, 174] width 83 height 15
click at [737, 484] on span "Tools" at bounding box center [718, 490] width 179 height 13
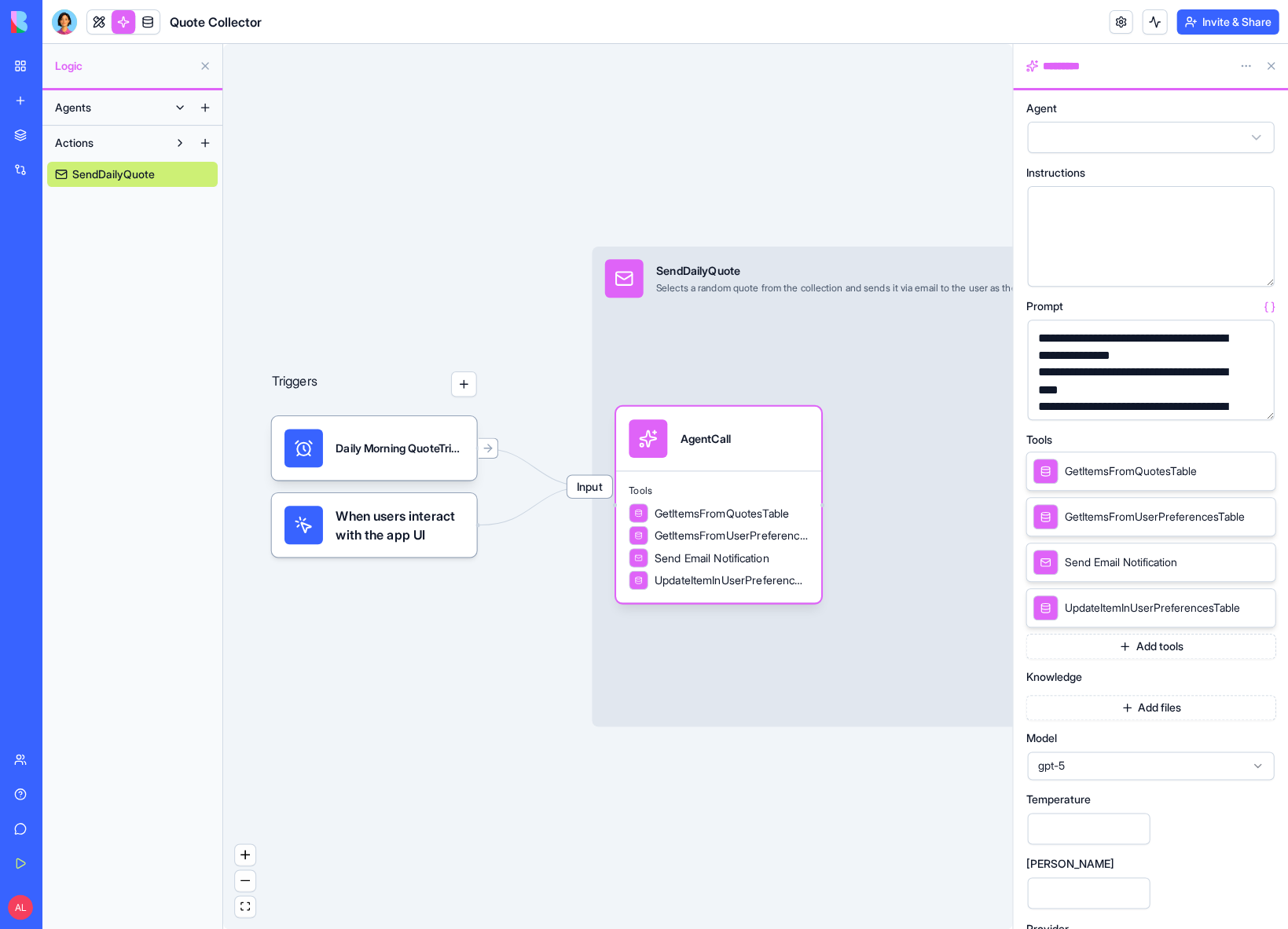
click at [1105, 761] on span "gpt-5" at bounding box center [1141, 765] width 207 height 15
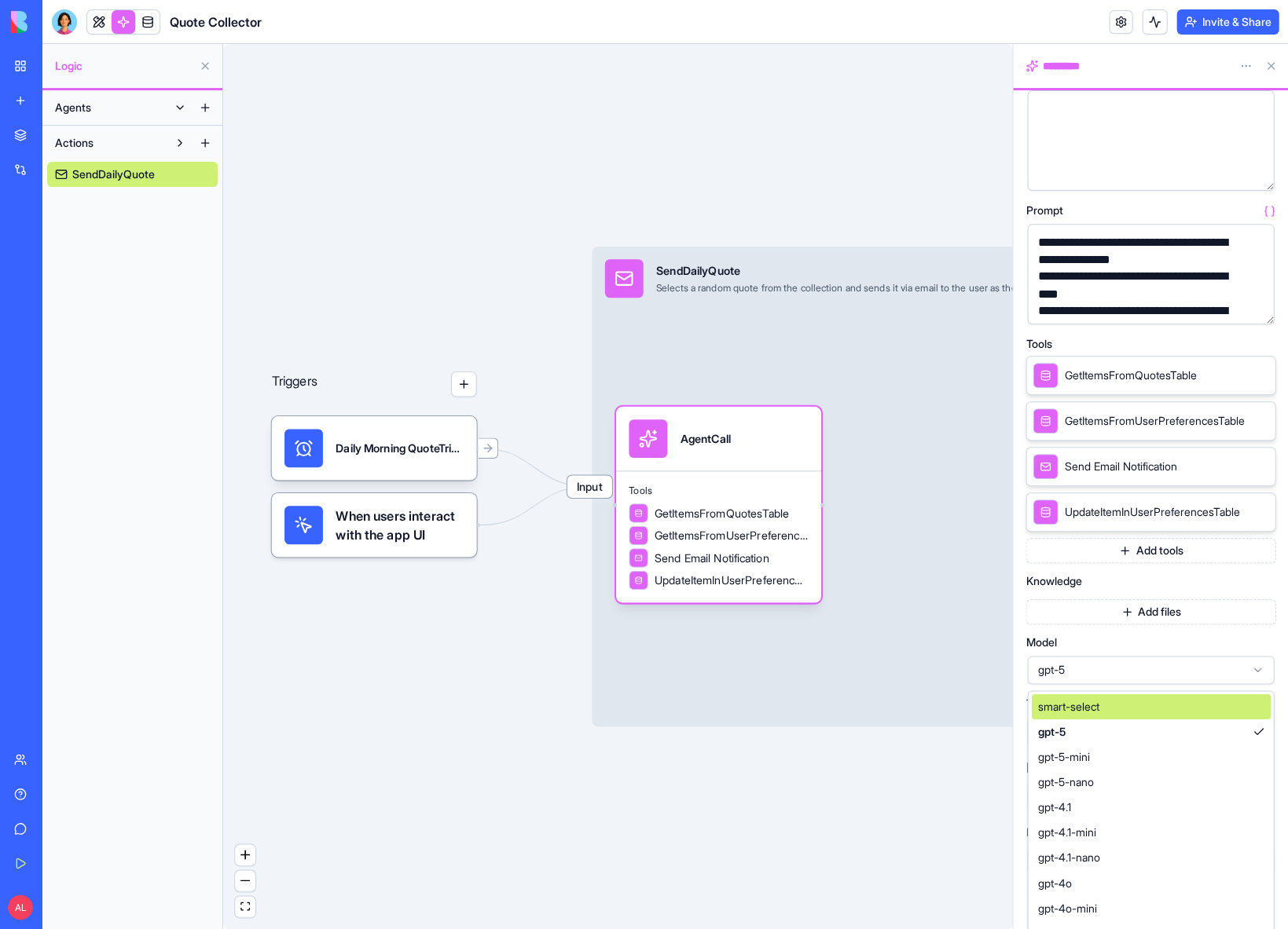
click at [1106, 710] on div "smart-select" at bounding box center [1150, 707] width 239 height 25
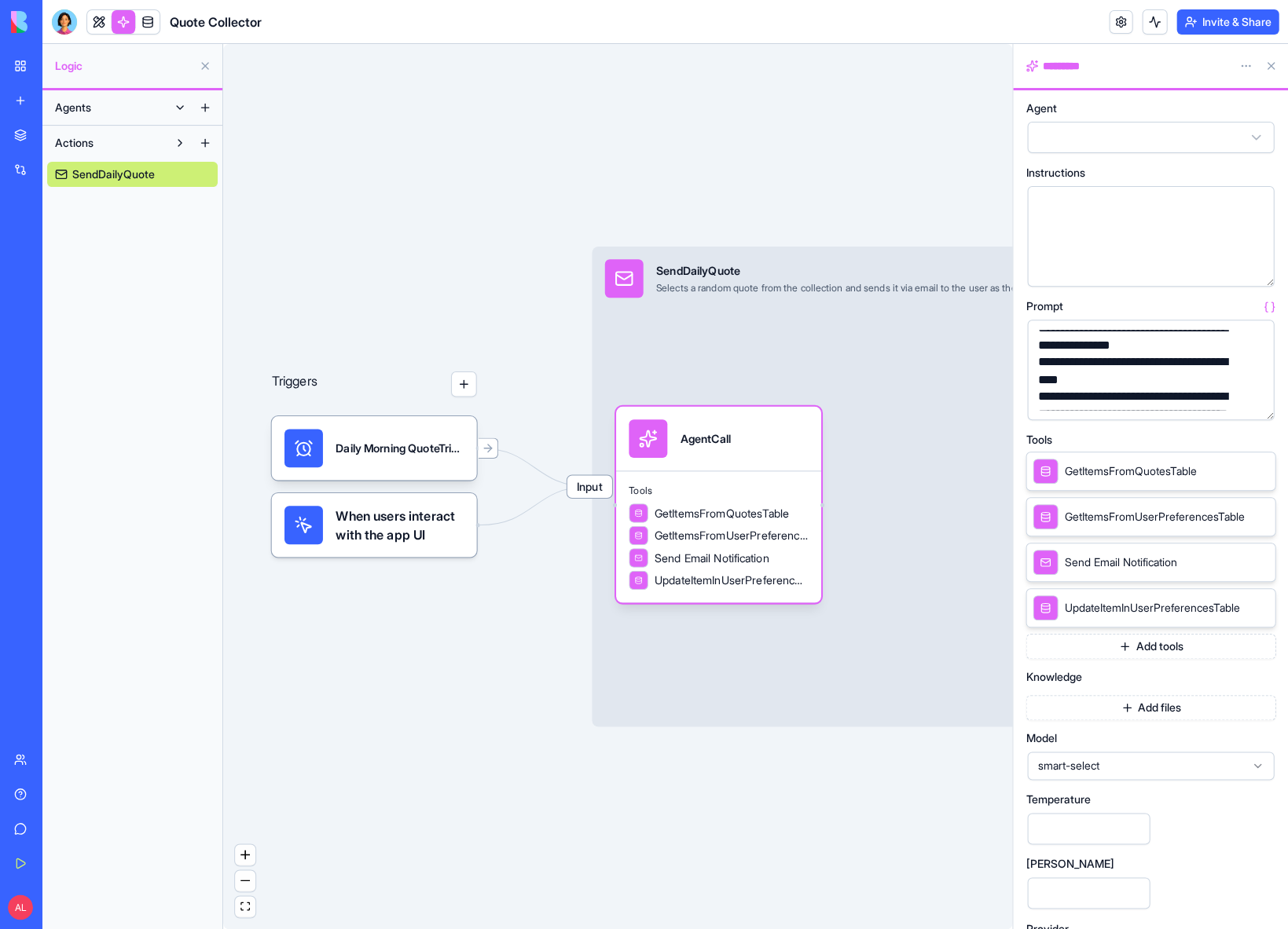
scroll to position [14, 0]
drag, startPoint x: 1072, startPoint y: 357, endPoint x: 1126, endPoint y: 361, distance: 54.1
click at [1126, 361] on div "**********" at bounding box center [1136, 367] width 209 height 34
drag, startPoint x: 1085, startPoint y: 354, endPoint x: 1155, endPoint y: 354, distance: 70.0
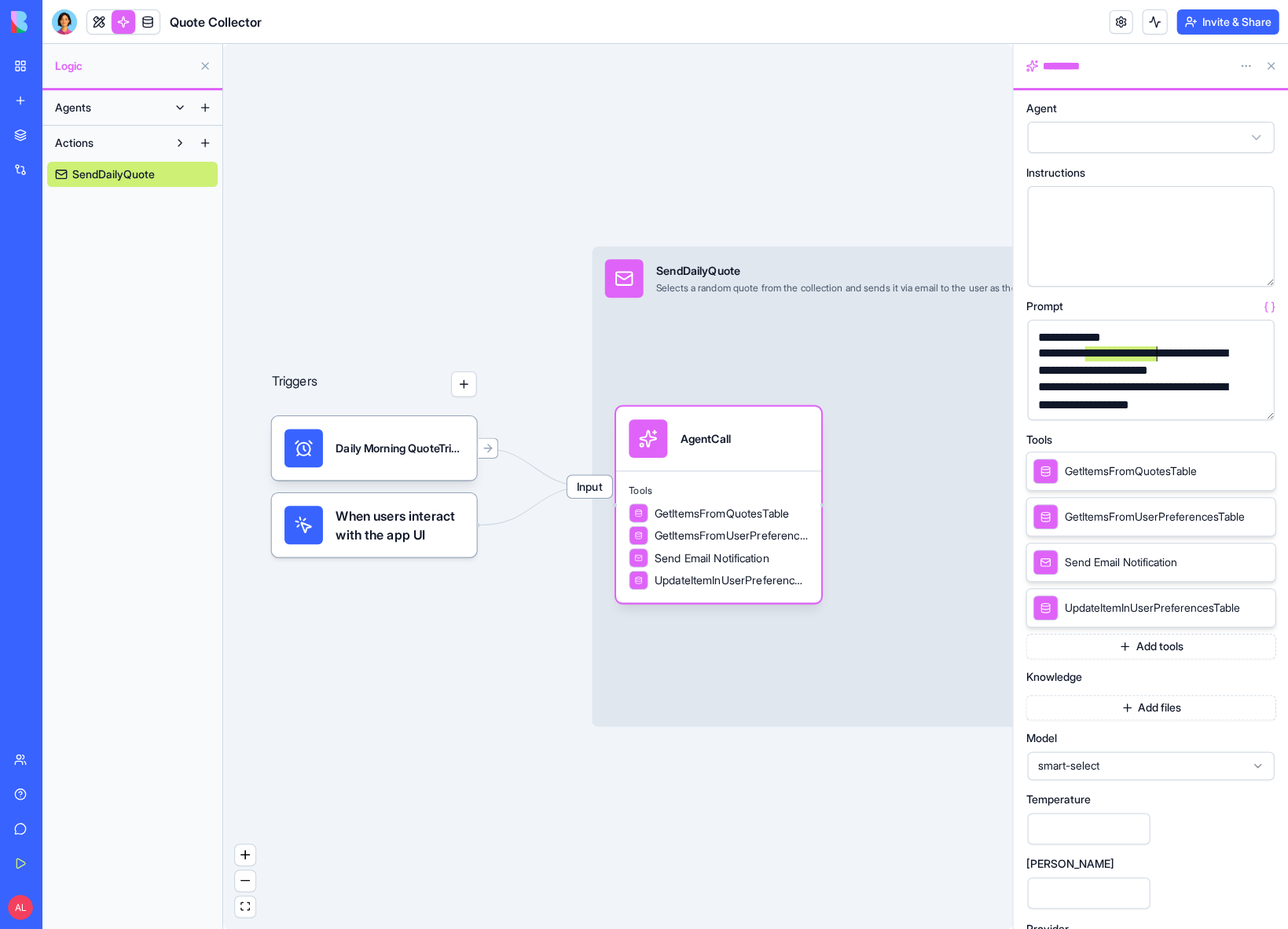
click at [1155, 354] on div "**********" at bounding box center [1136, 362] width 209 height 34
click at [1078, 371] on div "**********" at bounding box center [1136, 362] width 209 height 34
click at [1104, 372] on div "**********" at bounding box center [1136, 371] width 209 height 51
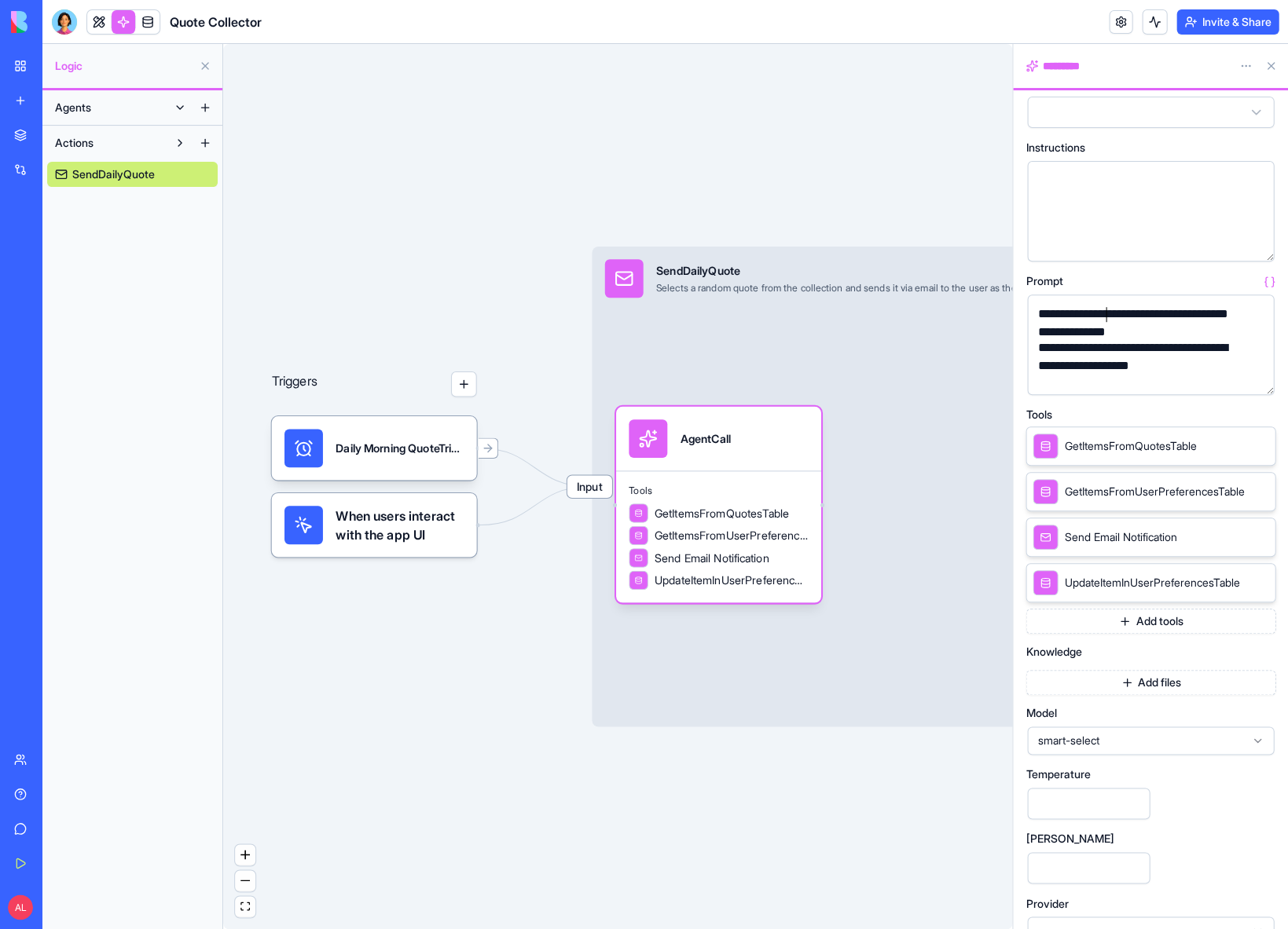
scroll to position [54, 0]
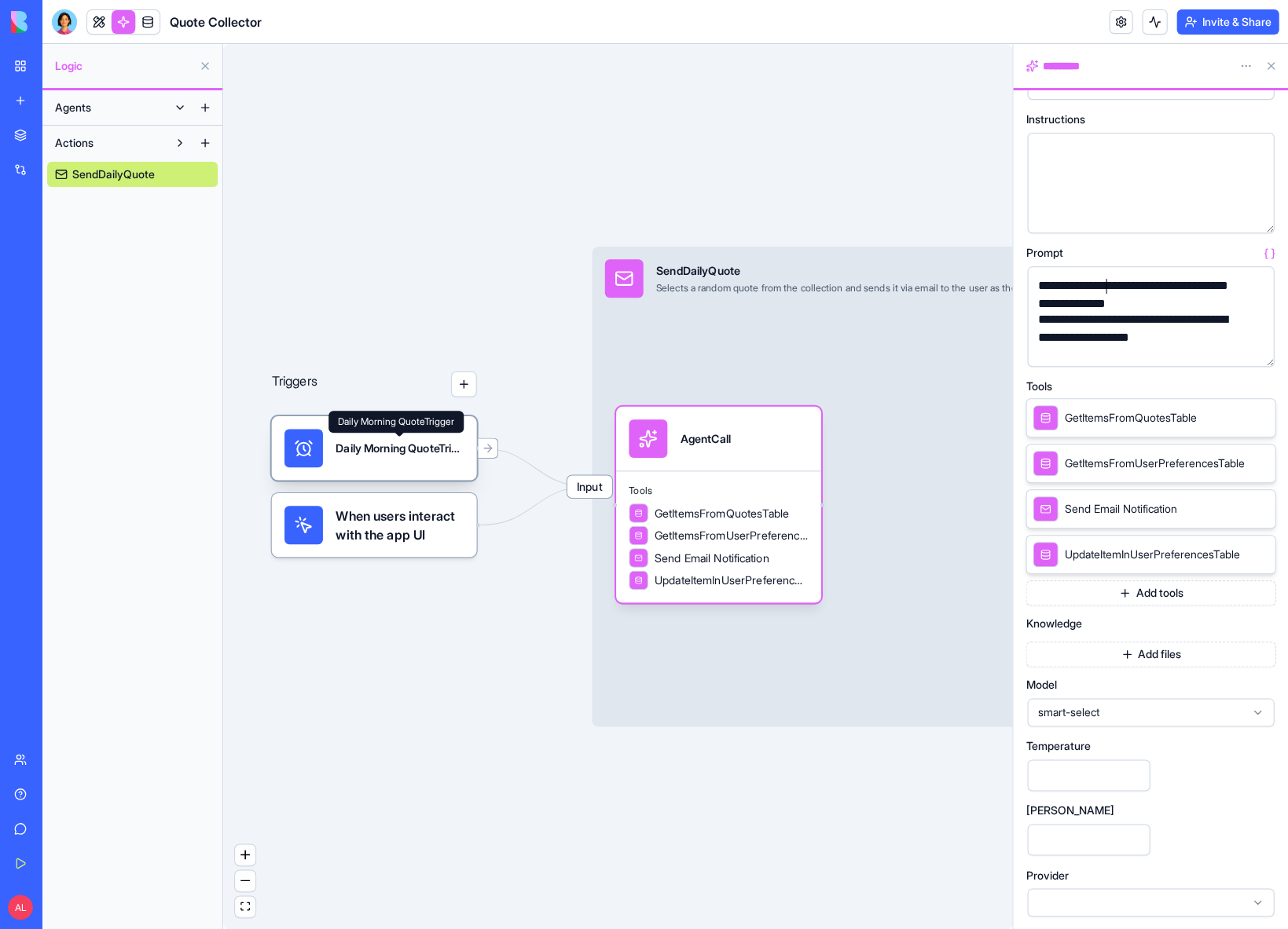
click at [433, 452] on div "Daily Morning QuoteTrigger" at bounding box center [400, 447] width 128 height 15
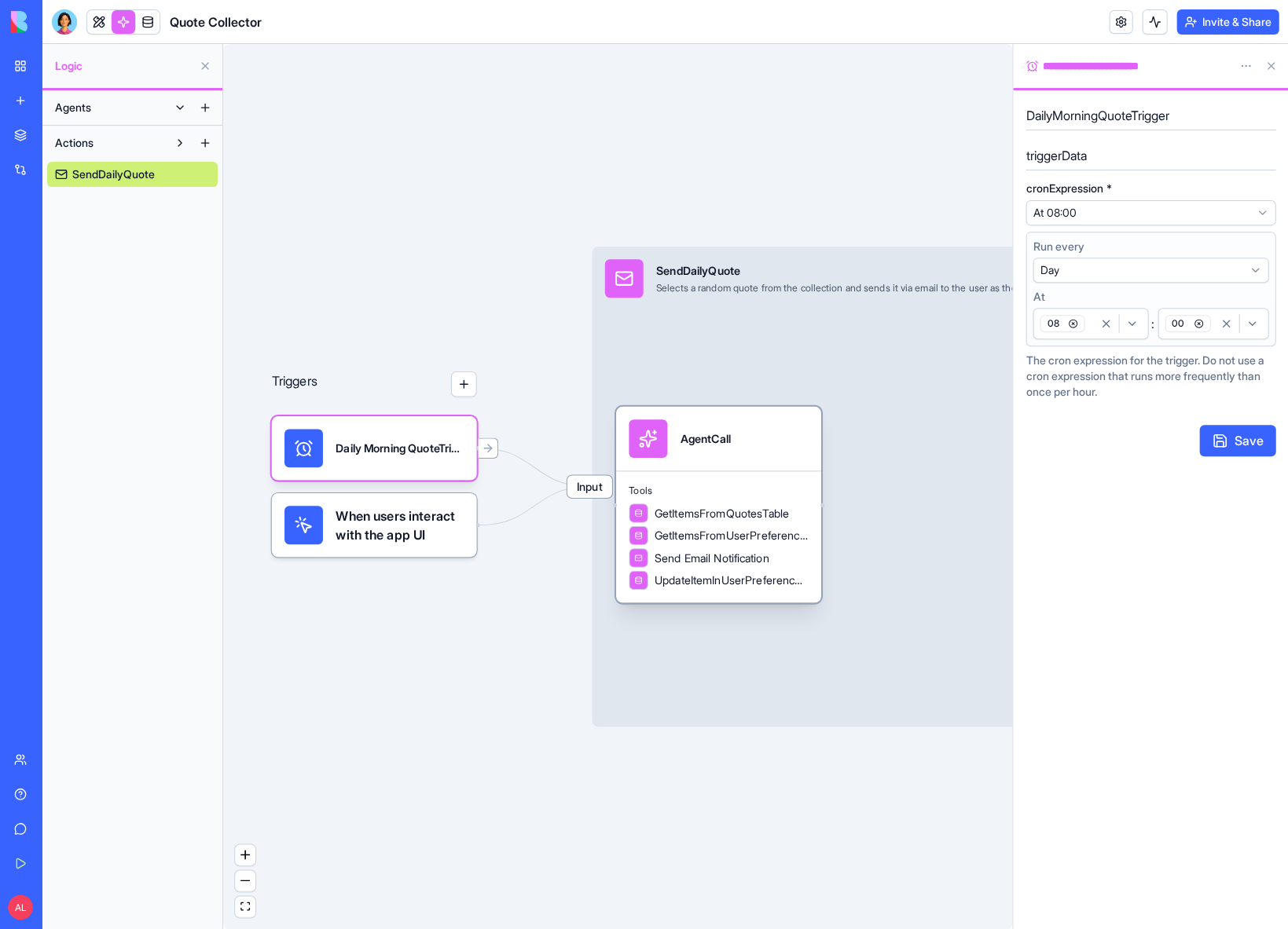
click at [743, 467] on div "AgentCall" at bounding box center [719, 439] width 205 height 65
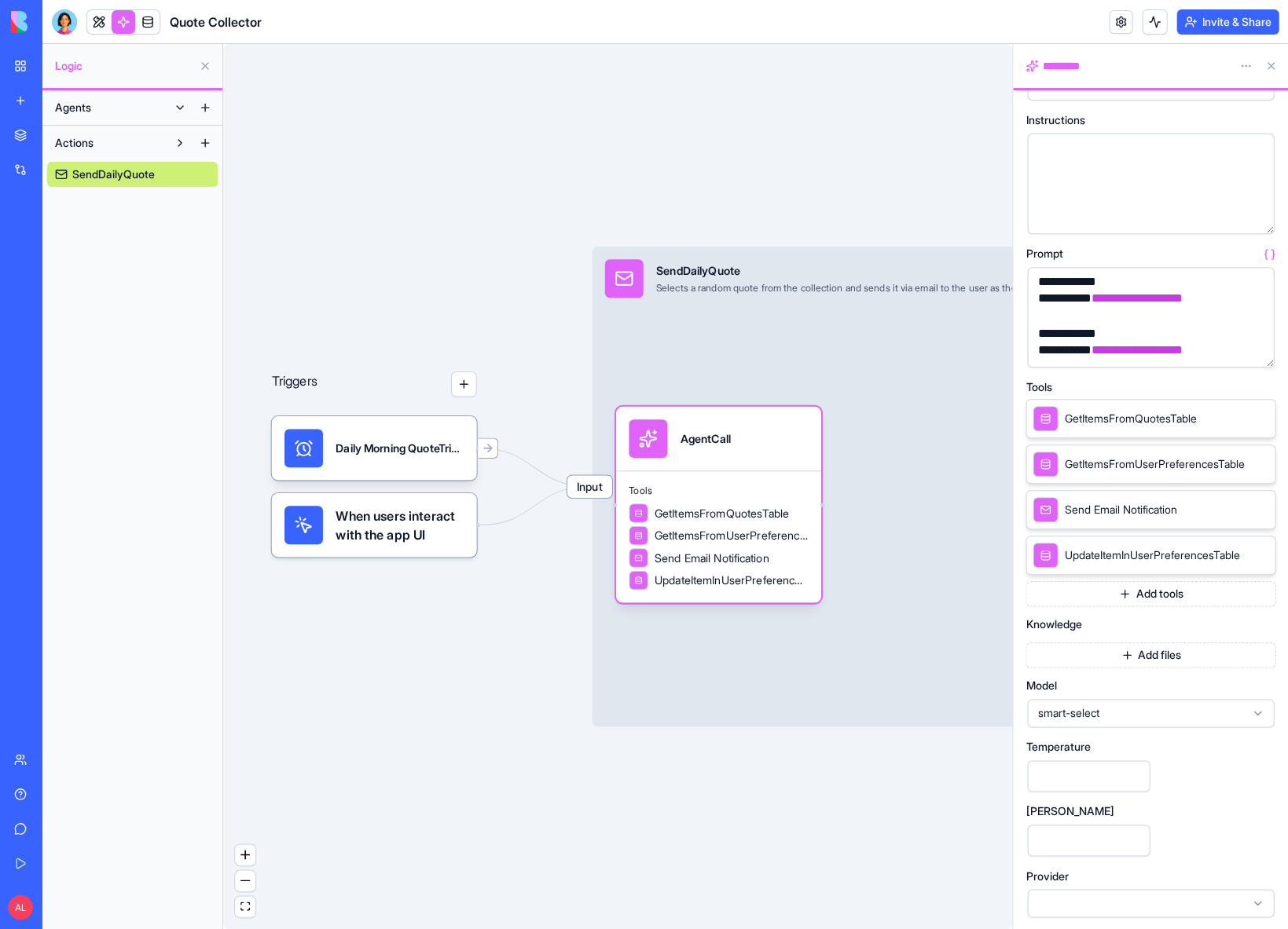
scroll to position [54, 0]
click at [15, 67] on link "My Workspace" at bounding box center [37, 66] width 63 height 32
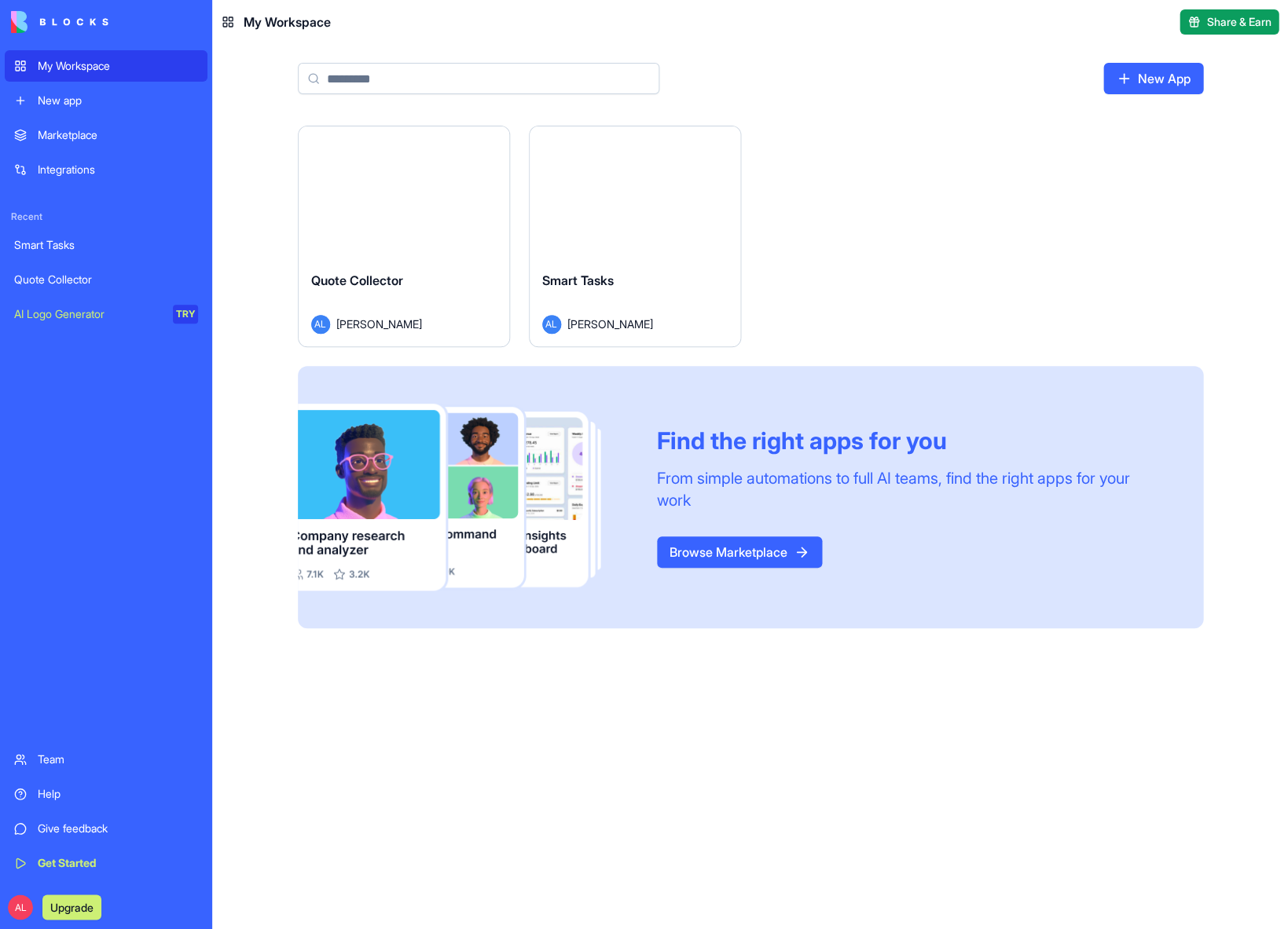
click at [583, 276] on span "Smart Tasks" at bounding box center [578, 280] width 72 height 15
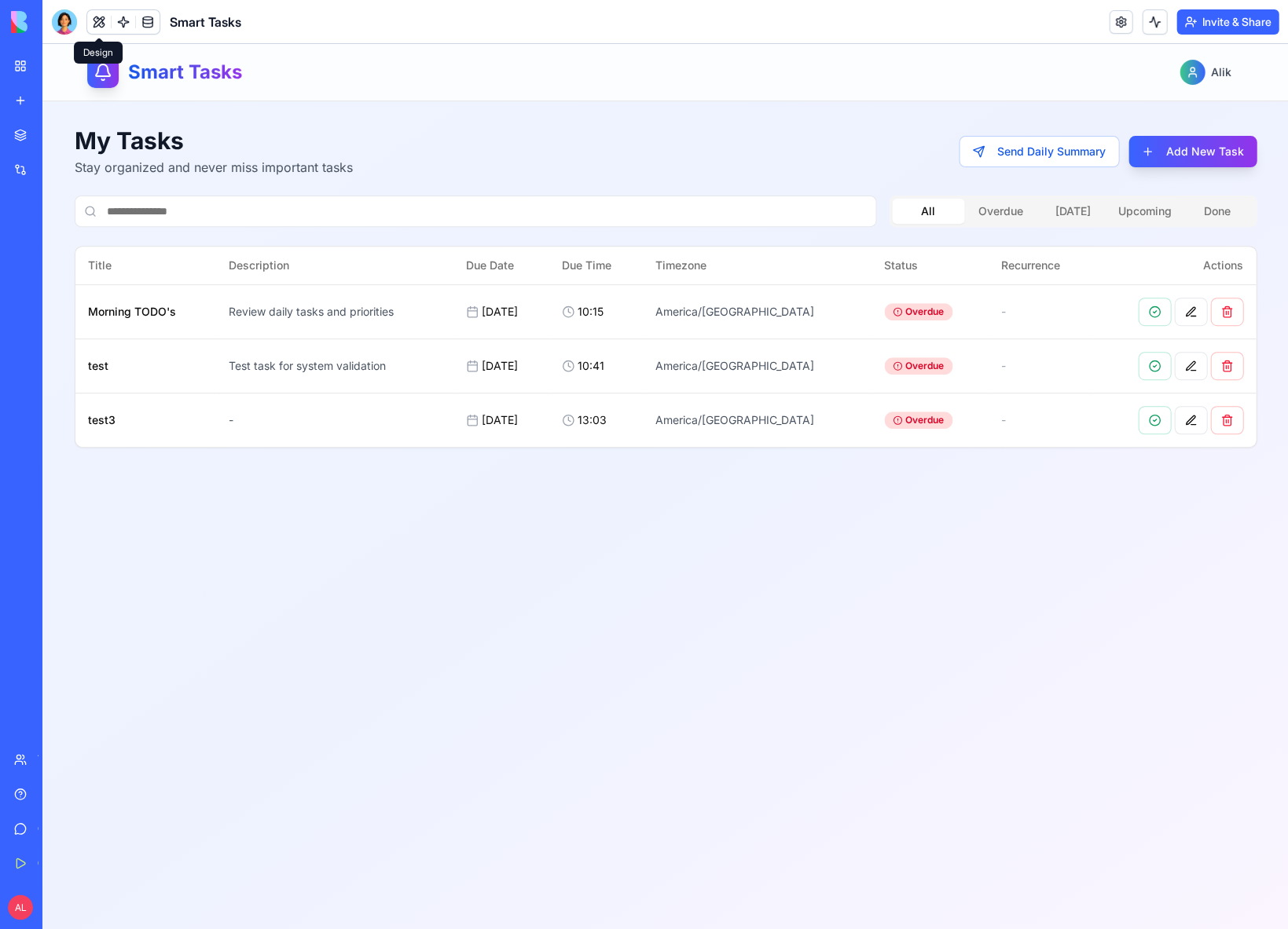
click at [109, 27] on button at bounding box center [99, 22] width 24 height 24
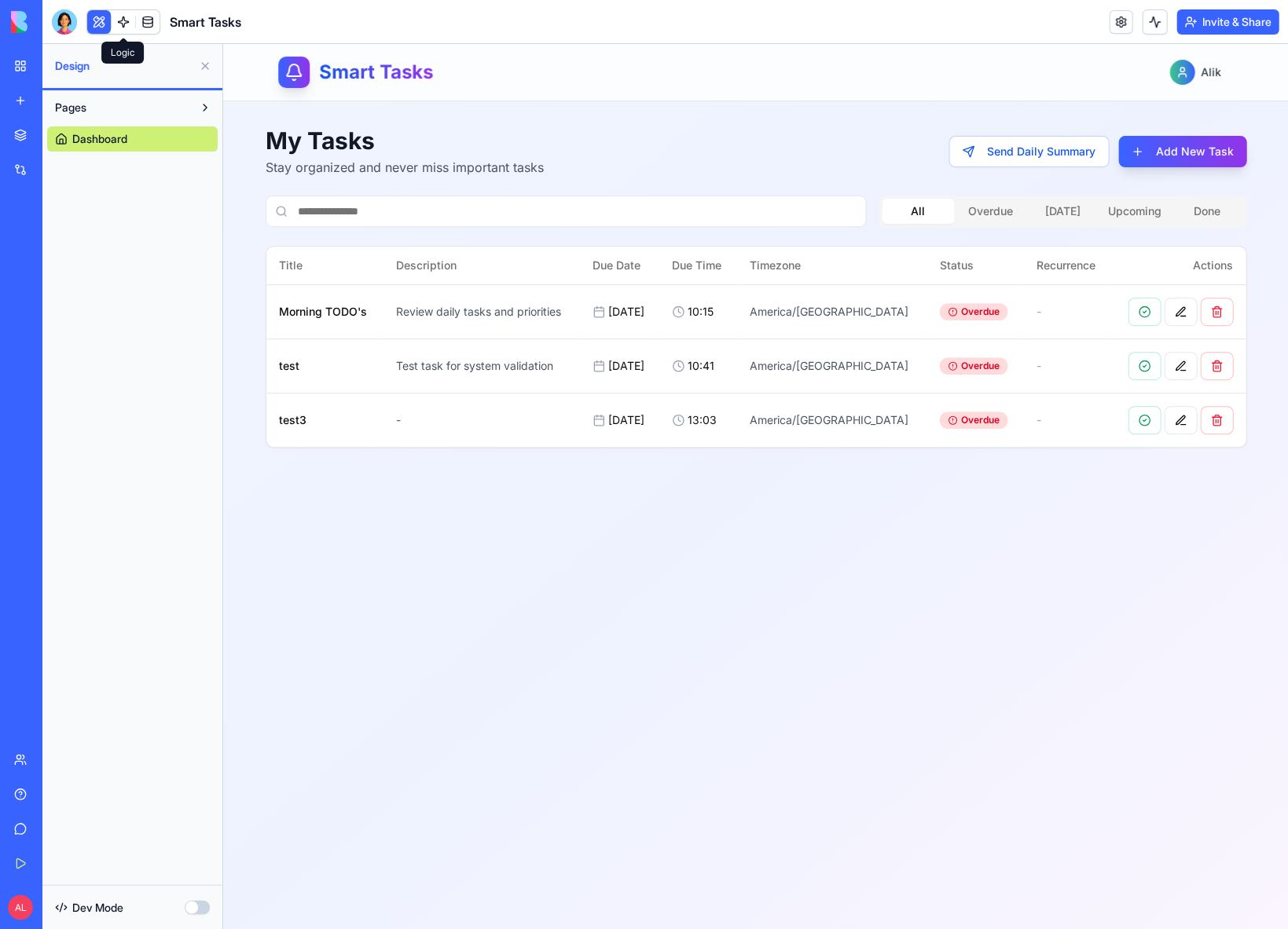
click at [117, 24] on link at bounding box center [124, 22] width 24 height 24
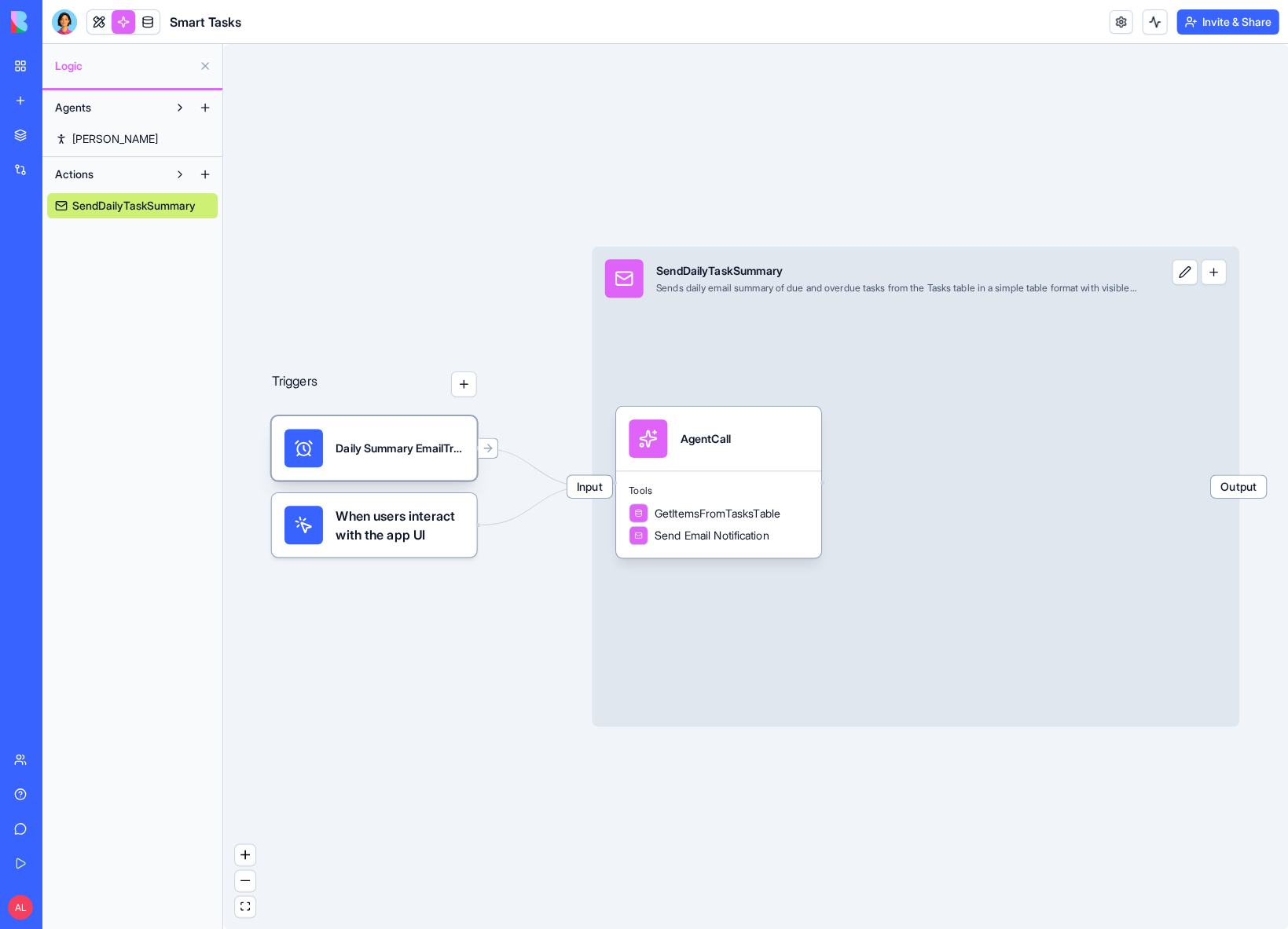
click at [427, 477] on div "Daily Summary EmailTrigger" at bounding box center [374, 448] width 205 height 65
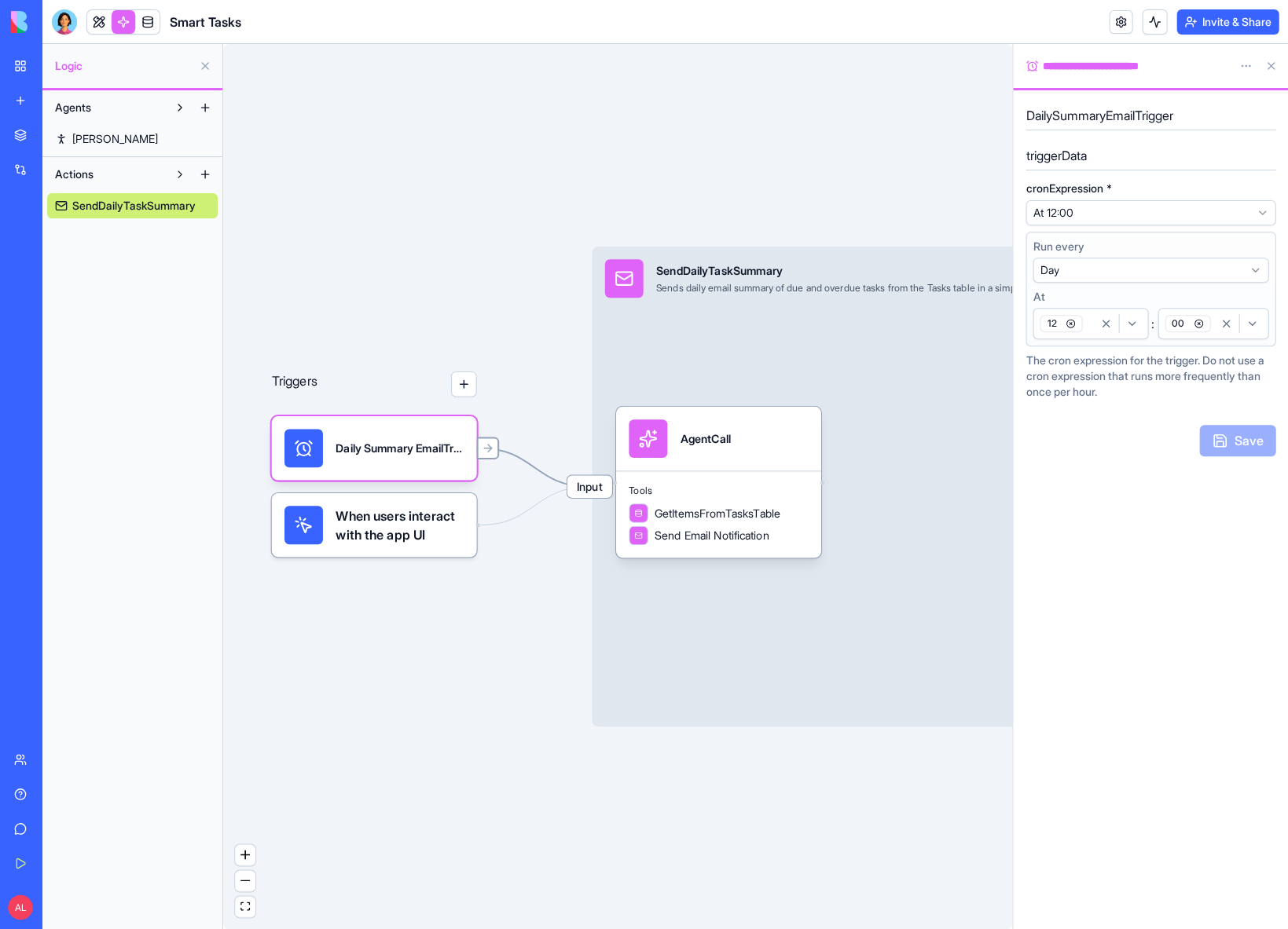
click at [489, 447] on icon at bounding box center [489, 448] width 4 height 8
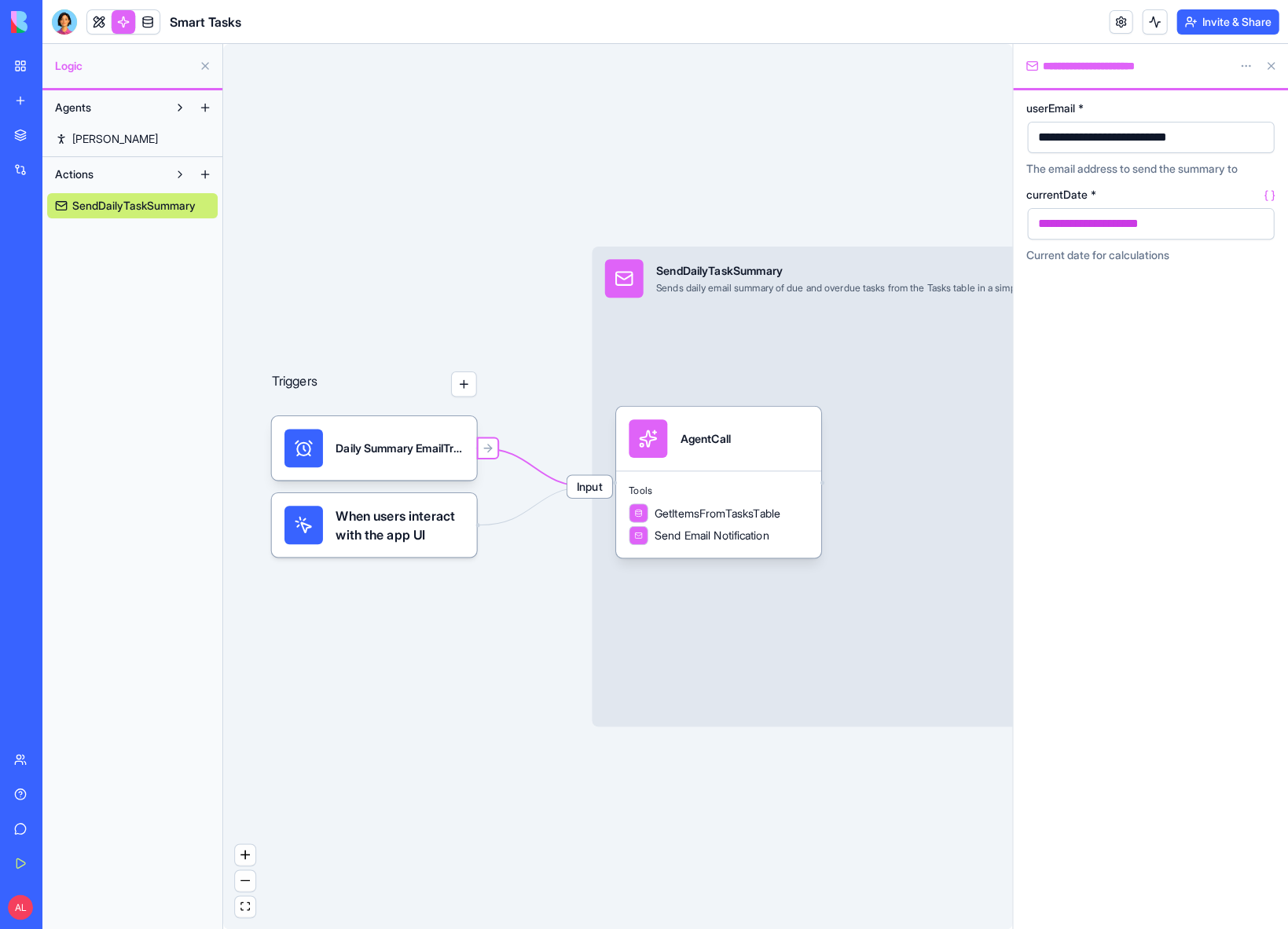
click at [487, 525] on div "Triggers Daily Summary EmailTrigger When users interact with the app UI Input S…" at bounding box center [617, 487] width 788 height 886
click at [494, 523] on icon "Edge from UI_TRIGGERS to 68c2ed92d1fae13ab5bb9639" at bounding box center [534, 505] width 109 height 38
click at [94, 25] on link at bounding box center [99, 22] width 24 height 24
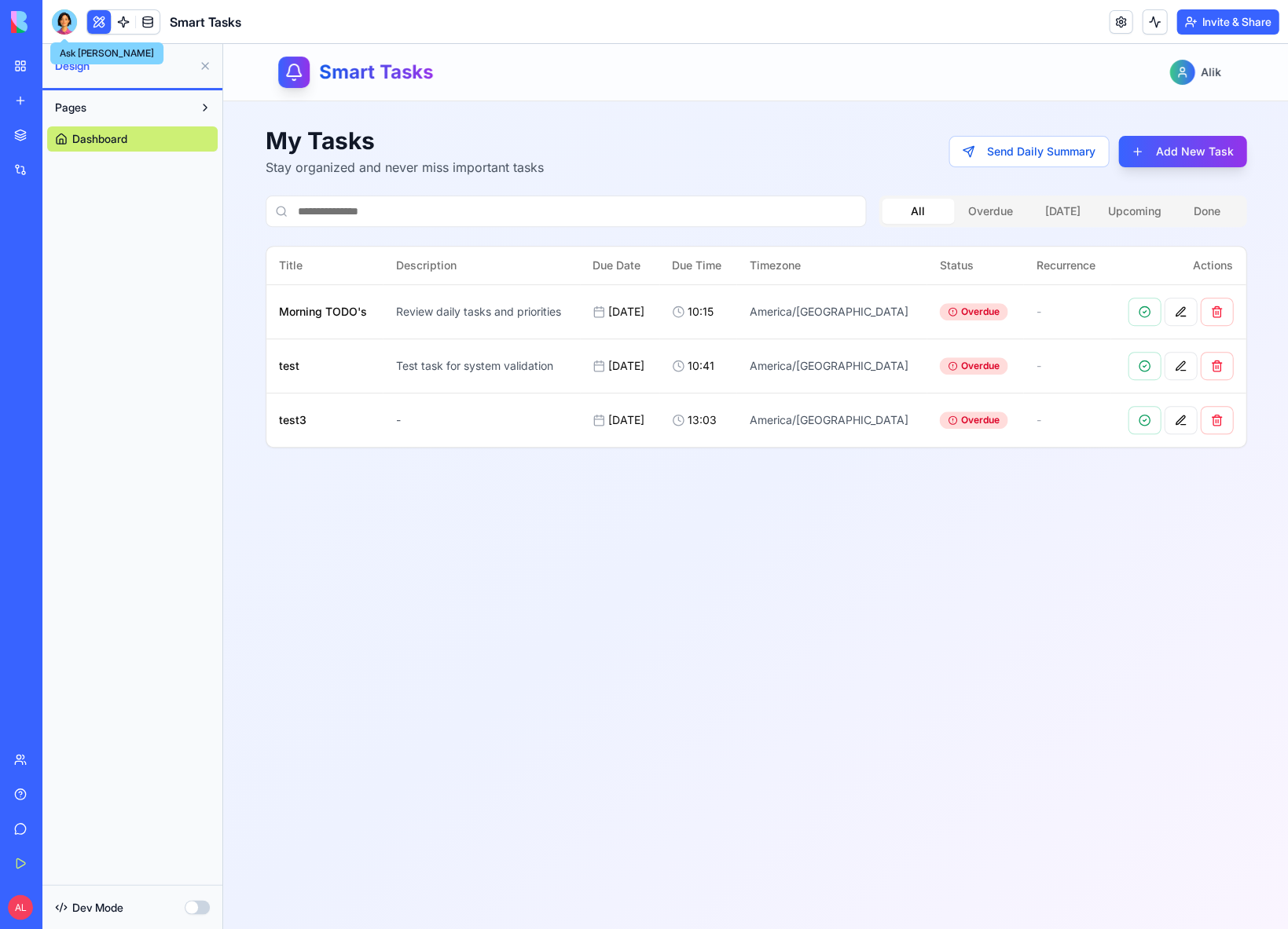
click at [26, 53] on link "My Workspace" at bounding box center [37, 66] width 63 height 32
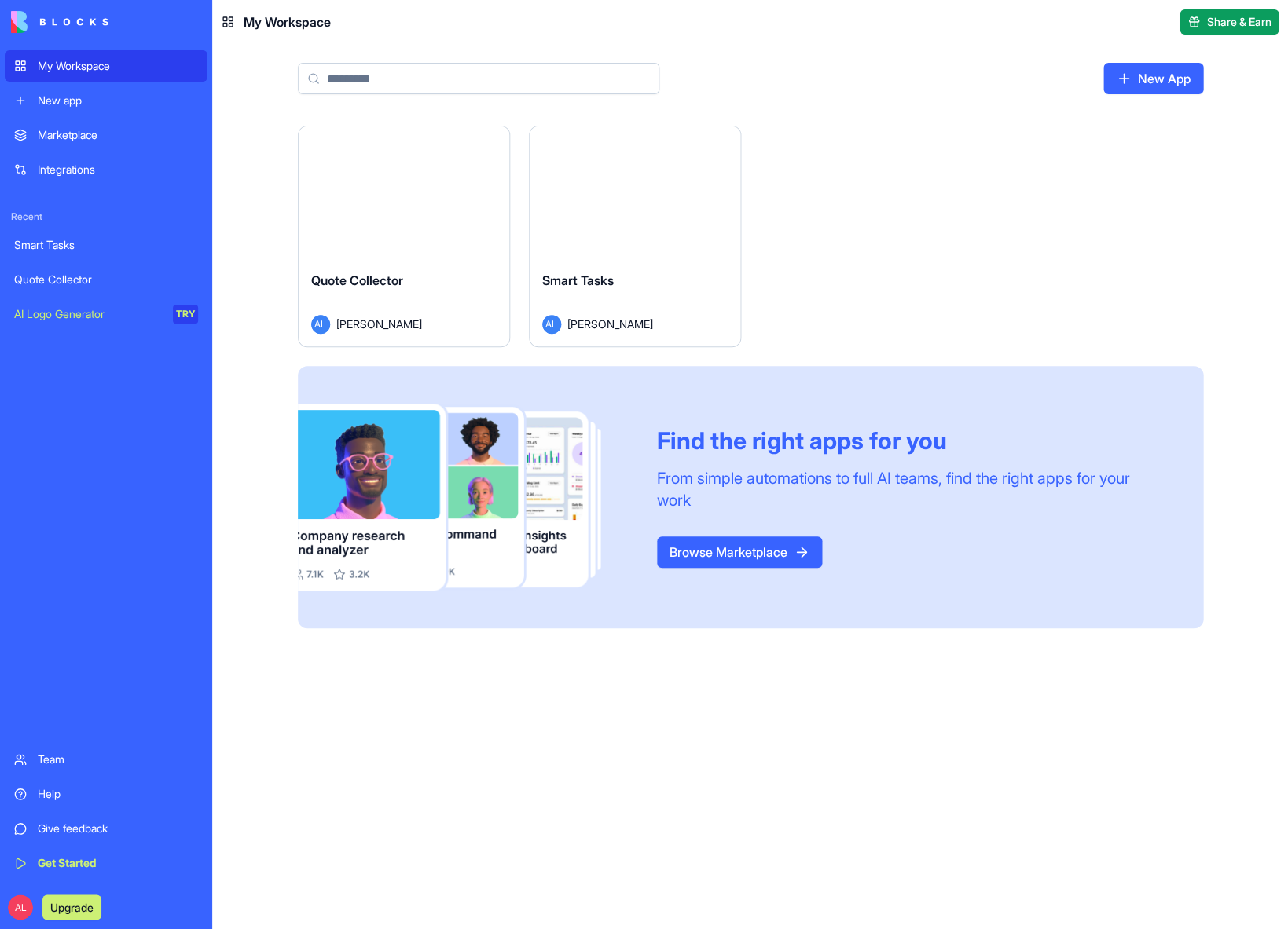
click at [373, 241] on div "Launch" at bounding box center [403, 192] width 211 height 132
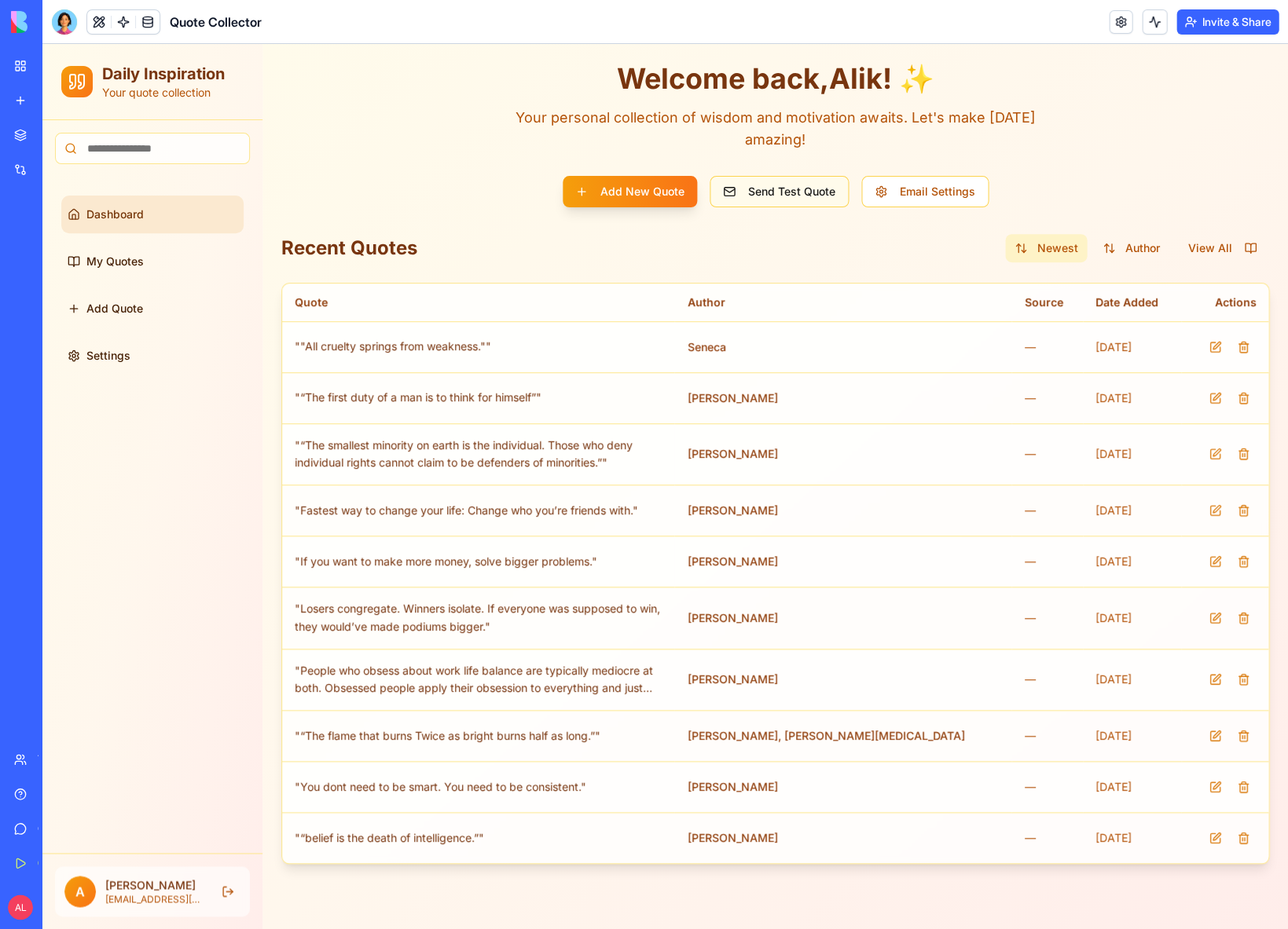
click at [782, 188] on button "Send Test Quote" at bounding box center [778, 191] width 139 height 32
click at [781, 190] on button "Send Test Quote" at bounding box center [778, 191] width 139 height 32
click at [110, 362] on span "Settings" at bounding box center [108, 355] width 44 height 15
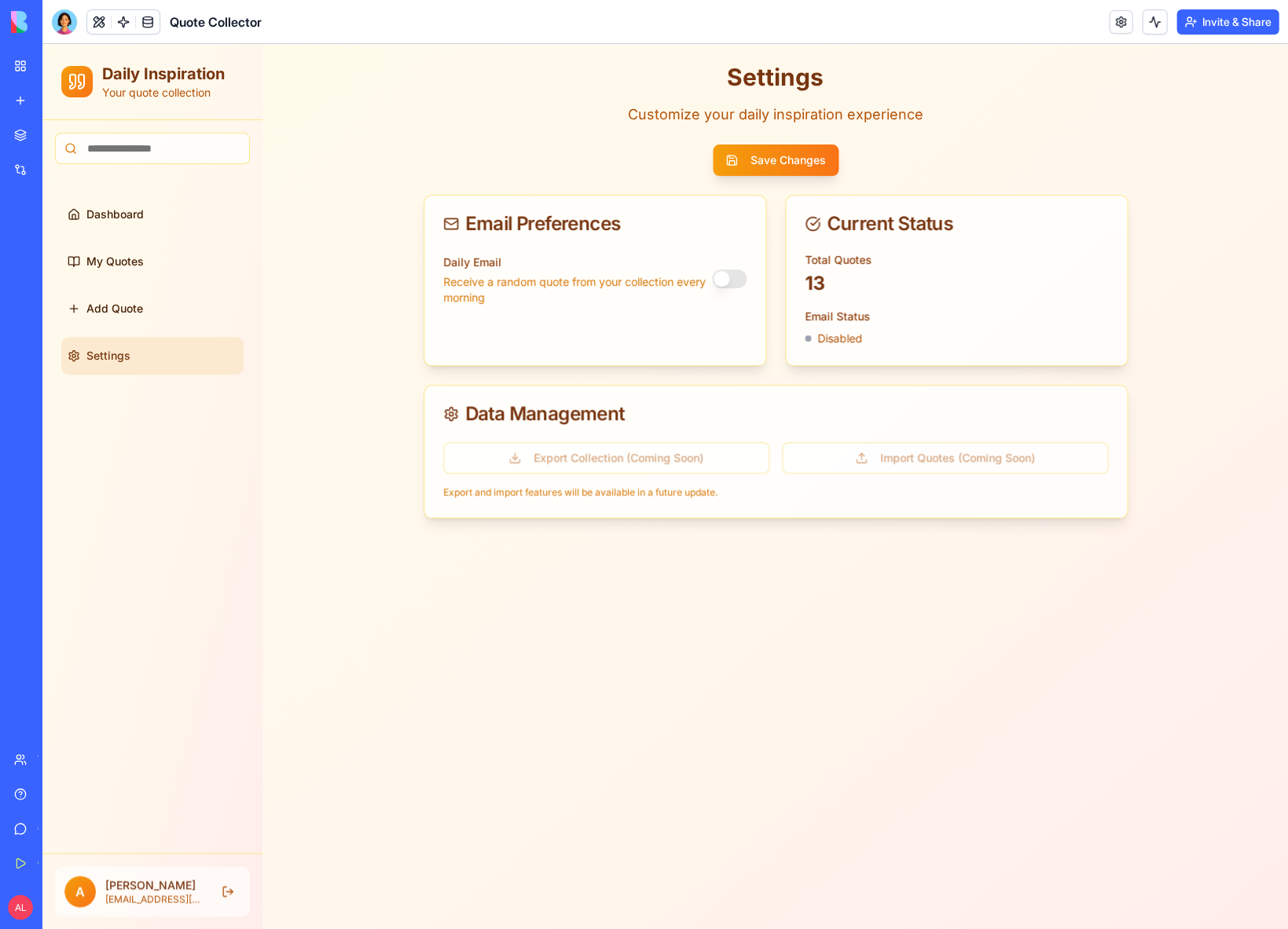
click at [730, 277] on button "button" at bounding box center [729, 279] width 35 height 19
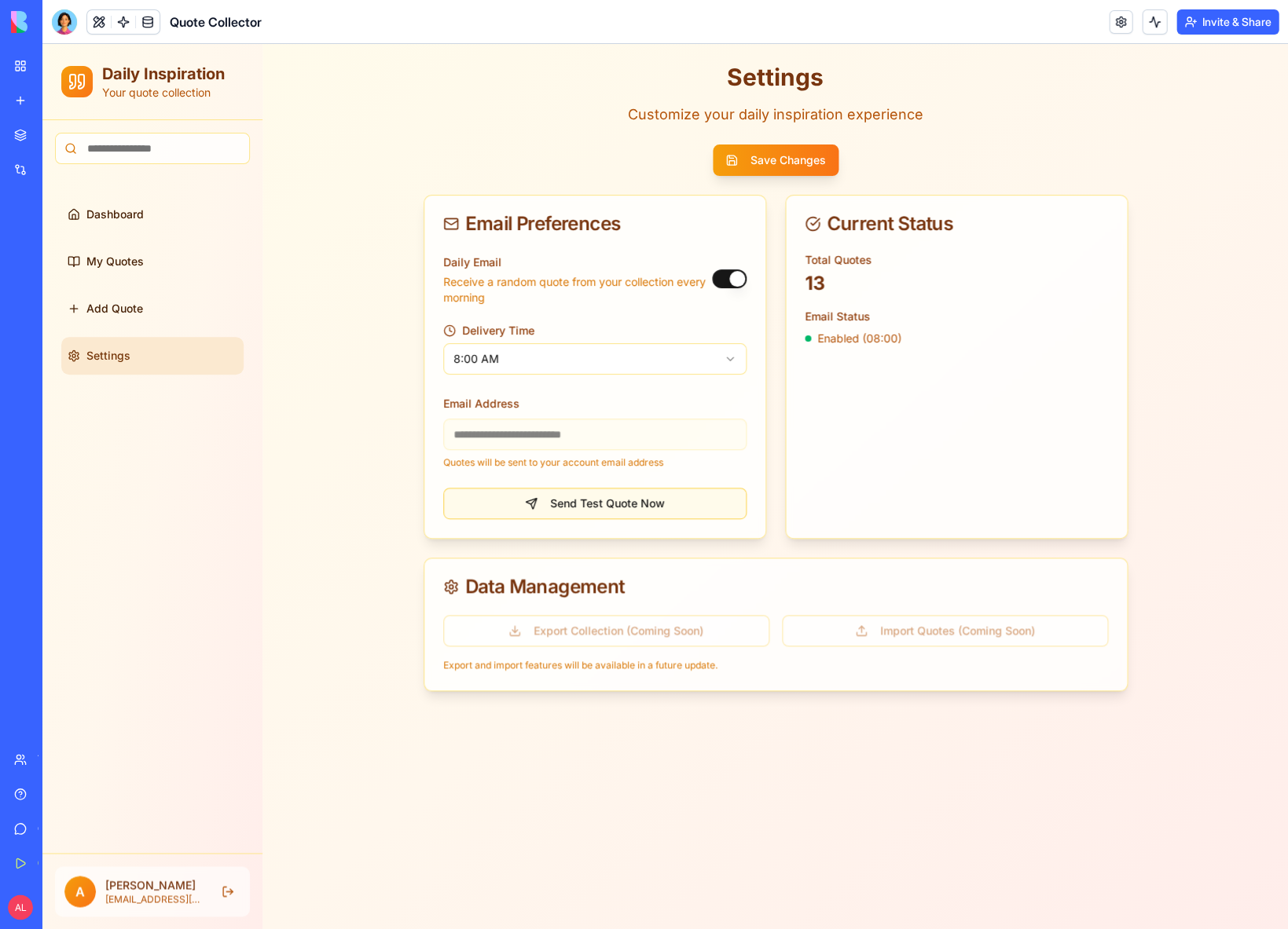
click at [556, 503] on button "Send Test Quote Now" at bounding box center [595, 503] width 303 height 32
click at [787, 157] on button "Save Changes" at bounding box center [775, 160] width 125 height 32
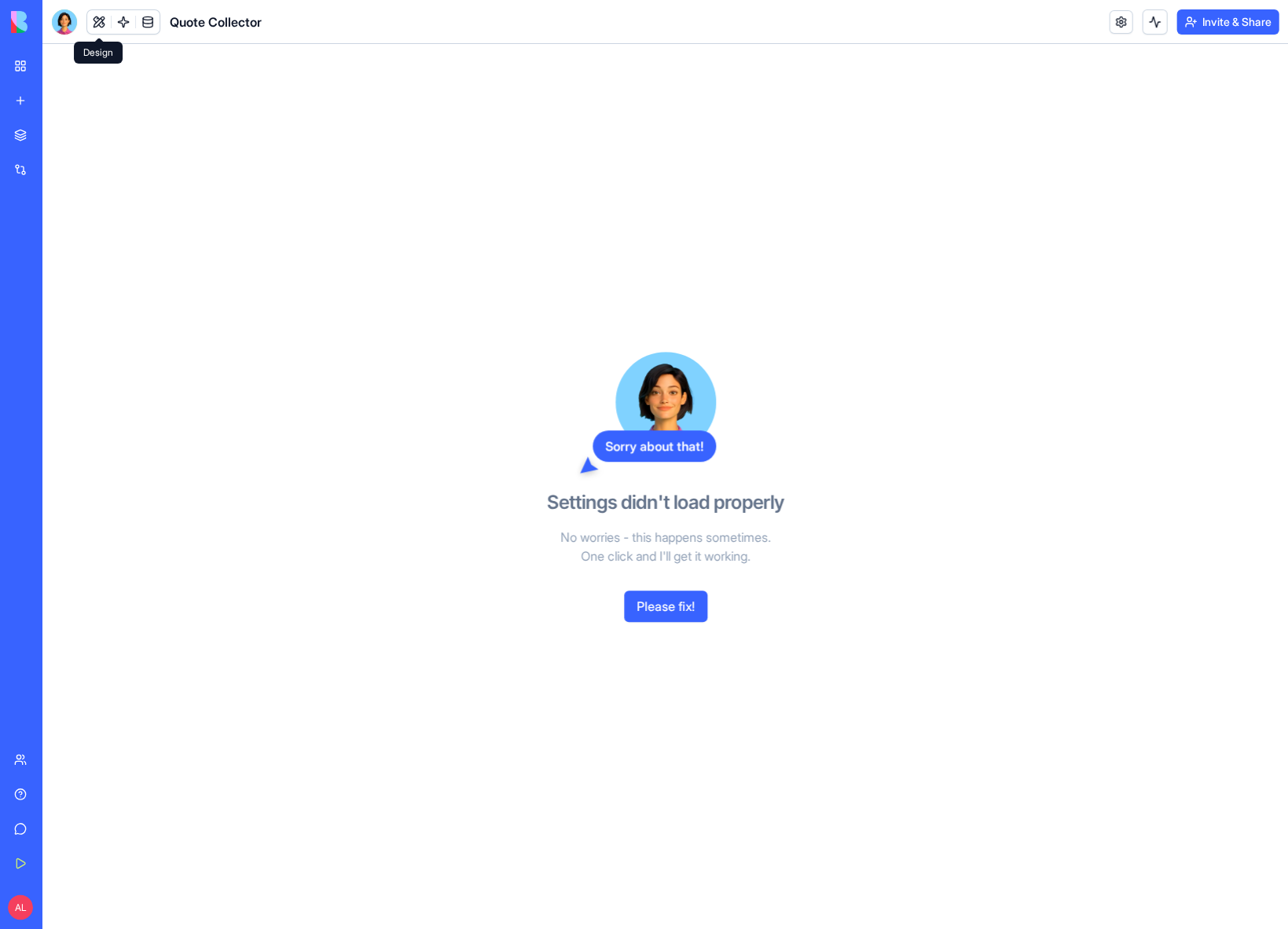
click at [99, 24] on button at bounding box center [99, 22] width 24 height 24
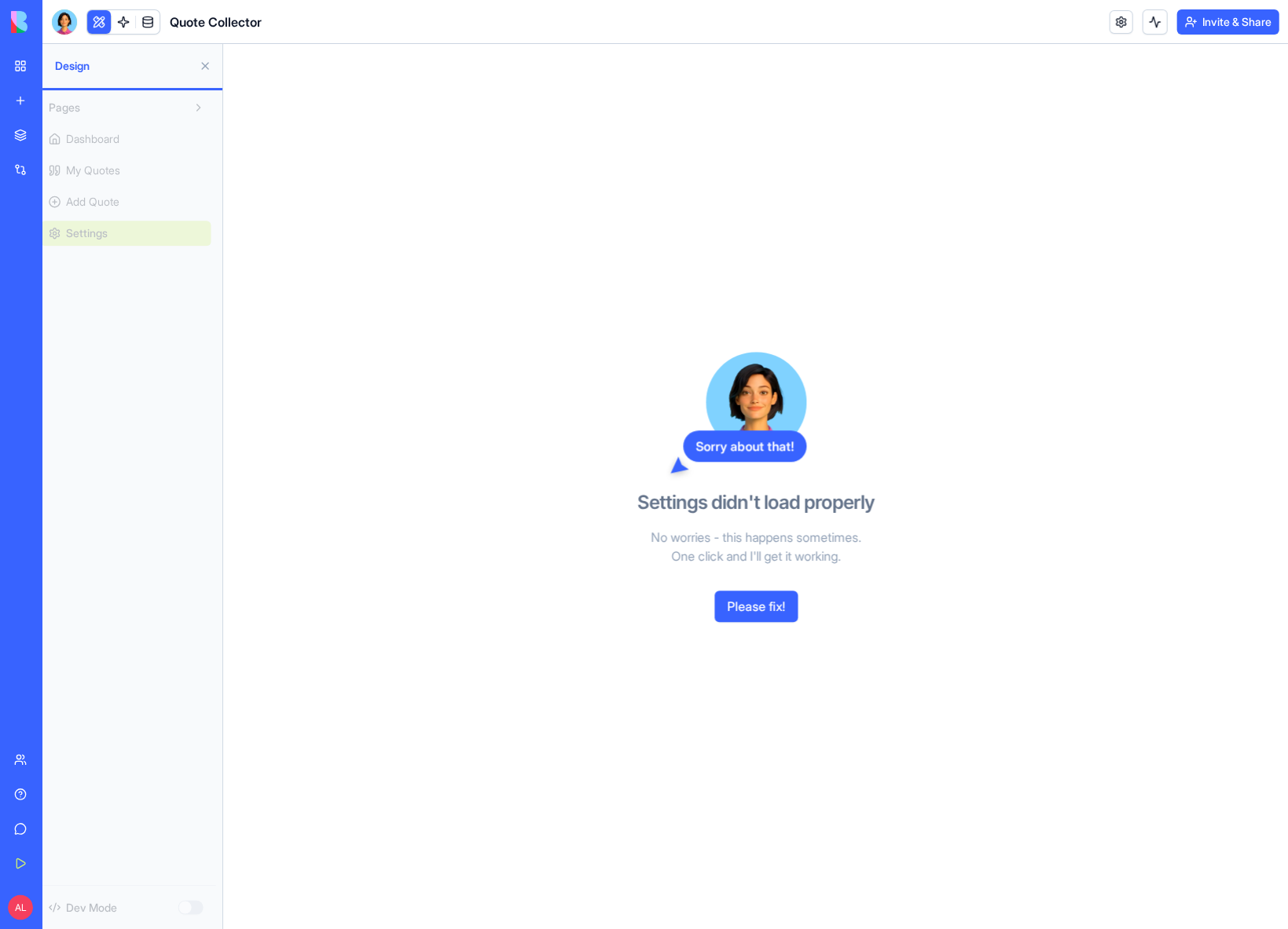
click at [103, 132] on span "Dashboard" at bounding box center [99, 139] width 54 height 15
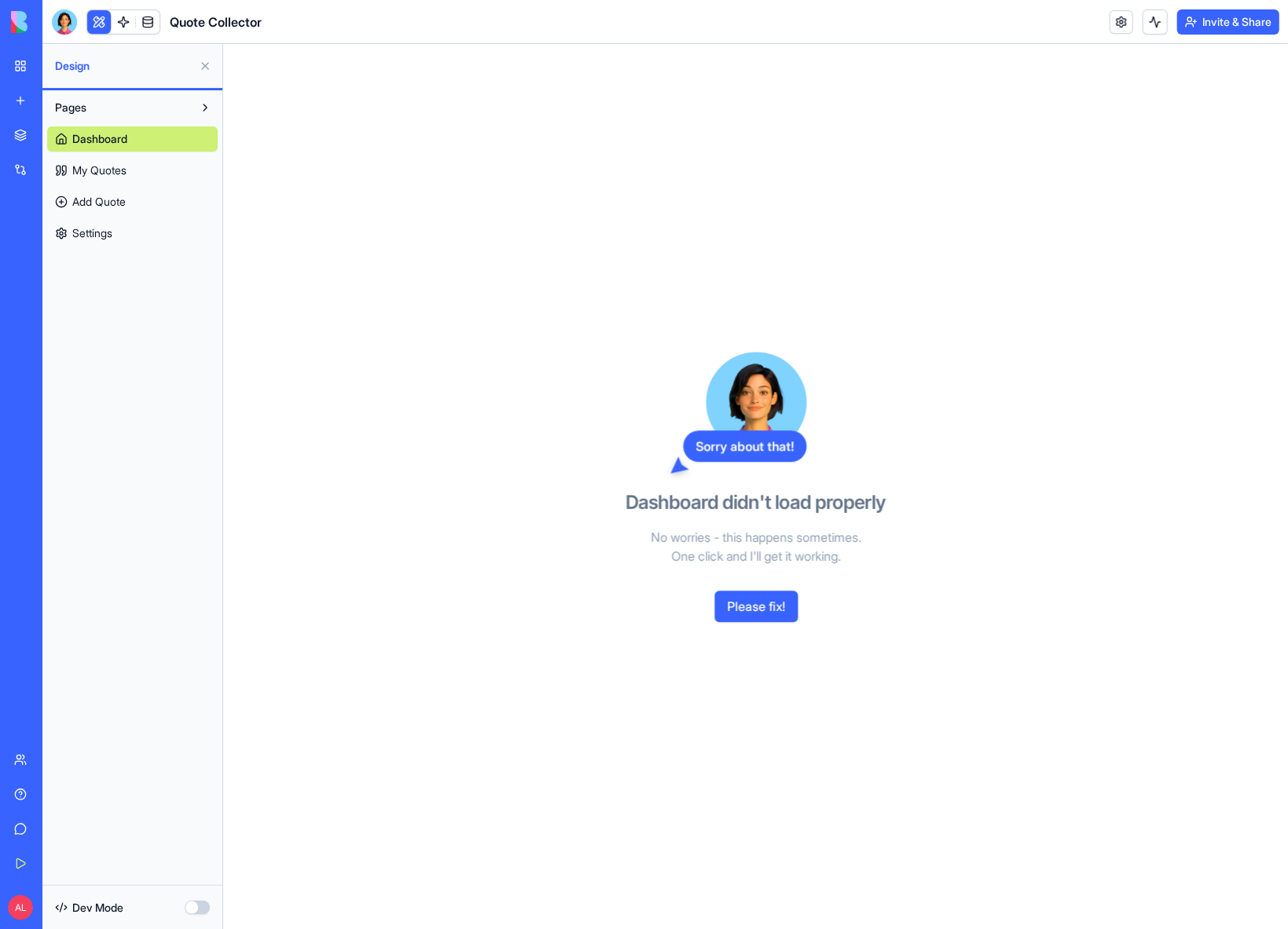
click at [759, 607] on button "Please fix!" at bounding box center [756, 606] width 84 height 32
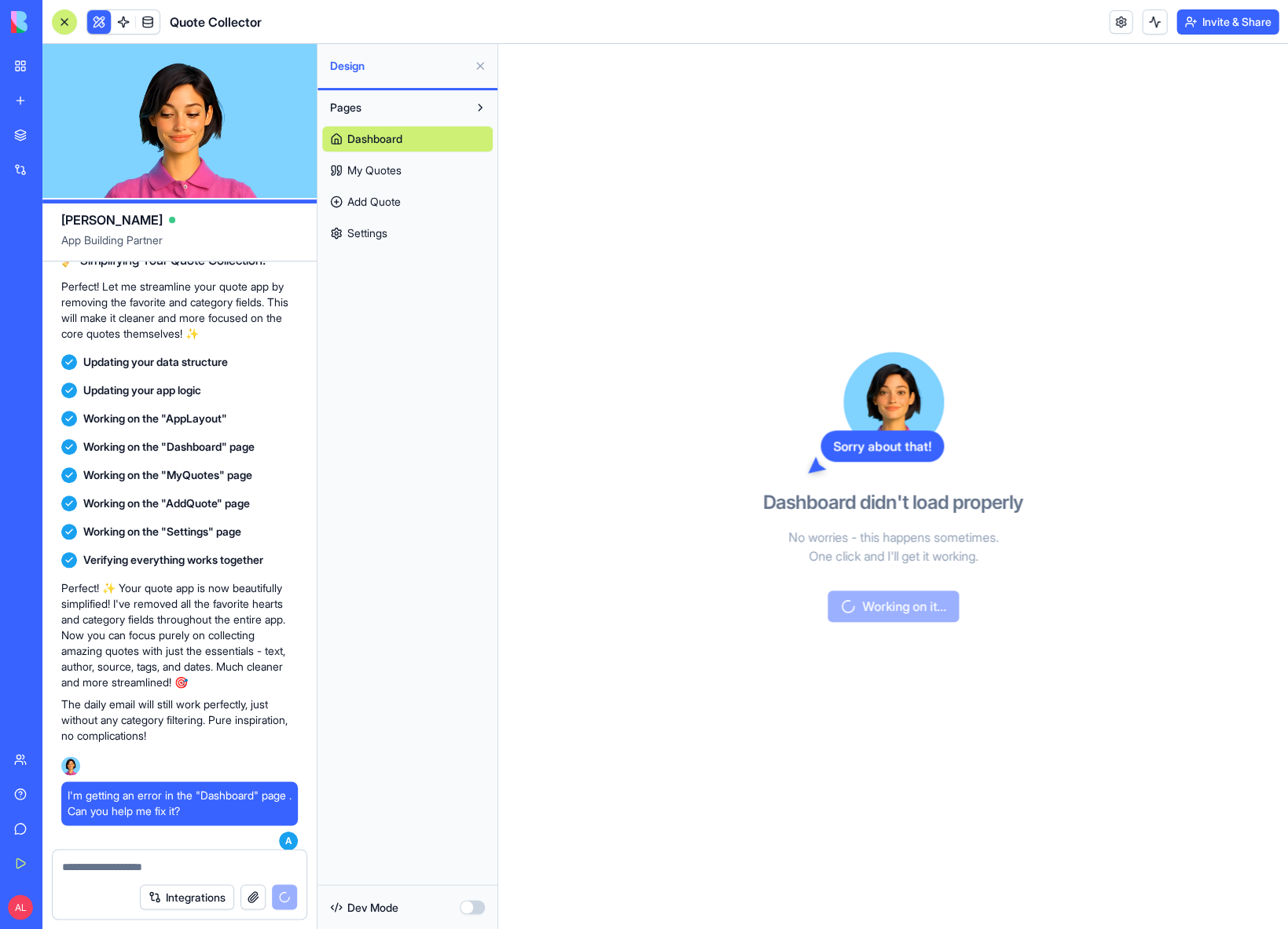
scroll to position [1481, 0]
